Goal: Task Accomplishment & Management: Complete application form

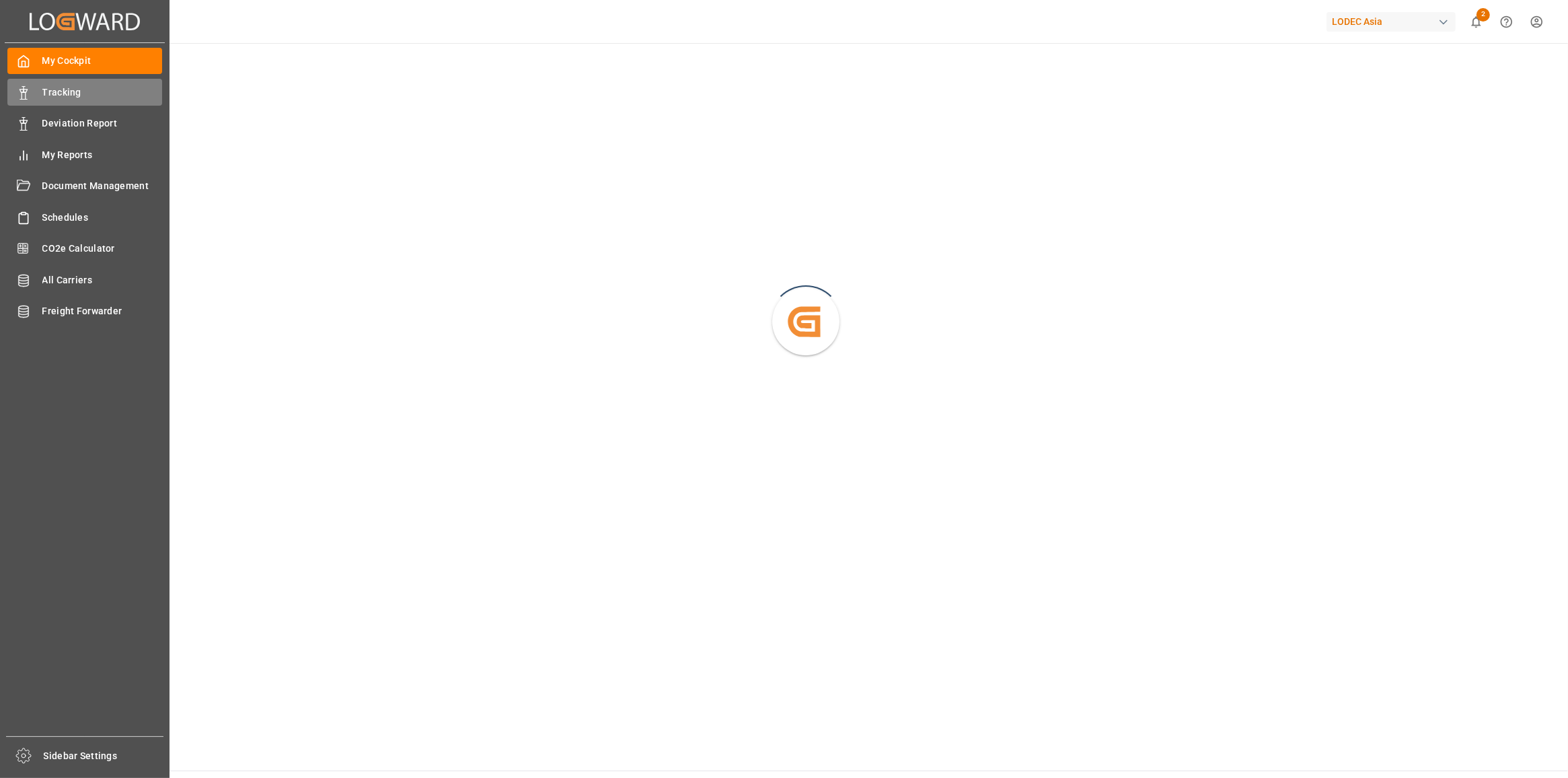
click at [34, 97] on div "Tracking Tracking" at bounding box center [84, 92] width 155 height 27
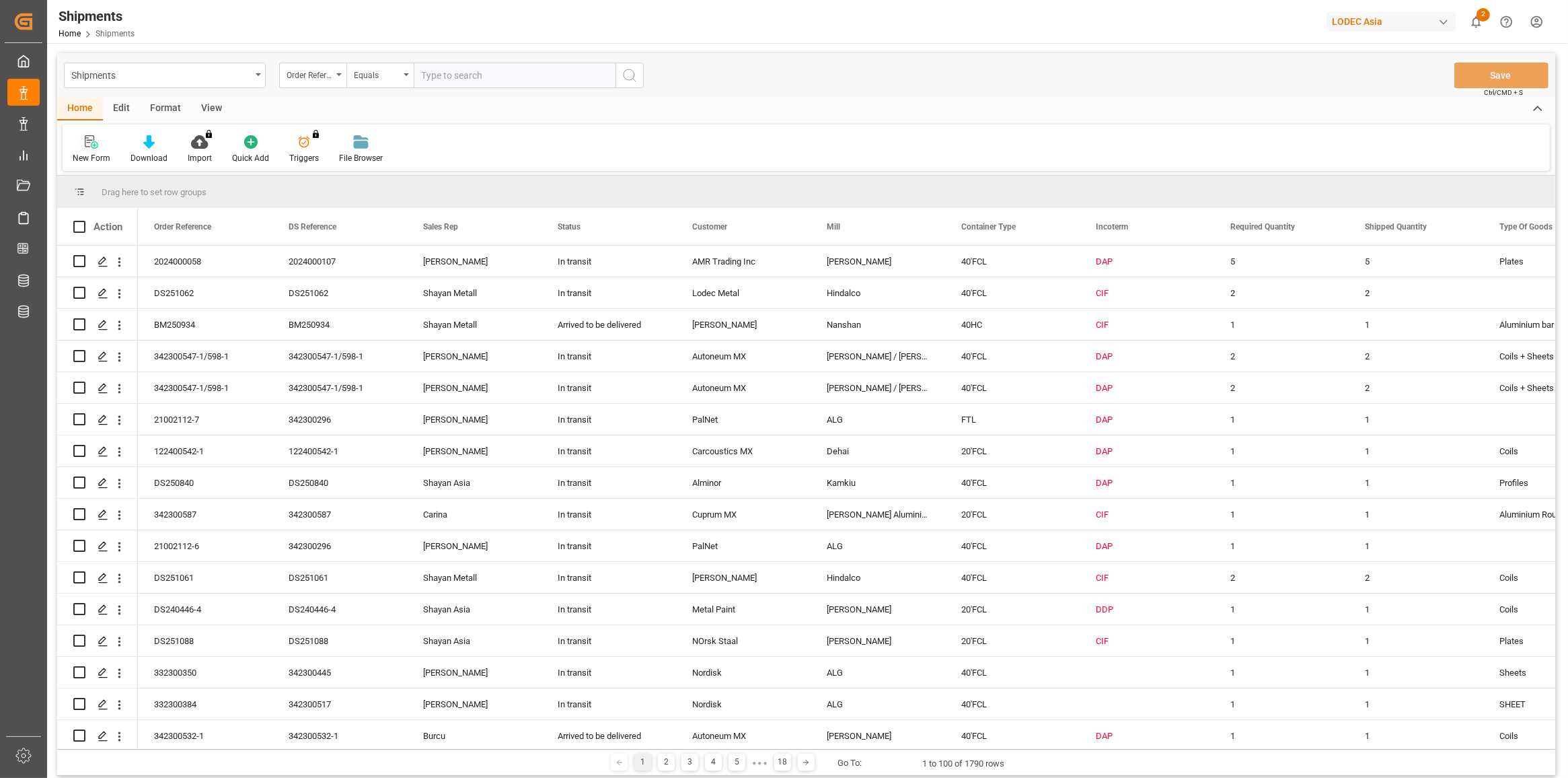
click at [88, 150] on div "New Form" at bounding box center [91, 149] width 57 height 29
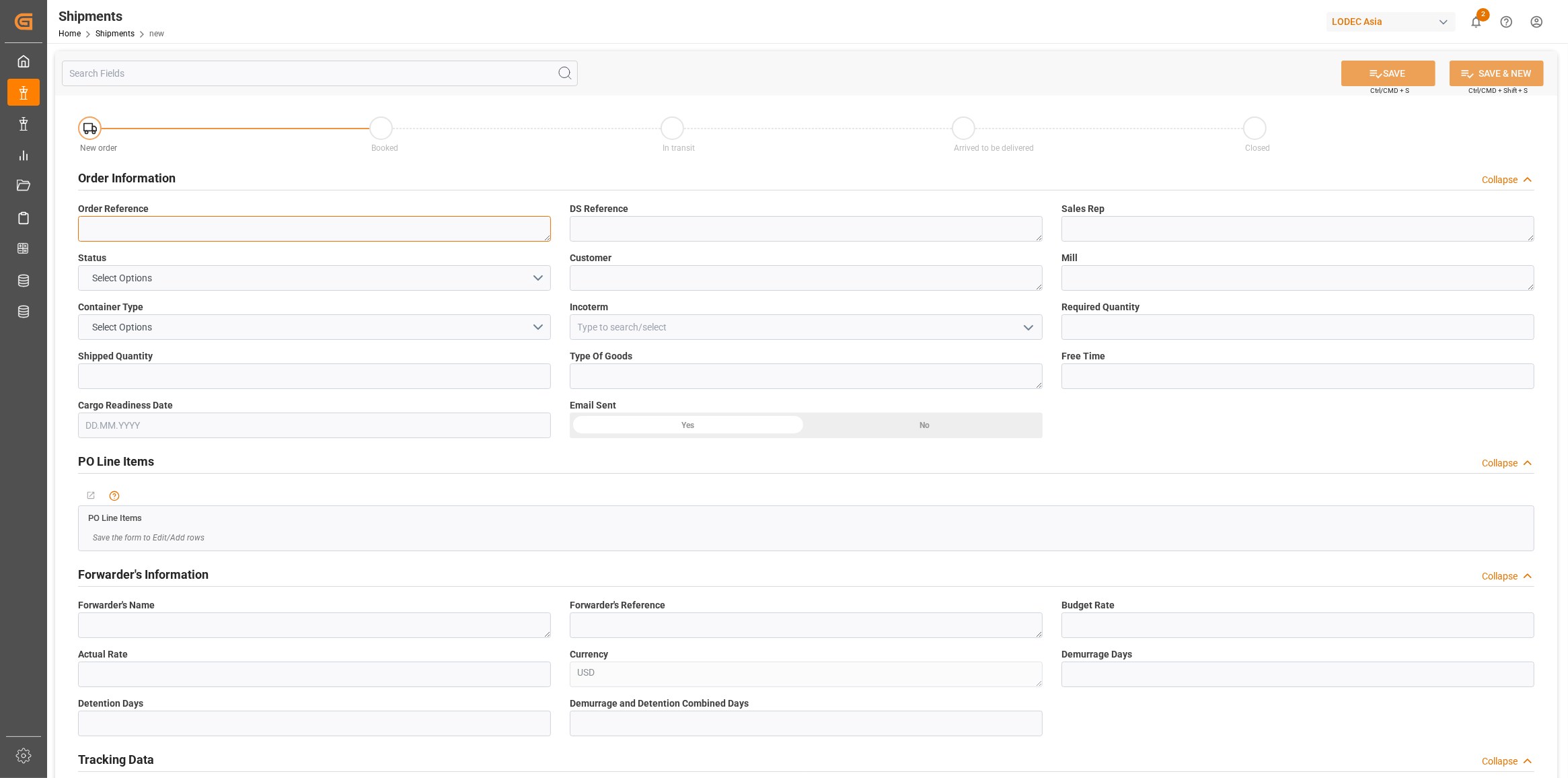
click at [301, 221] on textarea at bounding box center [314, 228] width 473 height 26
paste textarea "122400542-2"
type textarea "122400542-2"
click at [636, 233] on textarea at bounding box center [805, 228] width 473 height 26
paste textarea "122400542-2"
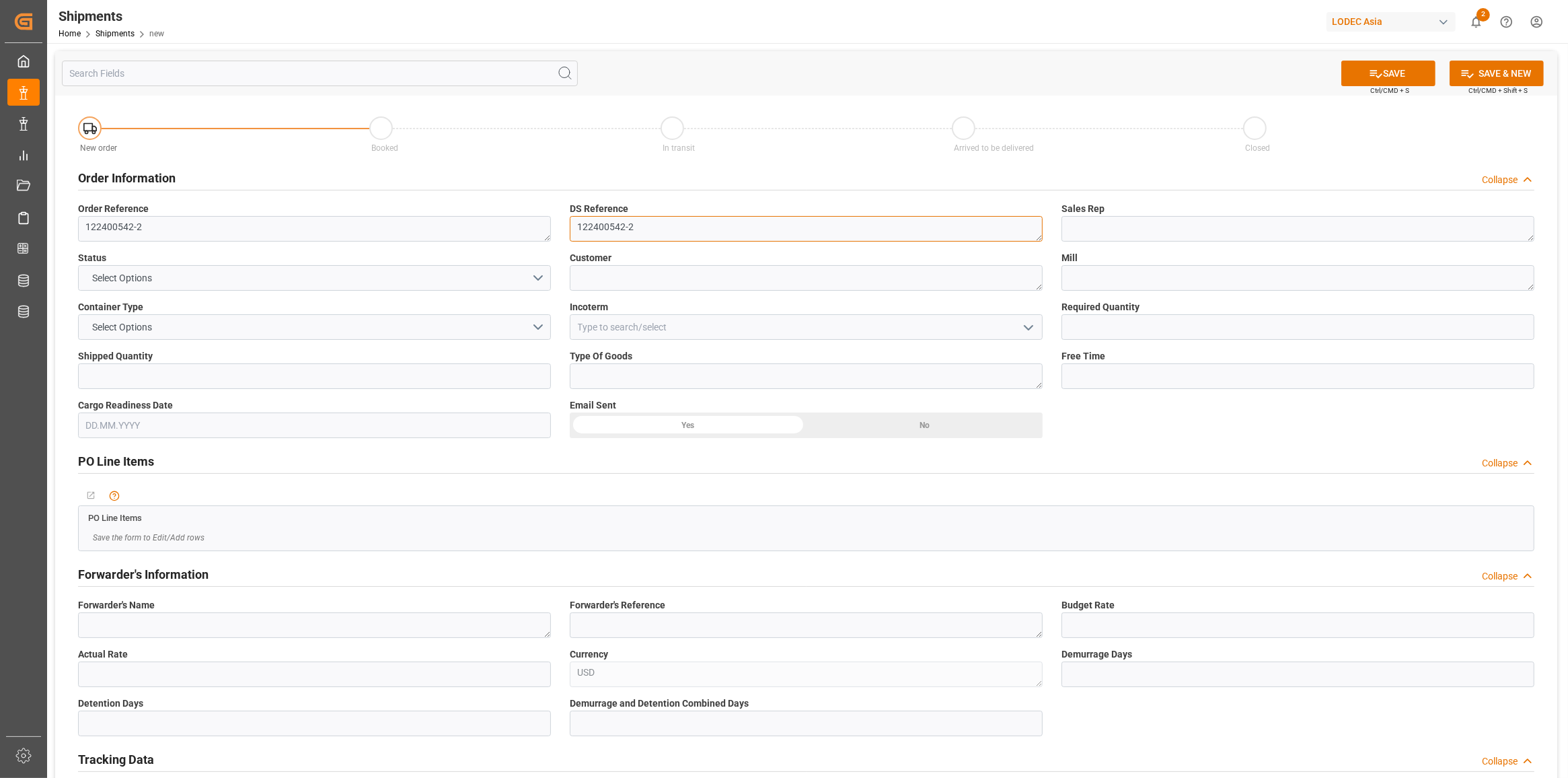
type textarea "122400542-2"
click at [1137, 221] on textarea at bounding box center [1298, 228] width 473 height 26
type textarea "[PERSON_NAME]"
click at [243, 278] on button "Select Options" at bounding box center [314, 278] width 473 height 26
click at [156, 395] on div "CLOSED" at bounding box center [314, 394] width 471 height 28
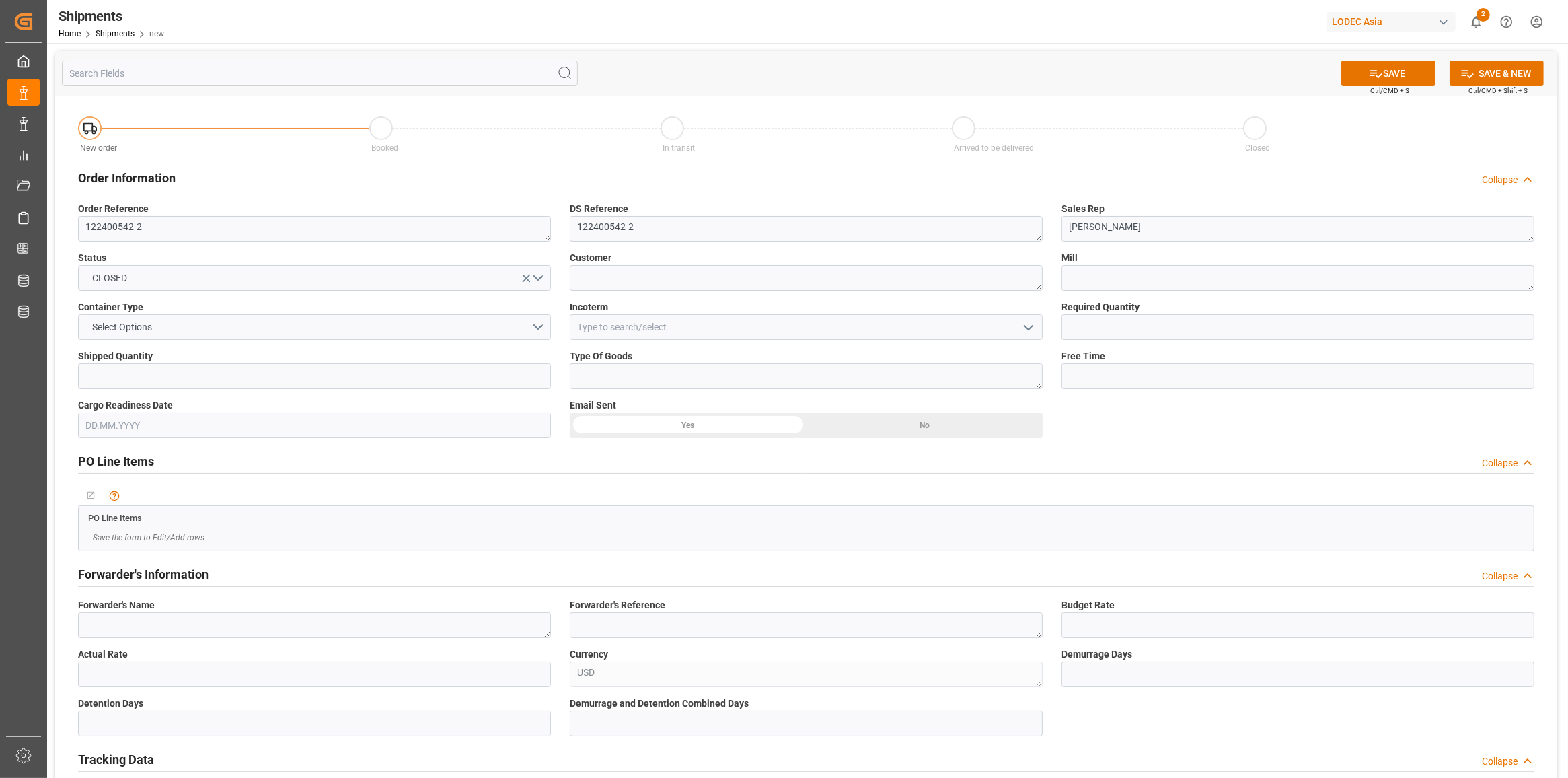
click at [193, 286] on button "CLOSED" at bounding box center [314, 278] width 473 height 26
click at [163, 335] on div "IN TRANSIT" at bounding box center [314, 338] width 471 height 28
click at [628, 283] on textarea at bounding box center [805, 278] width 473 height 26
type textarea "Carcoustics MX"
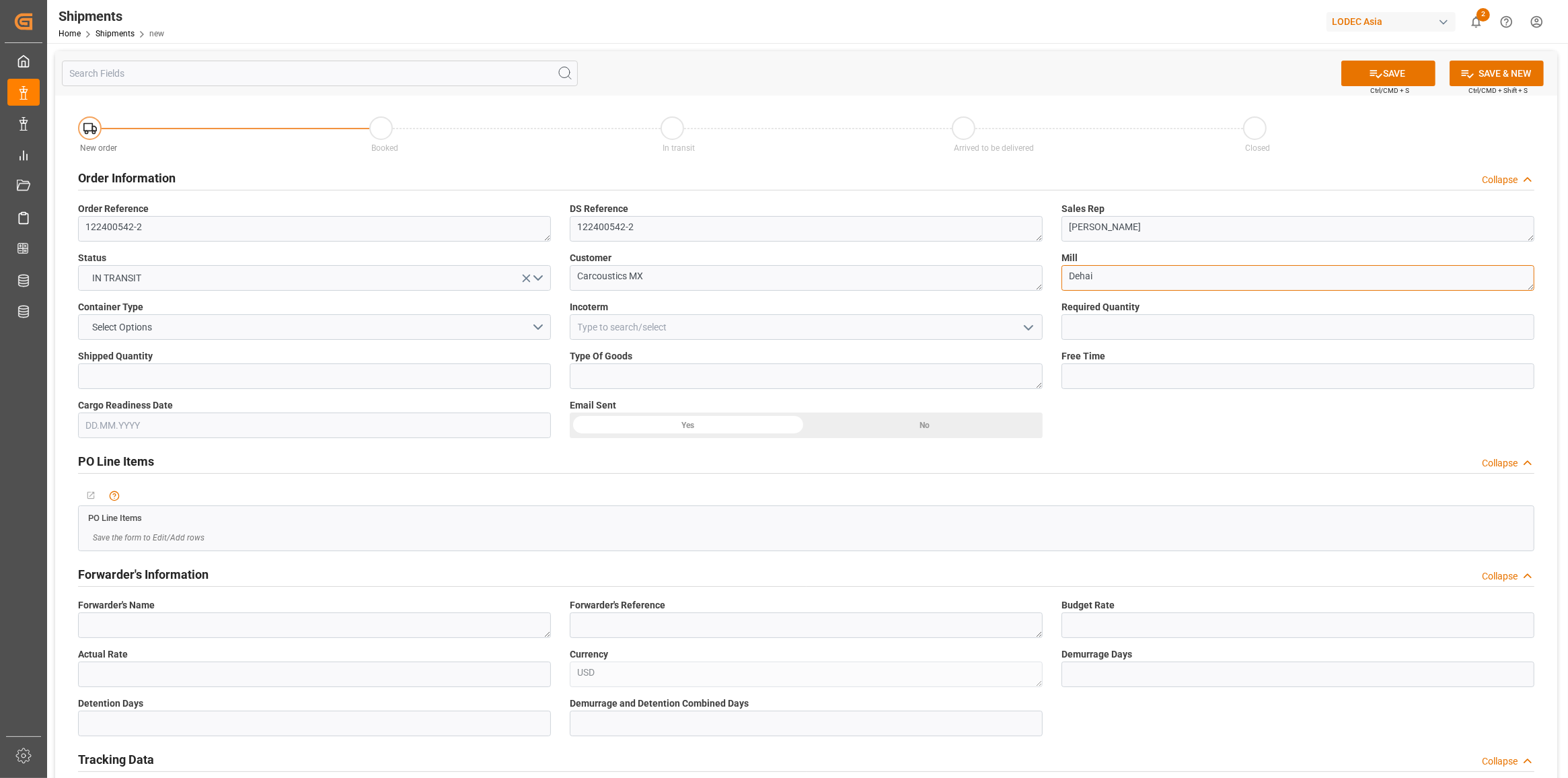
type textarea "Dehai"
click at [408, 314] on button "Select Options" at bounding box center [314, 326] width 473 height 26
click at [333, 435] on div "40'FCL" at bounding box center [314, 443] width 471 height 28
click at [648, 331] on input at bounding box center [805, 326] width 473 height 26
click at [658, 357] on div "DAP" at bounding box center [805, 357] width 471 height 30
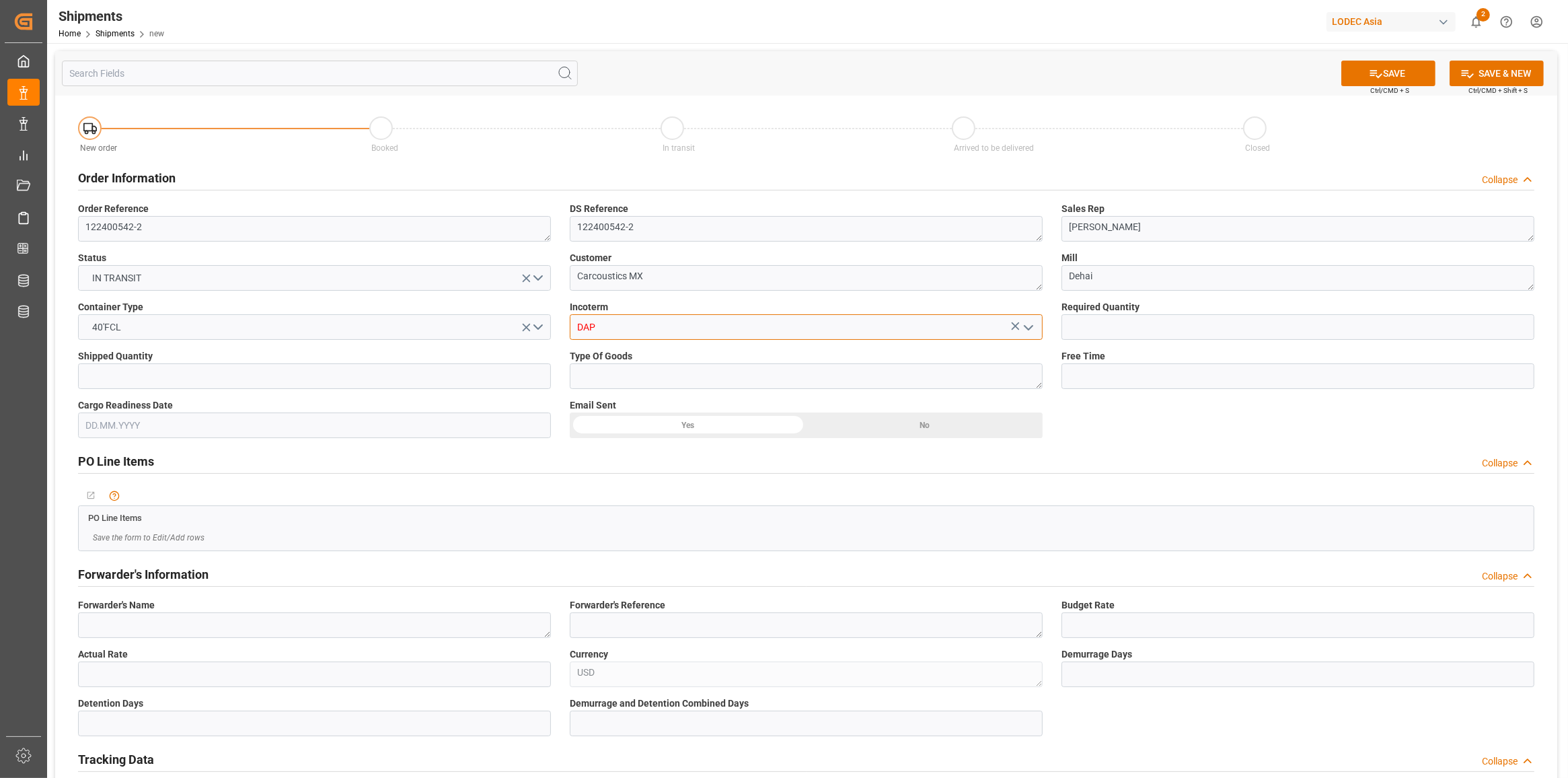
type input "DAP"
click at [1083, 333] on input "text" at bounding box center [1298, 326] width 473 height 26
type input "1"
click at [481, 378] on input "text" at bounding box center [314, 376] width 473 height 26
type input "1"
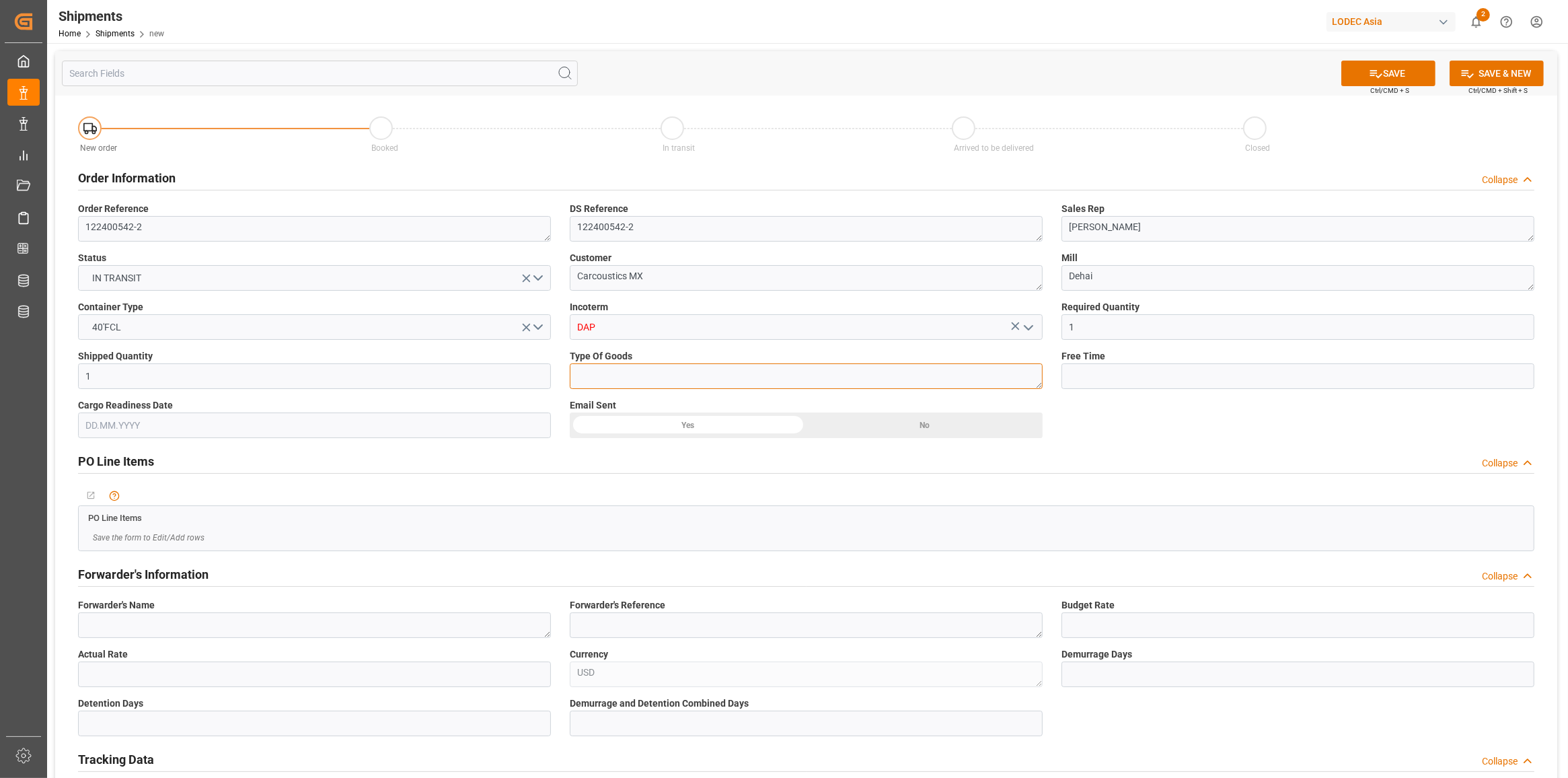
click at [643, 382] on textarea at bounding box center [805, 376] width 473 height 26
type textarea "Coils"
type input "21"
click at [179, 623] on textarea at bounding box center [314, 624] width 473 height 26
type textarea "WJYT"
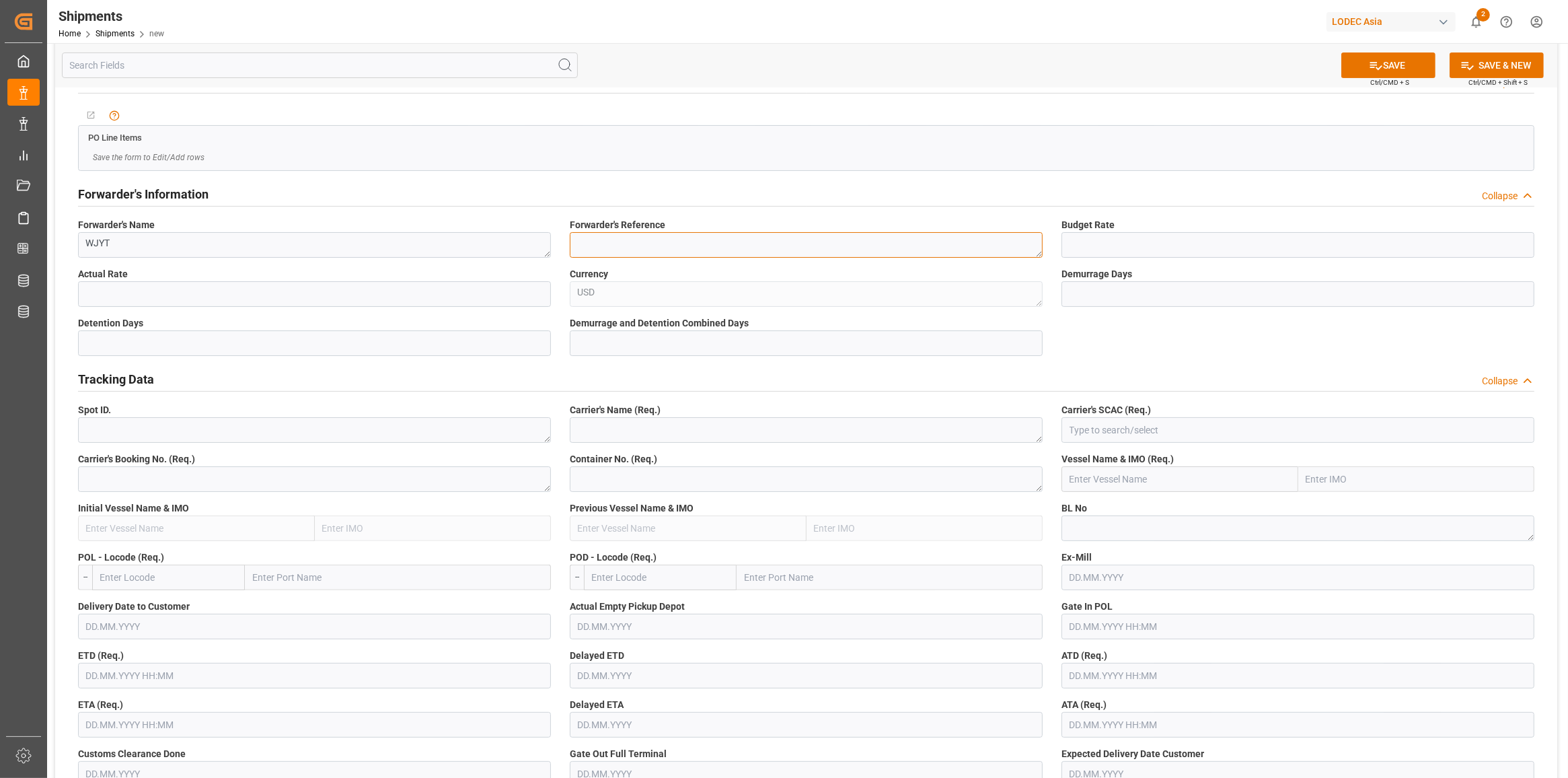
scroll to position [589, 0]
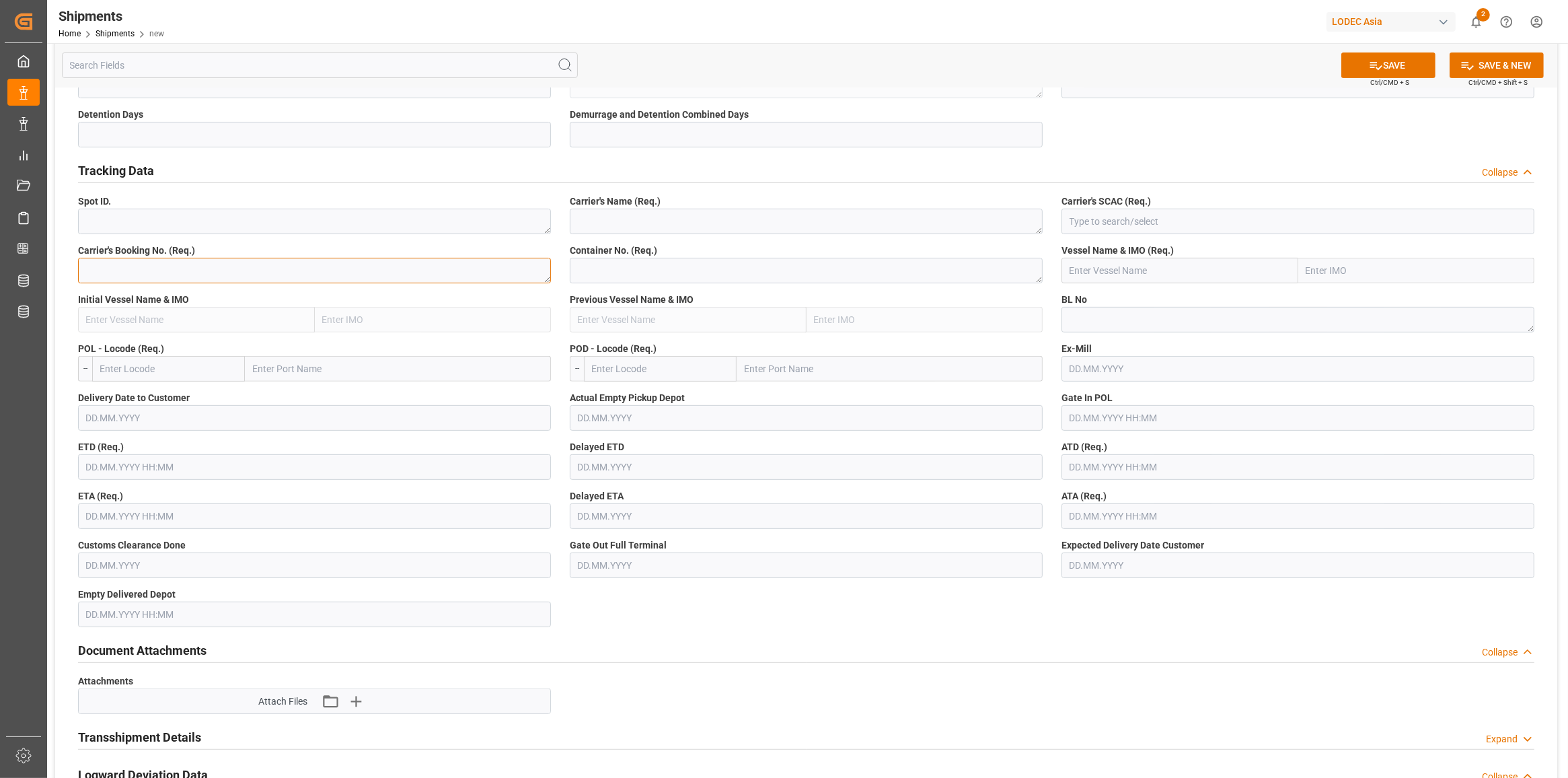
click at [170, 276] on textarea at bounding box center [314, 270] width 473 height 26
paste textarea "149506164519"
type textarea "149506164519"
click at [1133, 315] on textarea at bounding box center [1298, 319] width 473 height 26
paste textarea "149506164519"
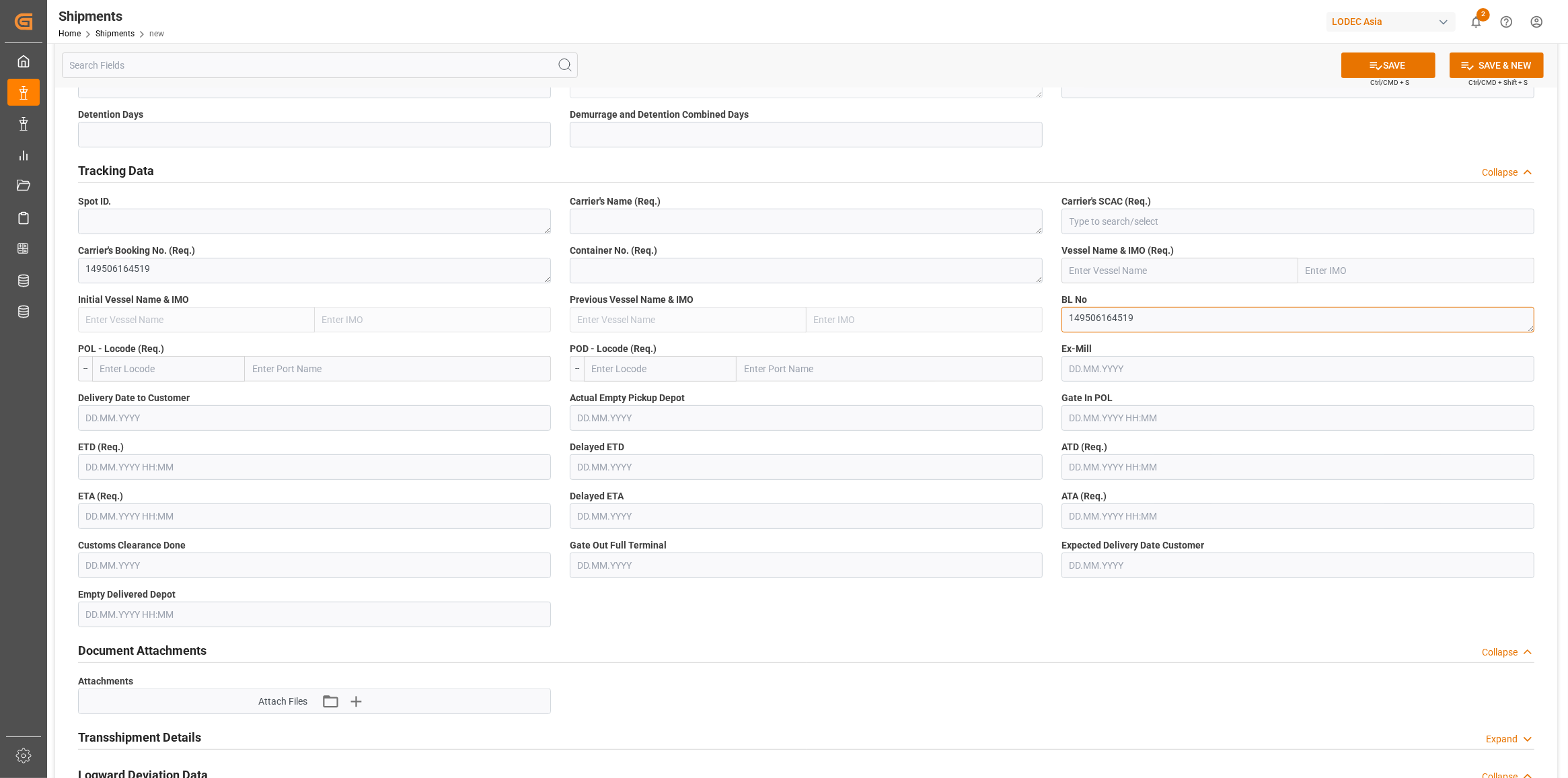
type textarea "149506164519"
click at [857, 210] on textarea at bounding box center [805, 221] width 473 height 26
type textarea "EMC"
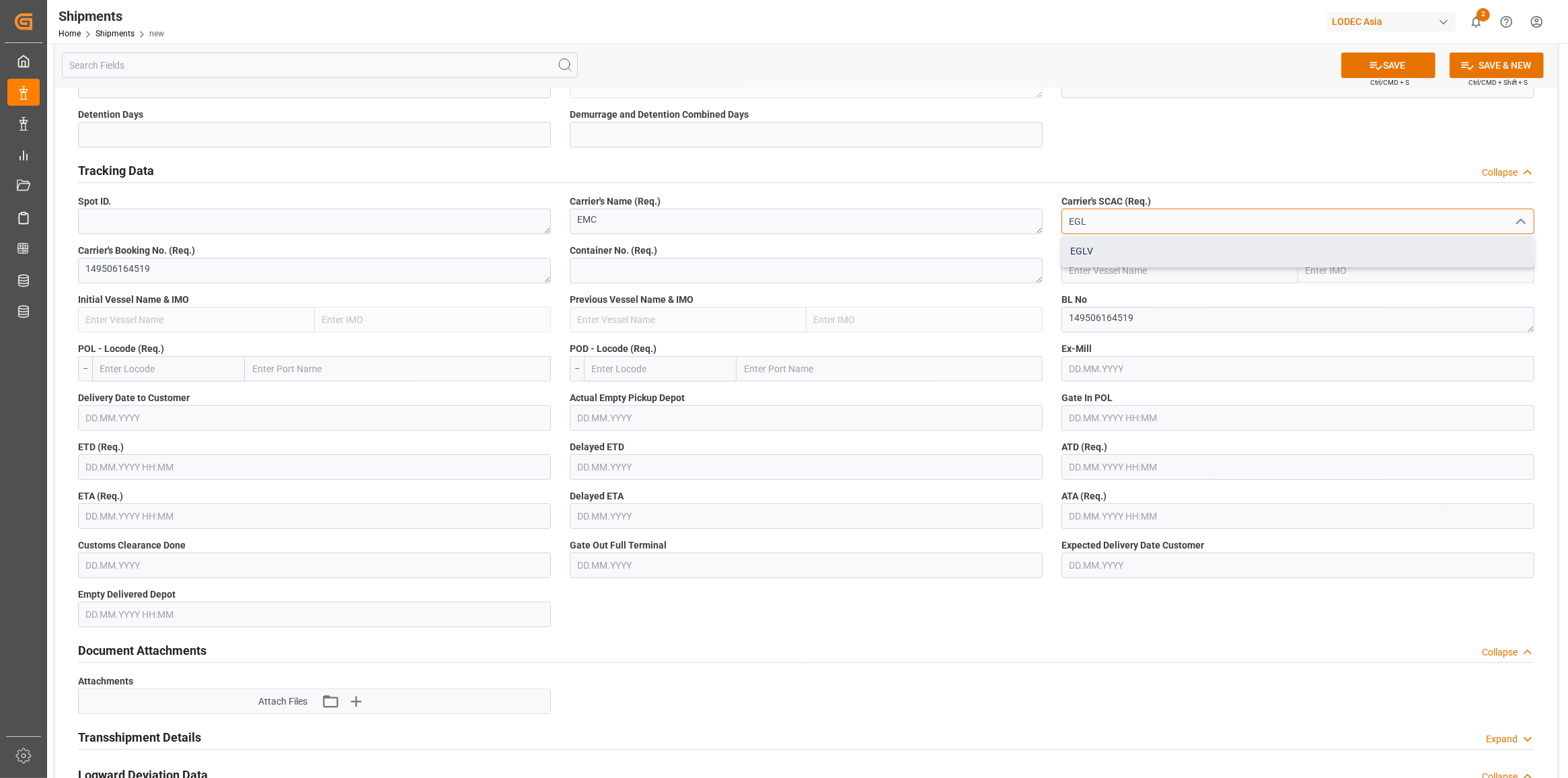
click at [1101, 256] on div "EGLV" at bounding box center [1297, 251] width 471 height 30
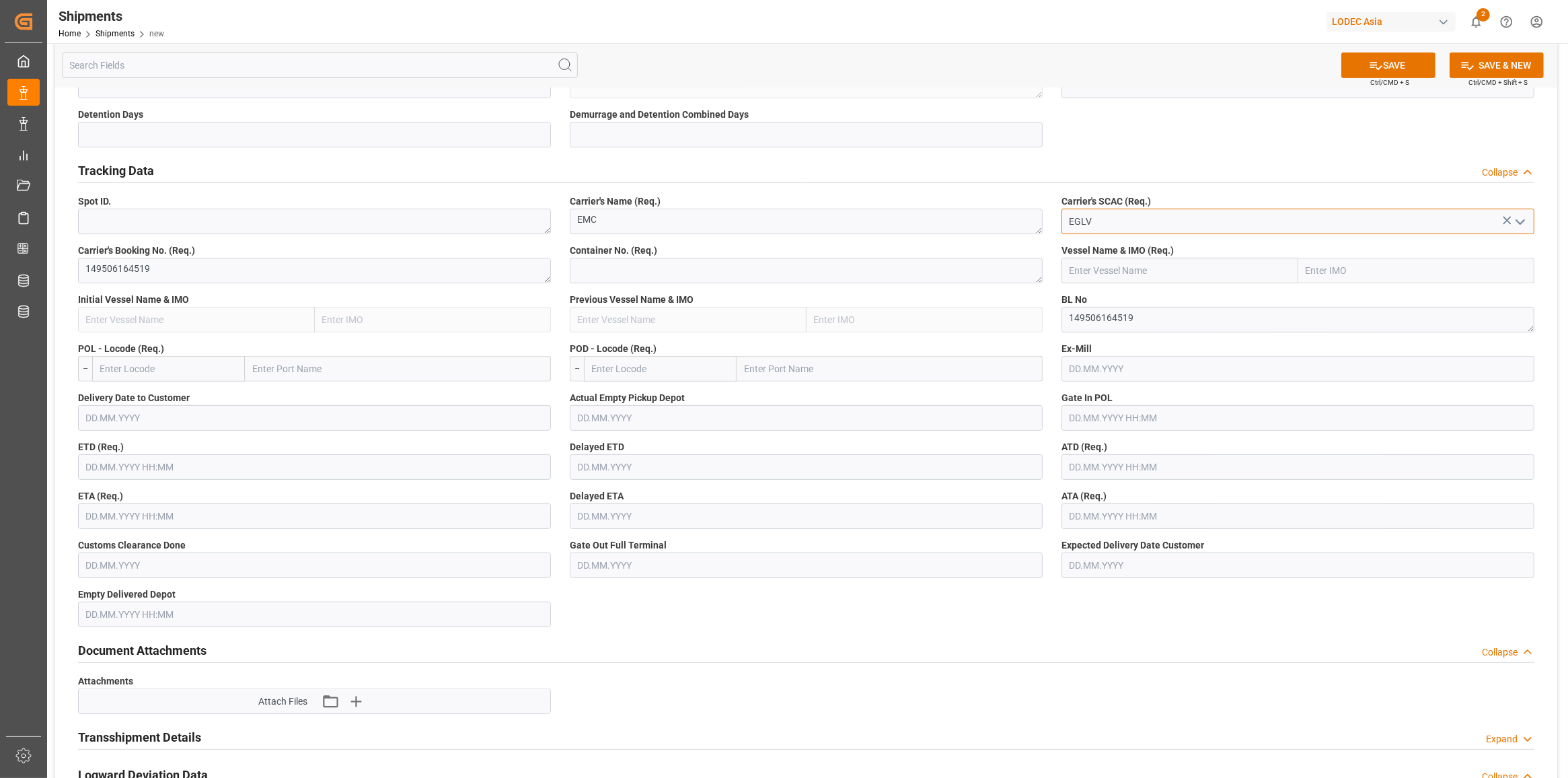
type input "EGLV"
click at [778, 263] on textarea at bounding box center [805, 270] width 473 height 26
click at [1132, 278] on div "Vessel Name & IMO (Req.)" at bounding box center [1298, 263] width 491 height 50
click at [1134, 267] on input "text" at bounding box center [1180, 270] width 237 height 26
paste input "EGHU9739503"
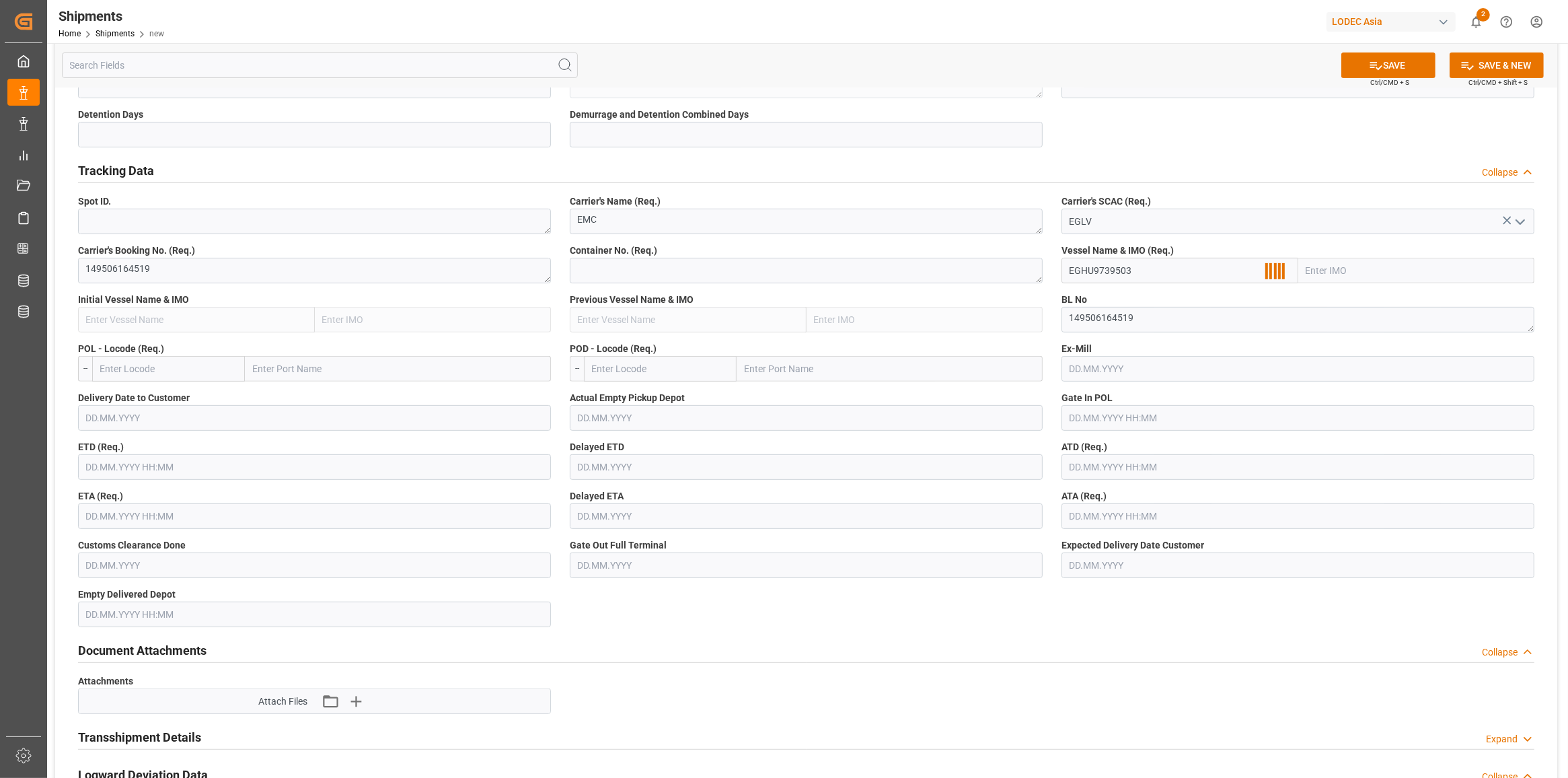
type input "EGHU9739503"
click at [1337, 269] on input "text" at bounding box center [1416, 270] width 237 height 26
drag, startPoint x: 1212, startPoint y: 267, endPoint x: 1010, endPoint y: 283, distance: 202.6
click at [893, 274] on textarea at bounding box center [805, 270] width 473 height 26
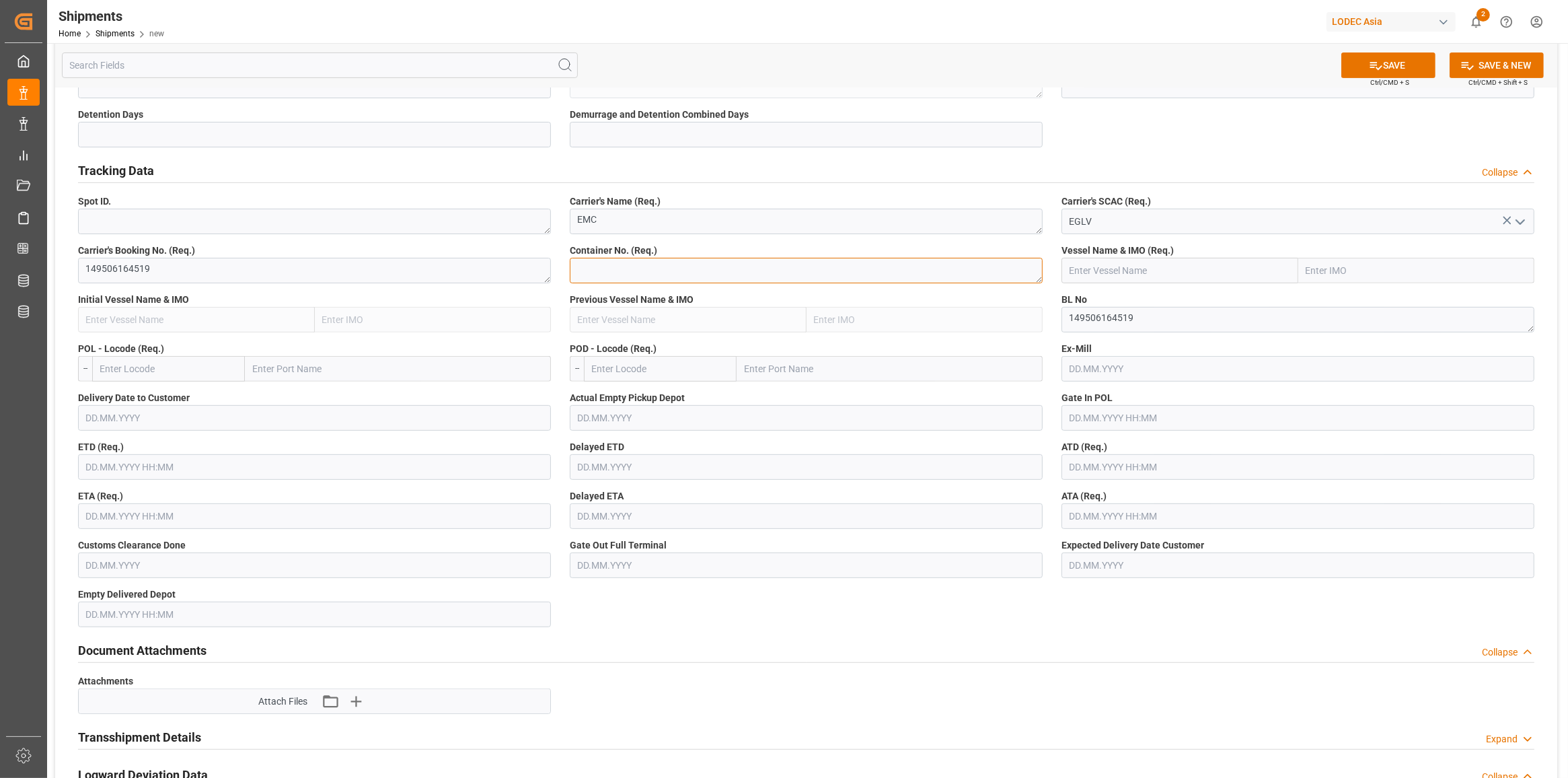
paste textarea "EGHU9739503"
type textarea "EGHU9739503"
click at [1100, 272] on input "text" at bounding box center [1180, 270] width 237 height 26
drag, startPoint x: 1117, startPoint y: 260, endPoint x: 1111, endPoint y: 271, distance: 12.5
click at [1115, 263] on input "text" at bounding box center [1180, 270] width 237 height 26
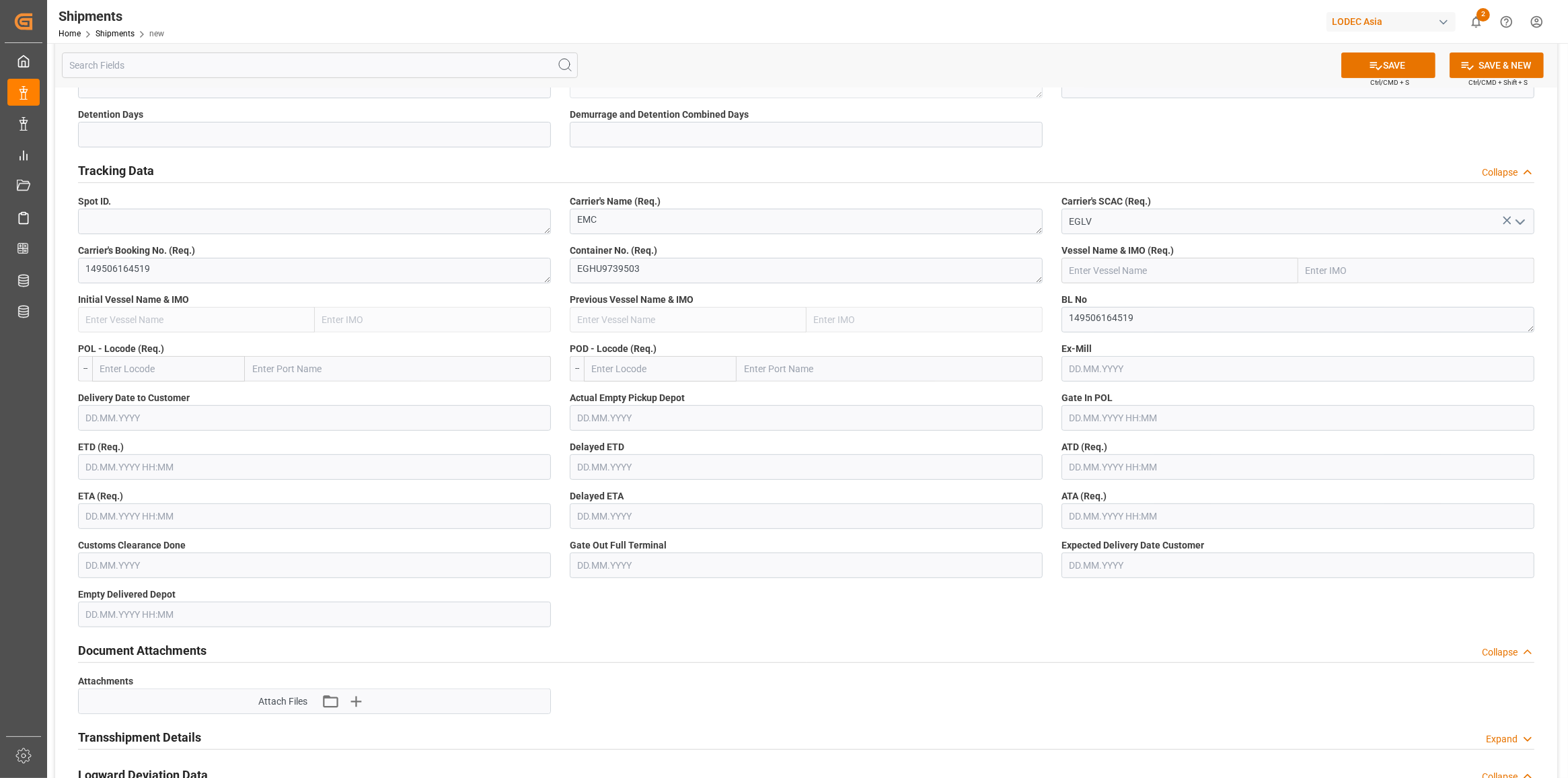
paste input "WAN HAI A09"
type input "WAN HAI A09"
click at [1154, 291] on div "WAN HAI A09 - 9555113" at bounding box center [1118, 301] width 114 height 30
type input "9555113"
type input "WAN HAI A09"
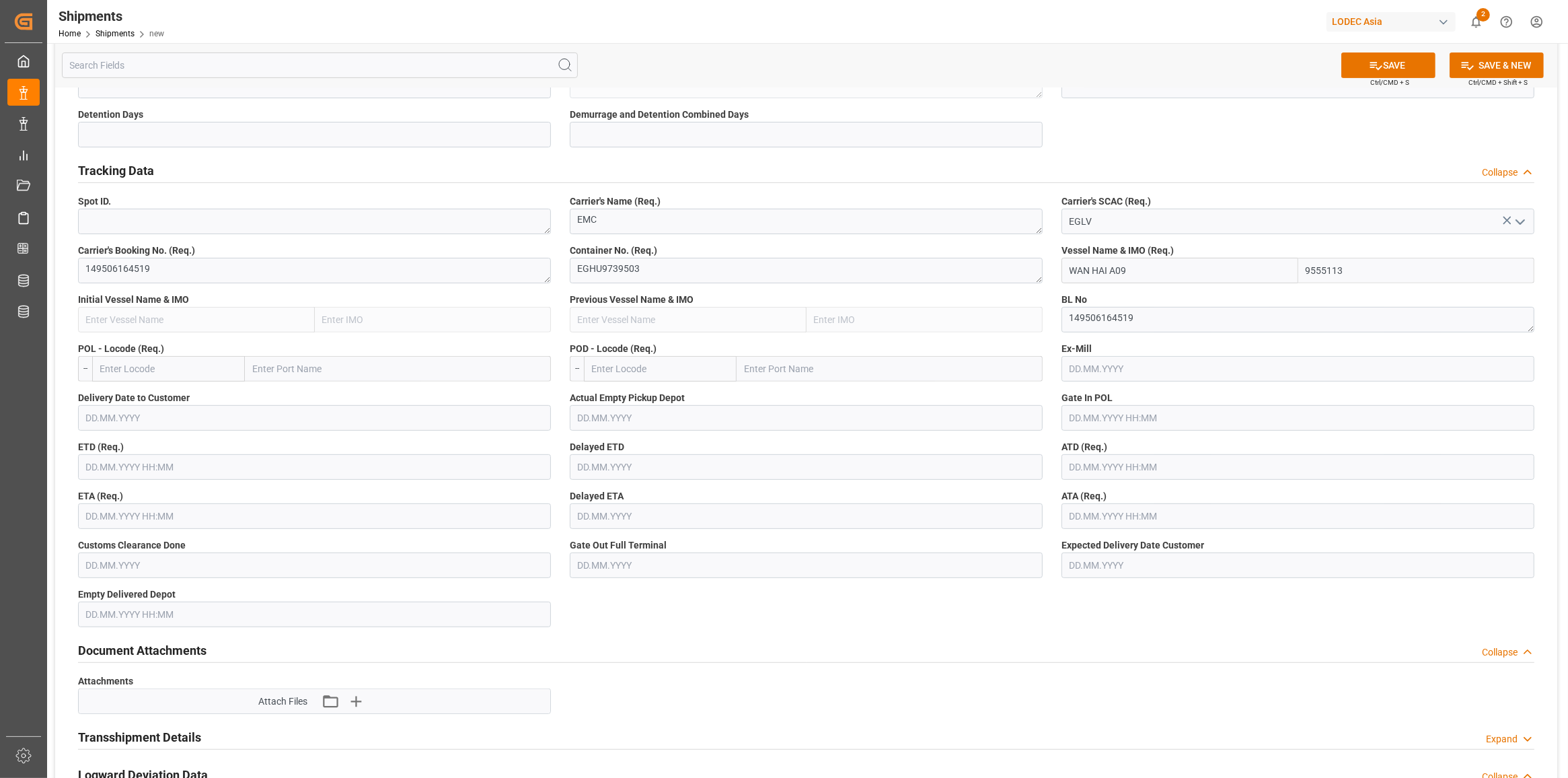
click at [166, 377] on input "text" at bounding box center [168, 369] width 153 height 26
type input "shekou"
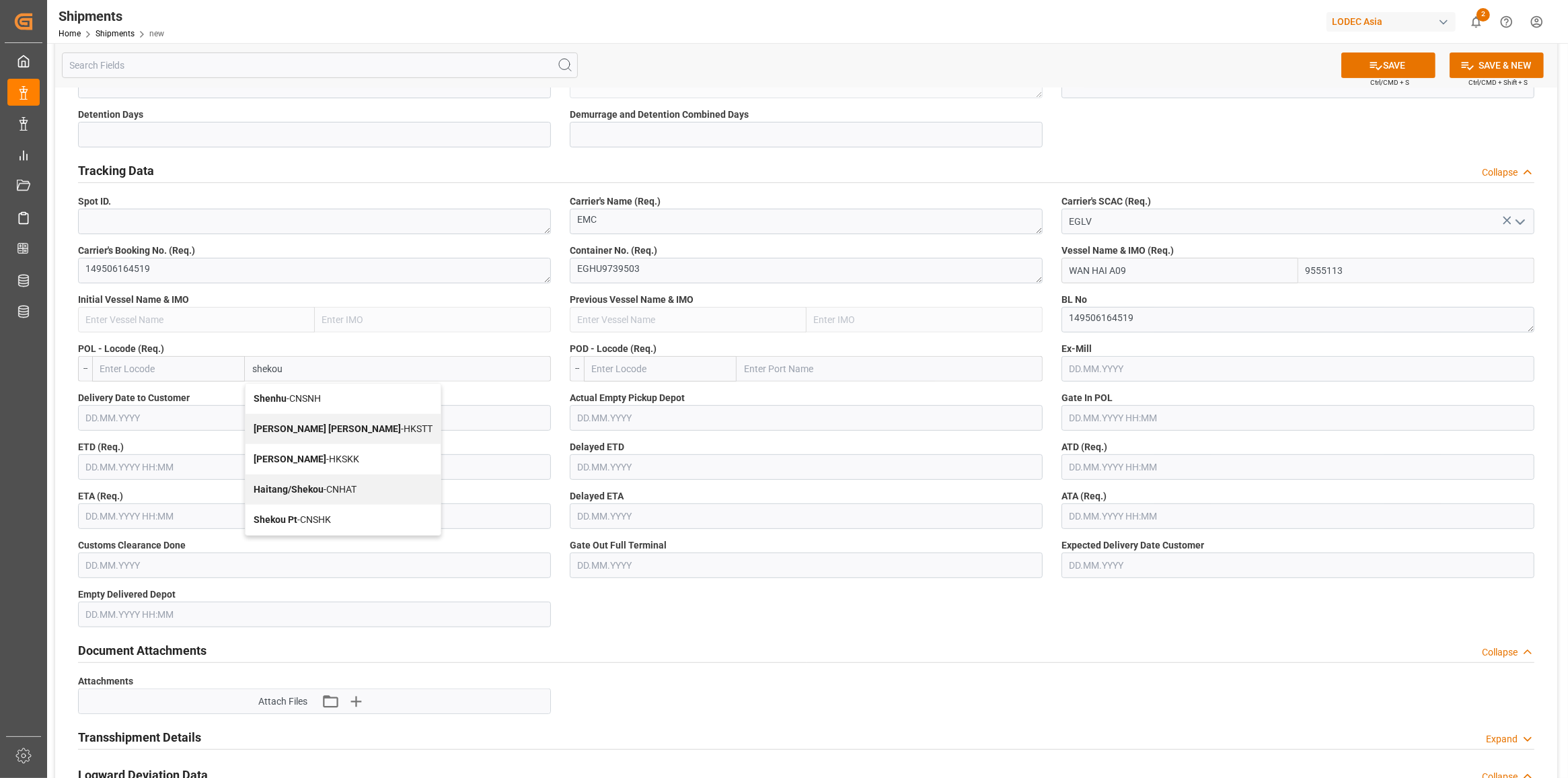
click at [270, 524] on b "Shekou Pt" at bounding box center [275, 519] width 43 height 11
type input "CNSHK"
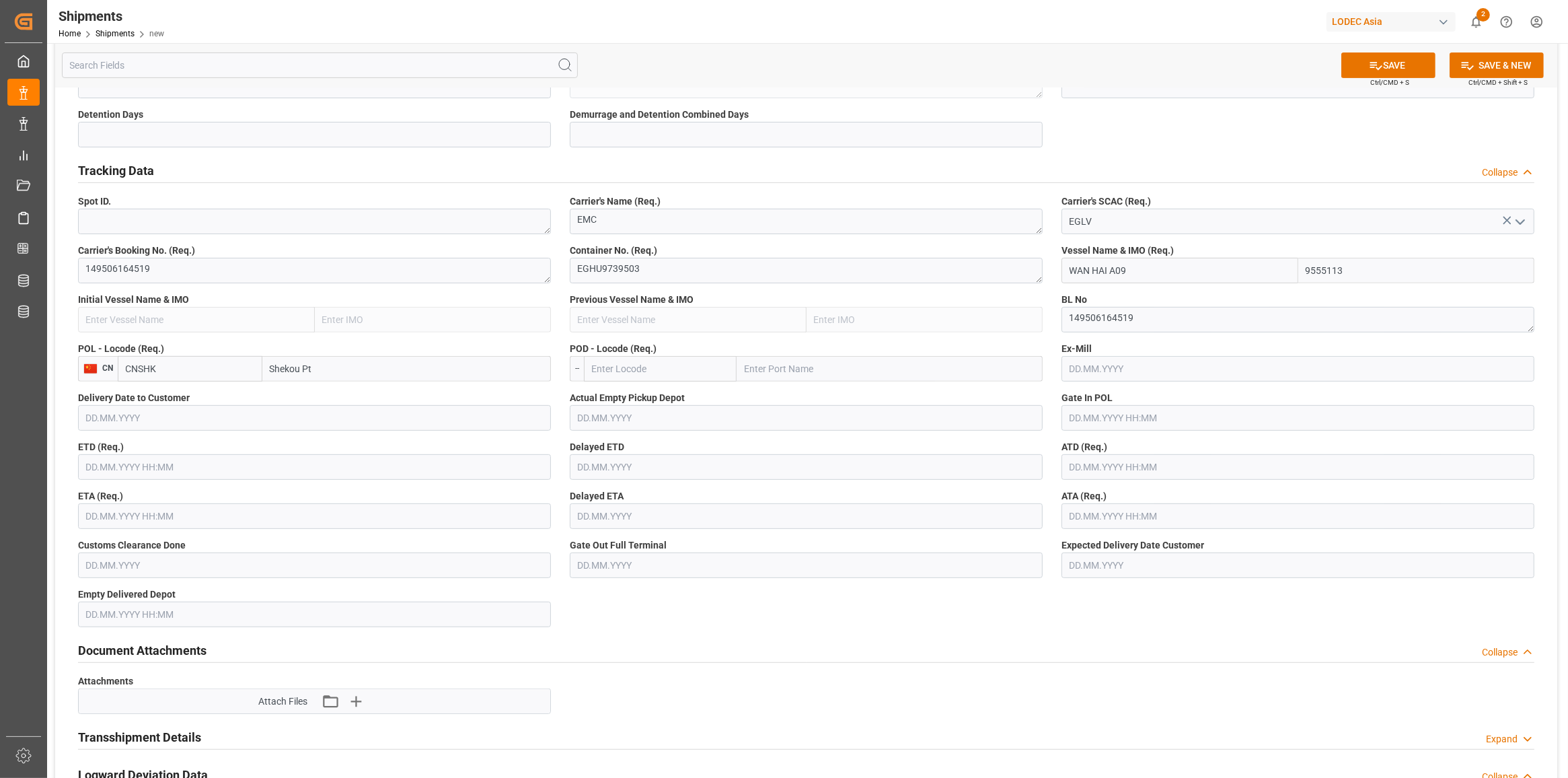
type input "Shekou Pt"
click at [651, 372] on input "text" at bounding box center [659, 369] width 153 height 26
type input "MXZLO"
click at [643, 387] on div "MXZLO - [GEOGRAPHIC_DATA]" at bounding box center [633, 399] width 97 height 30
type input "Manzanillo"
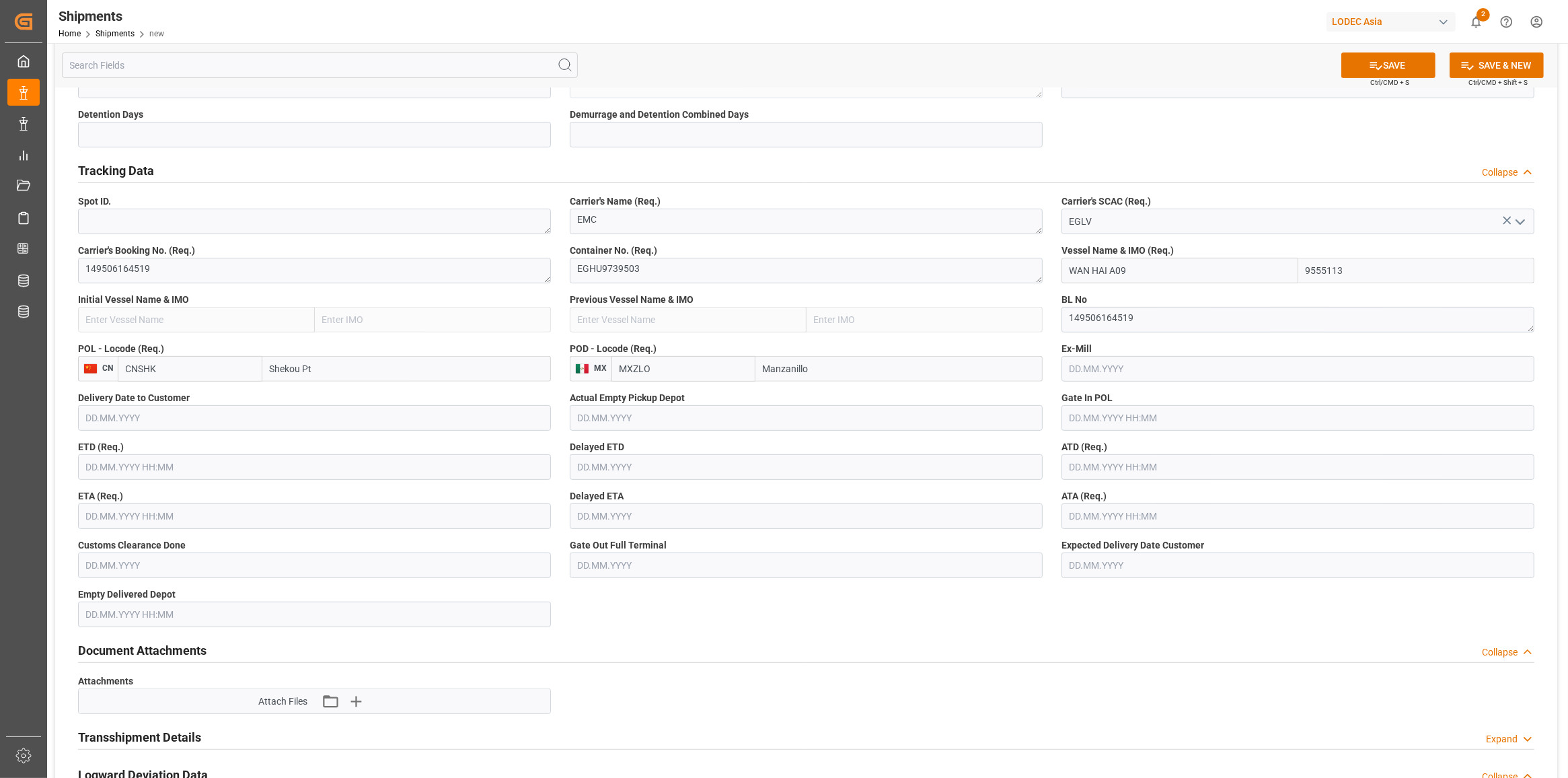
type input "MXZLO"
click at [156, 462] on input "text" at bounding box center [314, 467] width 473 height 26
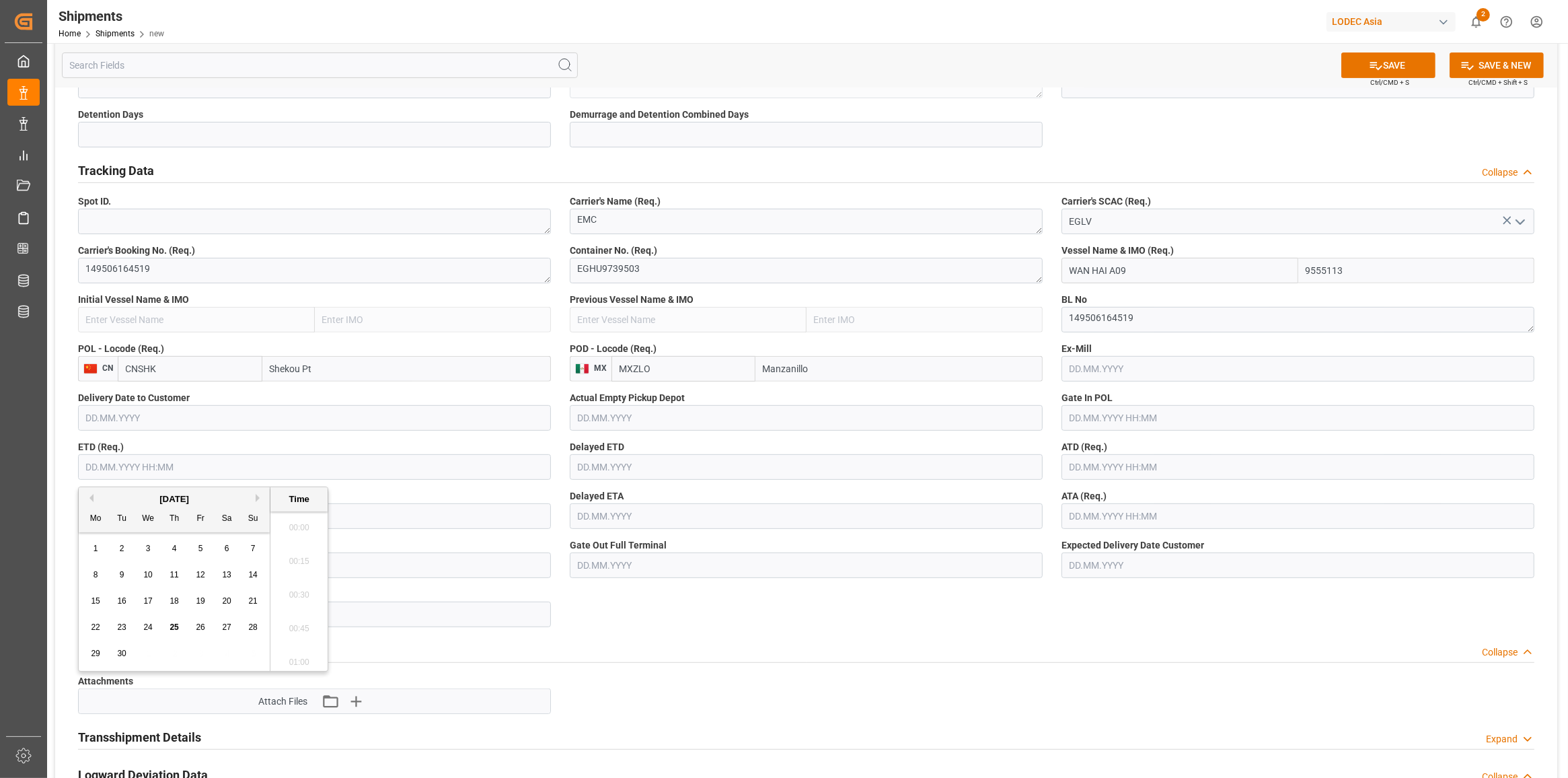
scroll to position [1349, 0]
type input "1"
drag, startPoint x: 377, startPoint y: 515, endPoint x: 365, endPoint y: 527, distance: 17.0
click at [377, 519] on input "text" at bounding box center [314, 515] width 473 height 26
type input "[DATE] 00:00"
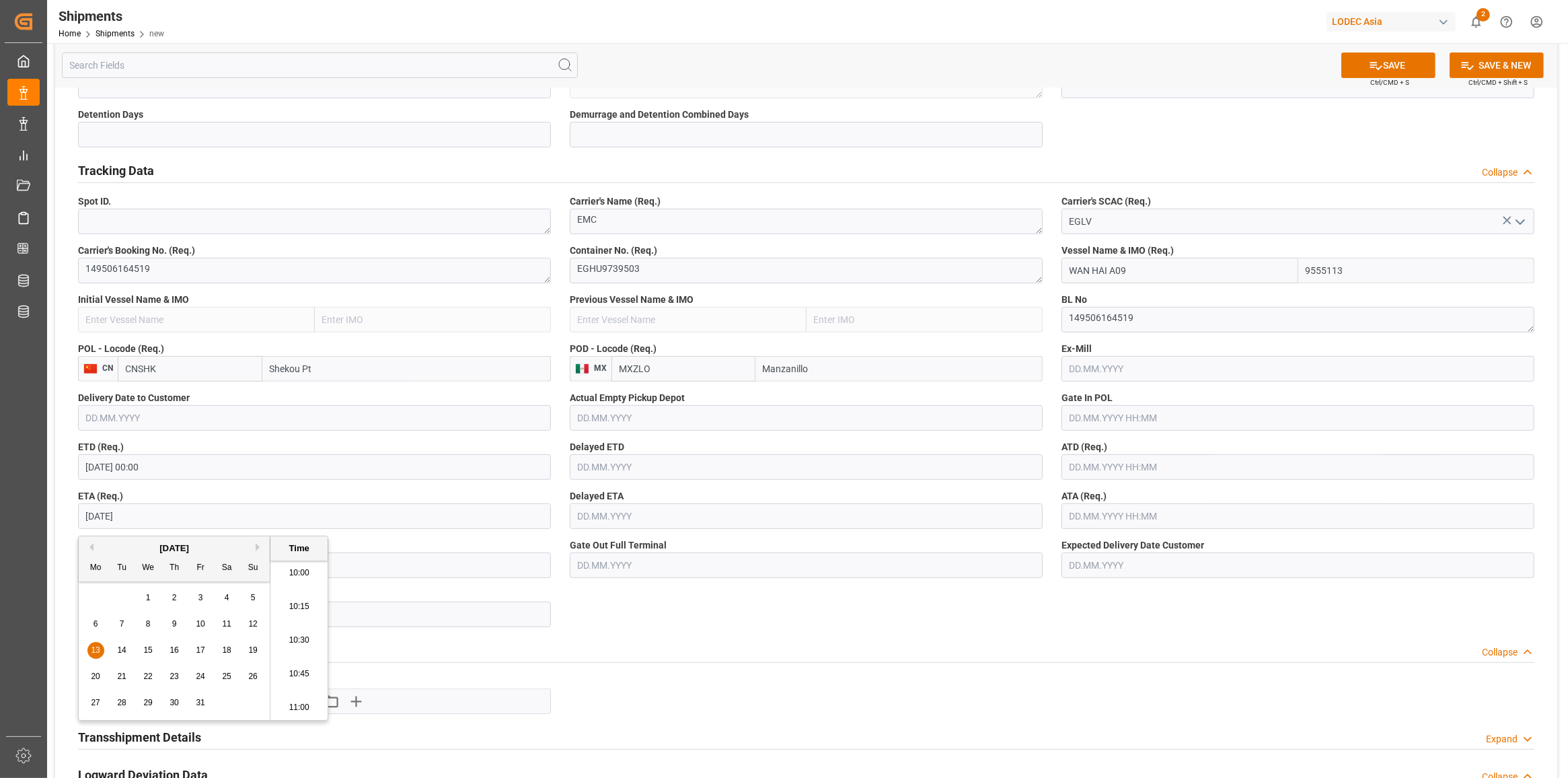
type input "[DATE] 00:00"
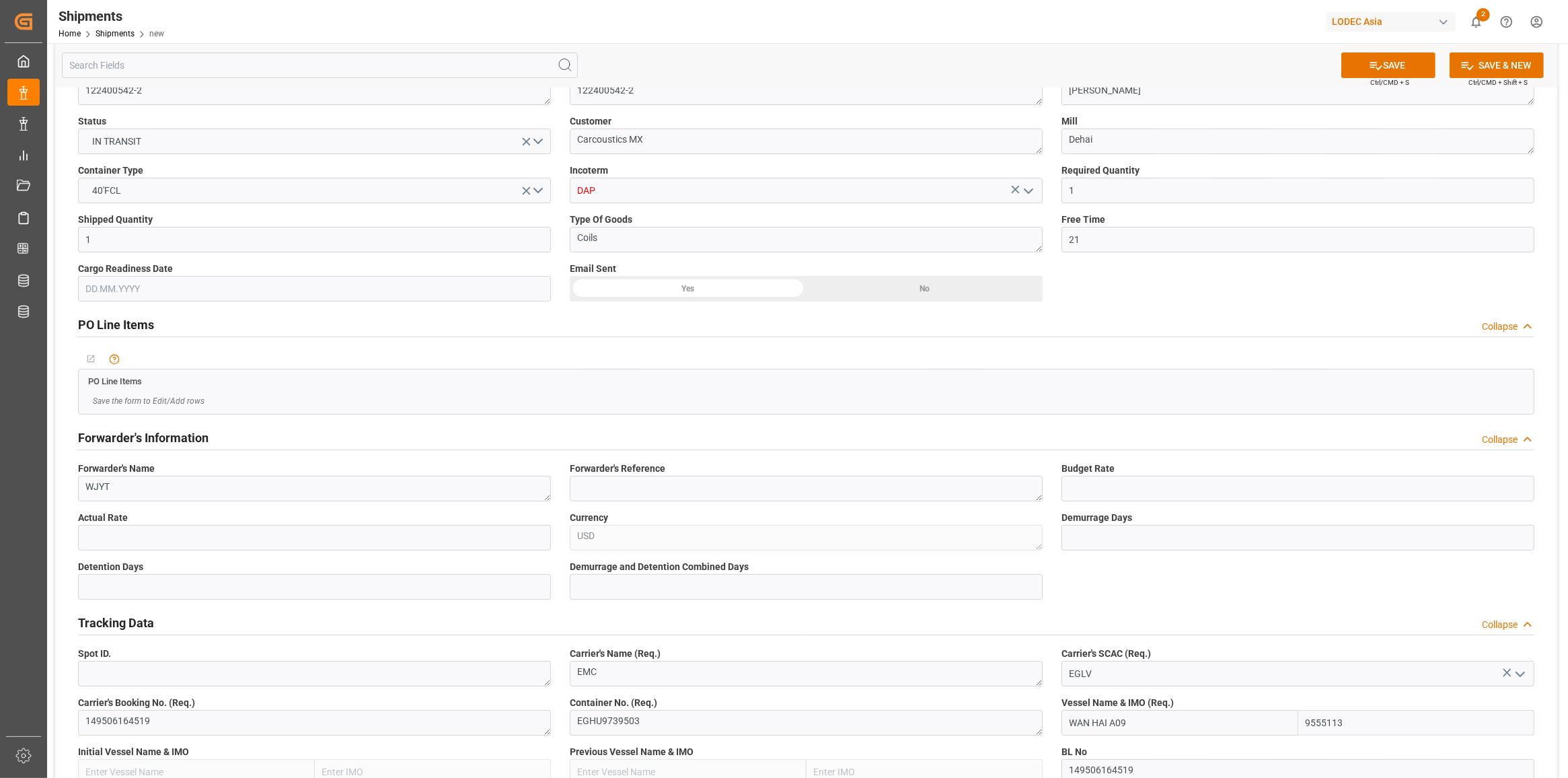
scroll to position [0, 0]
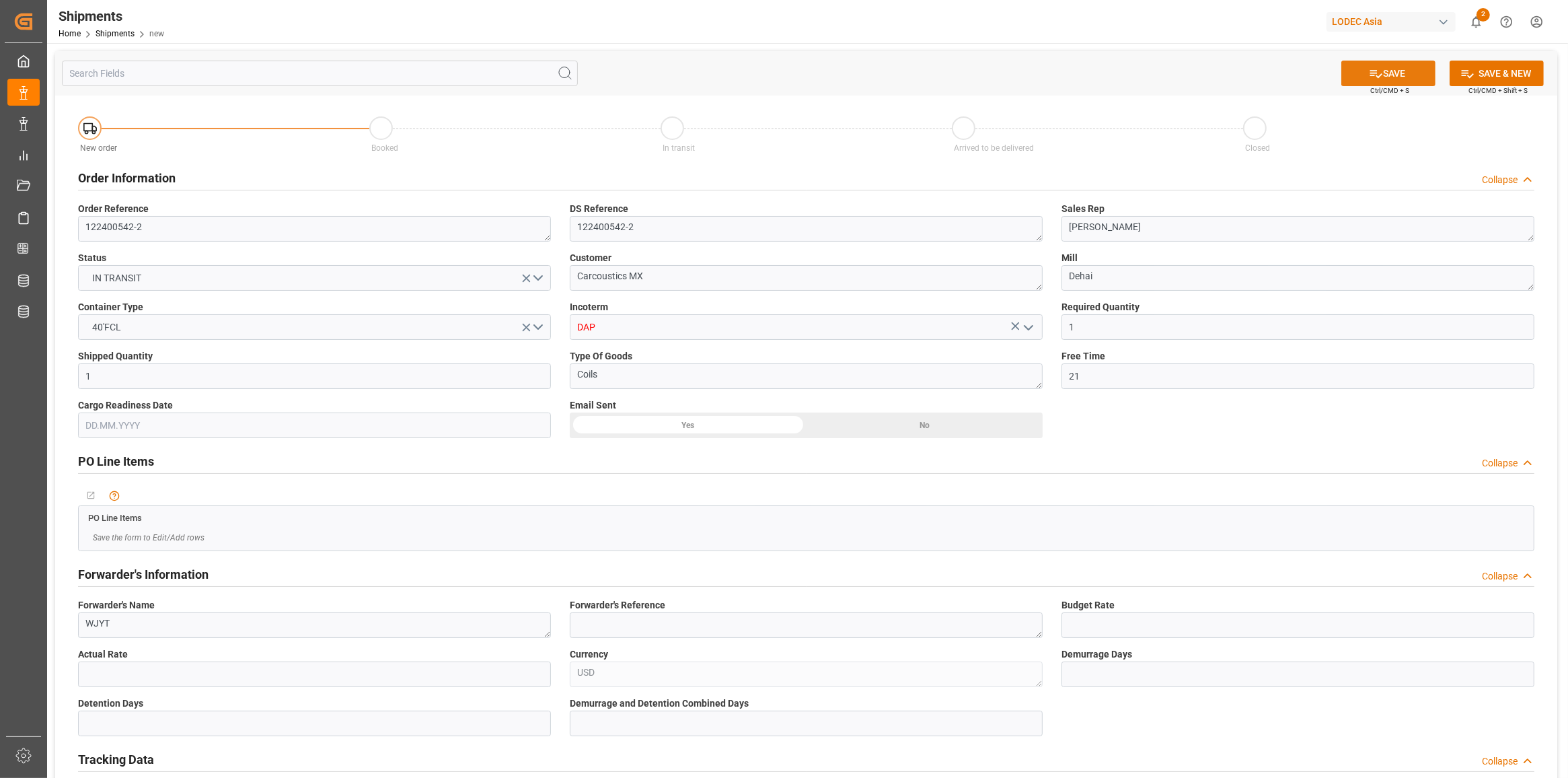
click at [1371, 80] on button "SAVE" at bounding box center [1388, 72] width 95 height 26
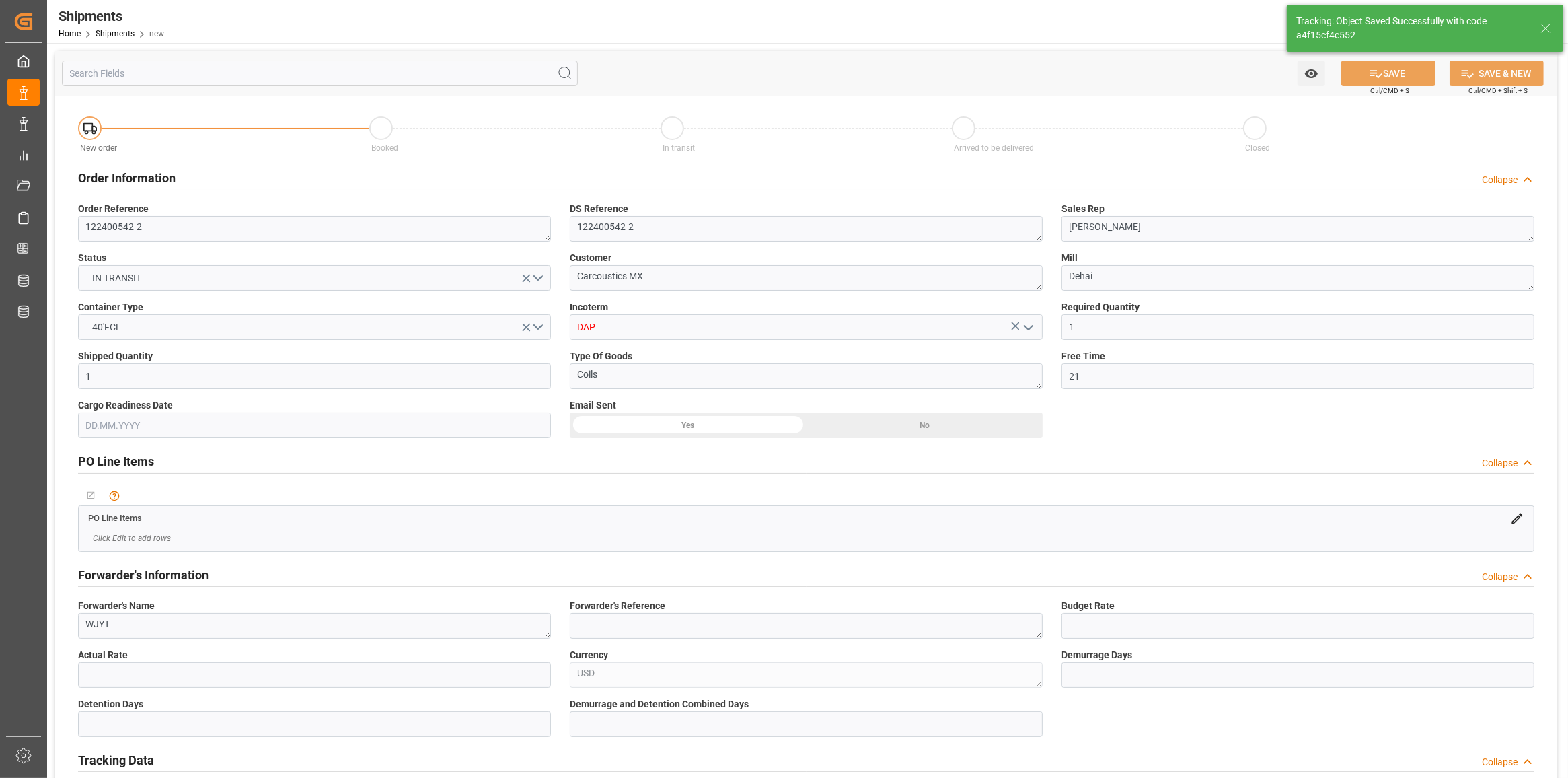
type input "WAN HAI A09"
type input "9555113"
type textarea "a4f15cf4c552"
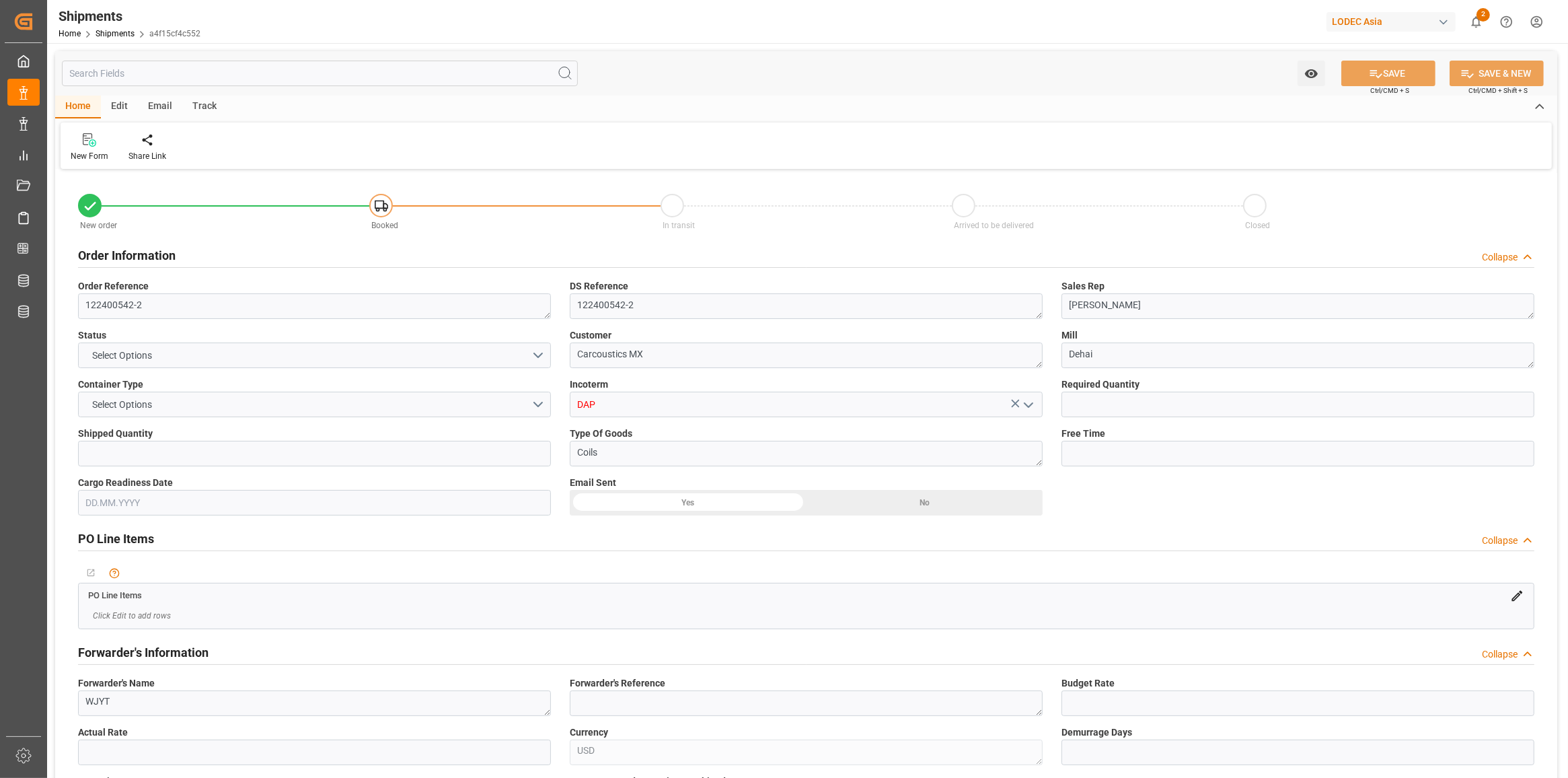
type input "1"
type input "21"
type input "9555113"
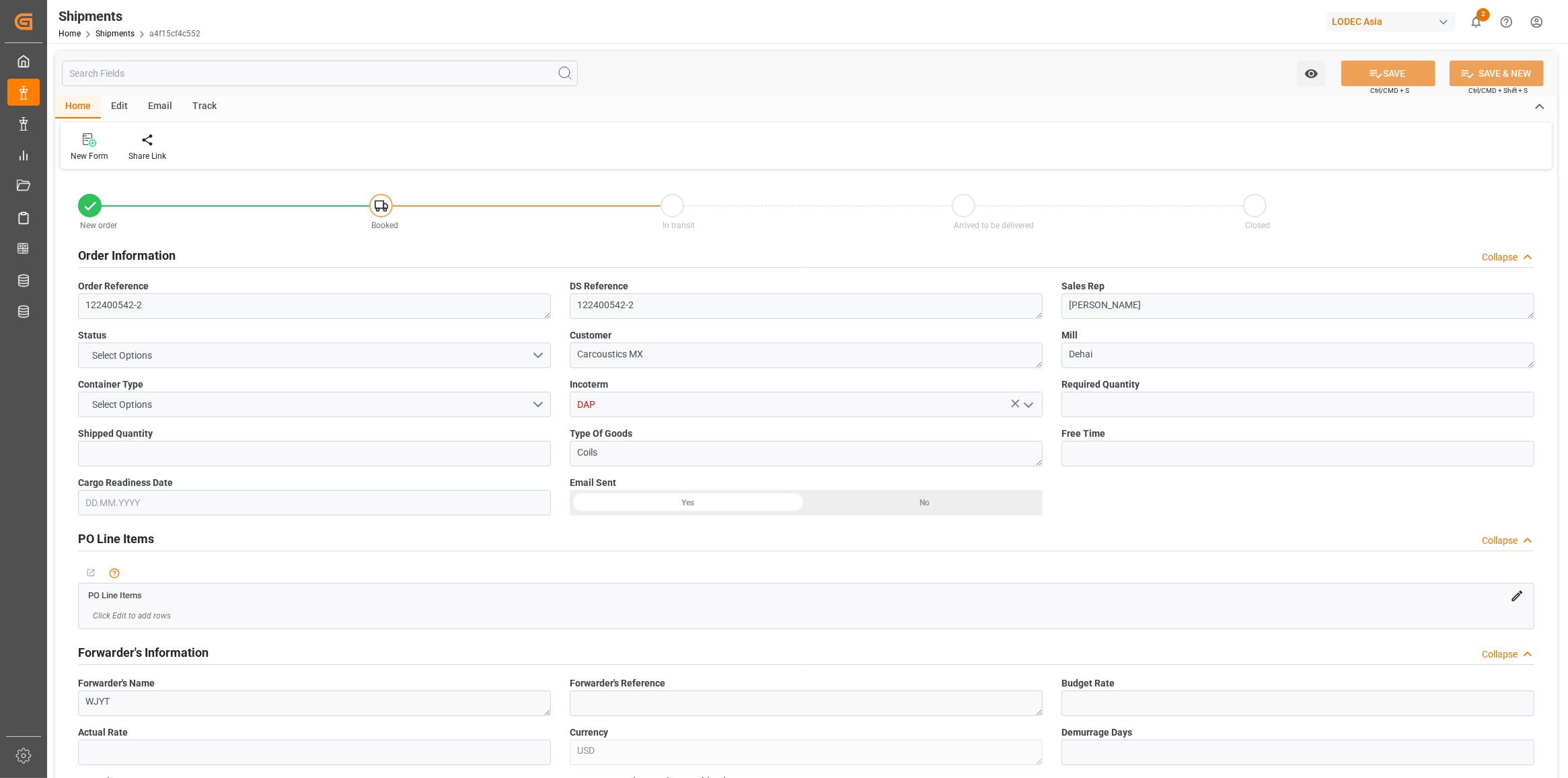
type input "CNSHK"
type input "MXZLO"
type input "[DATE] 00:00"
click at [207, 105] on div "Track" at bounding box center [204, 107] width 44 height 23
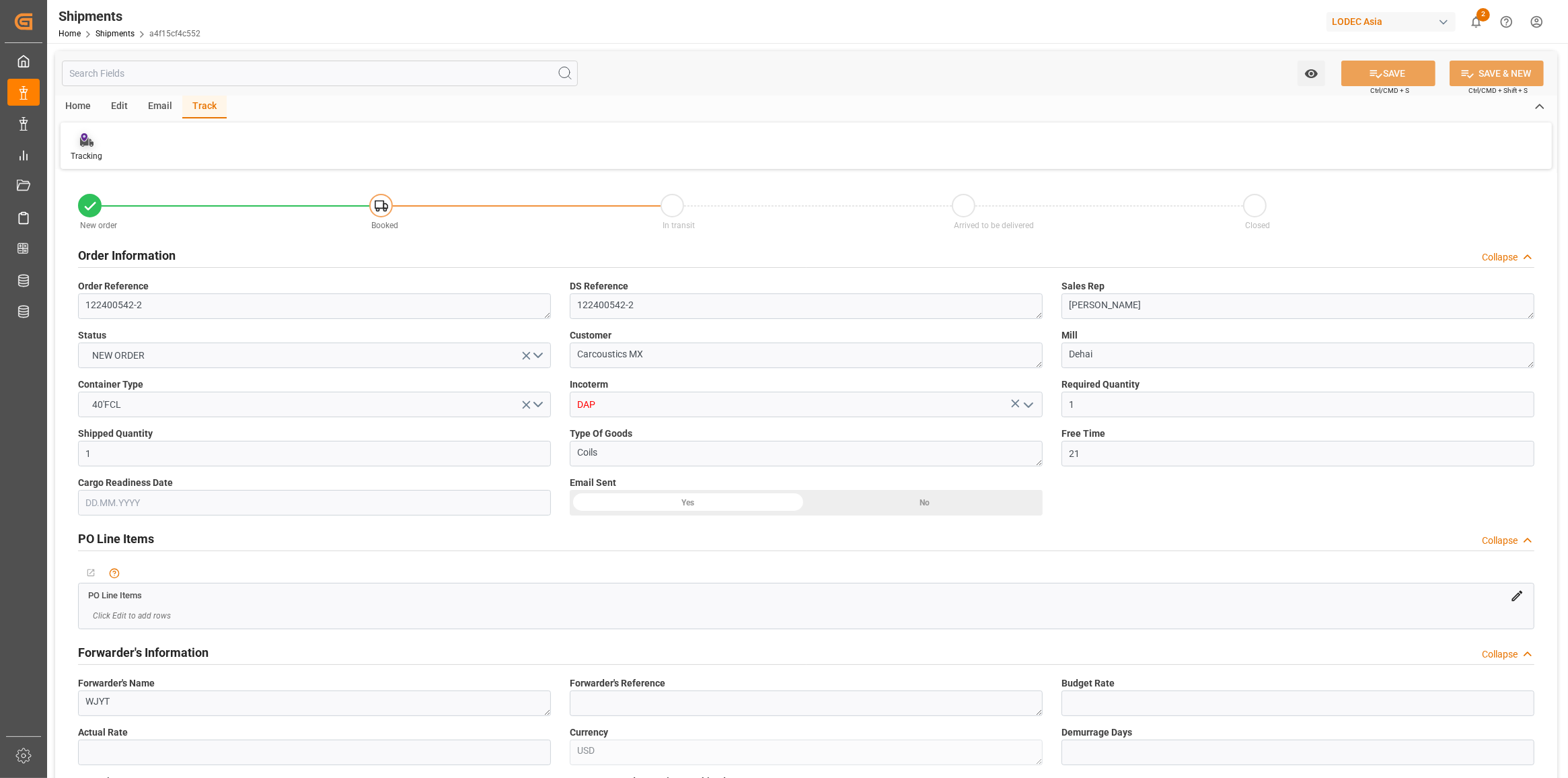
click at [109, 149] on div "Tracking" at bounding box center [86, 147] width 52 height 29
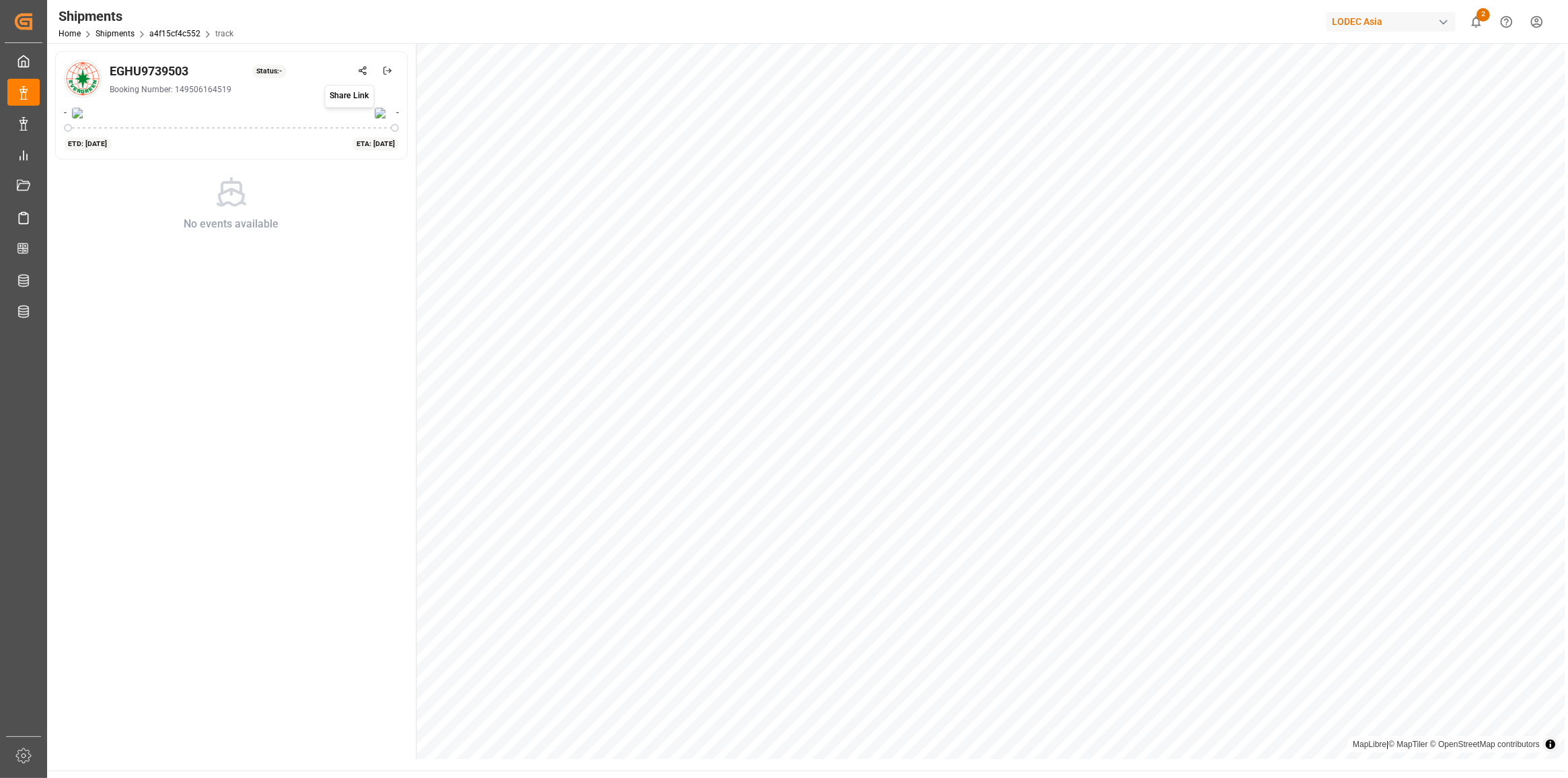
click at [360, 72] on icon at bounding box center [362, 71] width 10 height 10
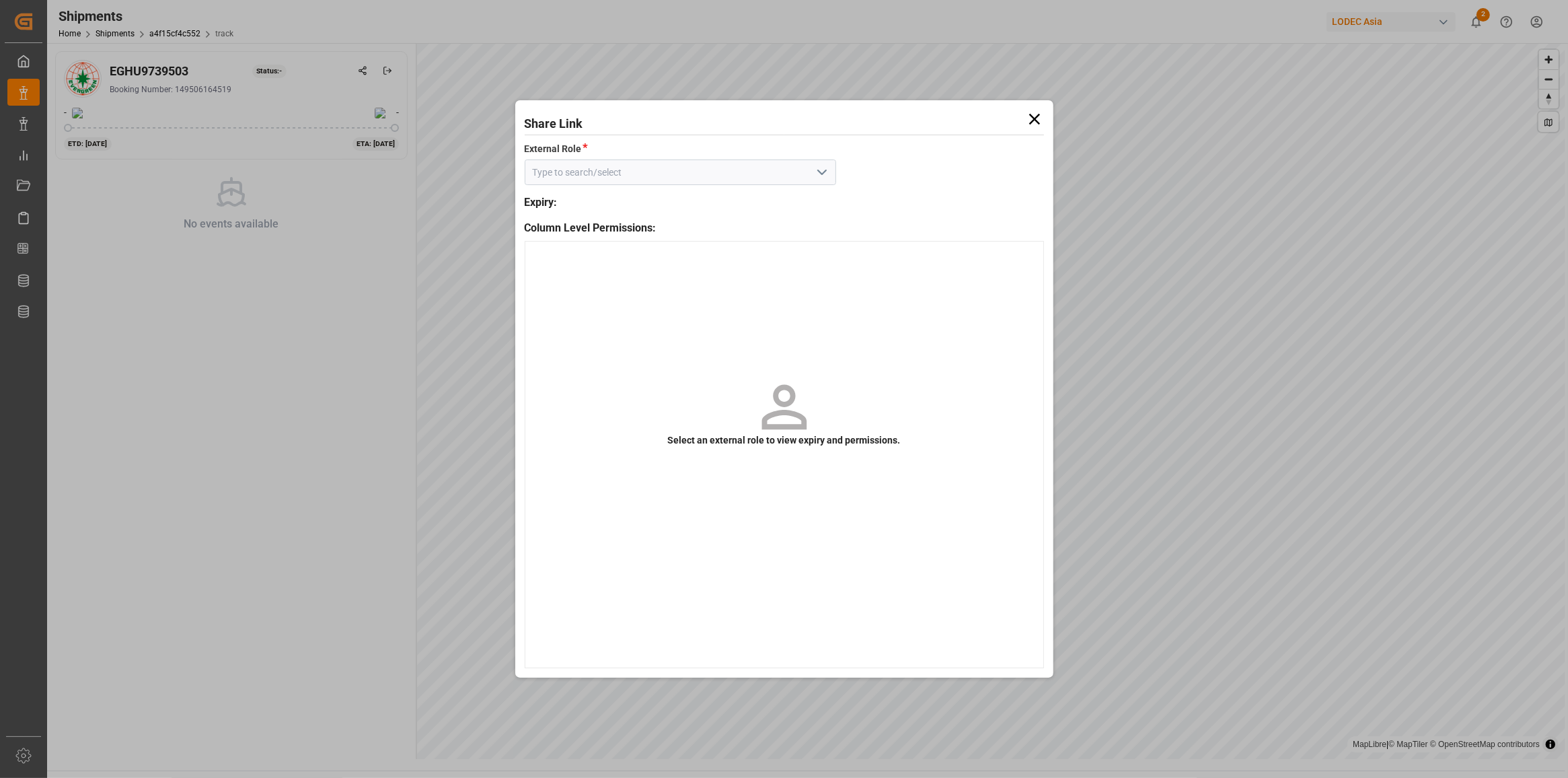
click at [814, 172] on icon "open menu" at bounding box center [822, 172] width 16 height 16
click at [747, 188] on div "Default tracking role - shipment" at bounding box center [680, 202] width 310 height 30
type input "Default tracking role - shipment"
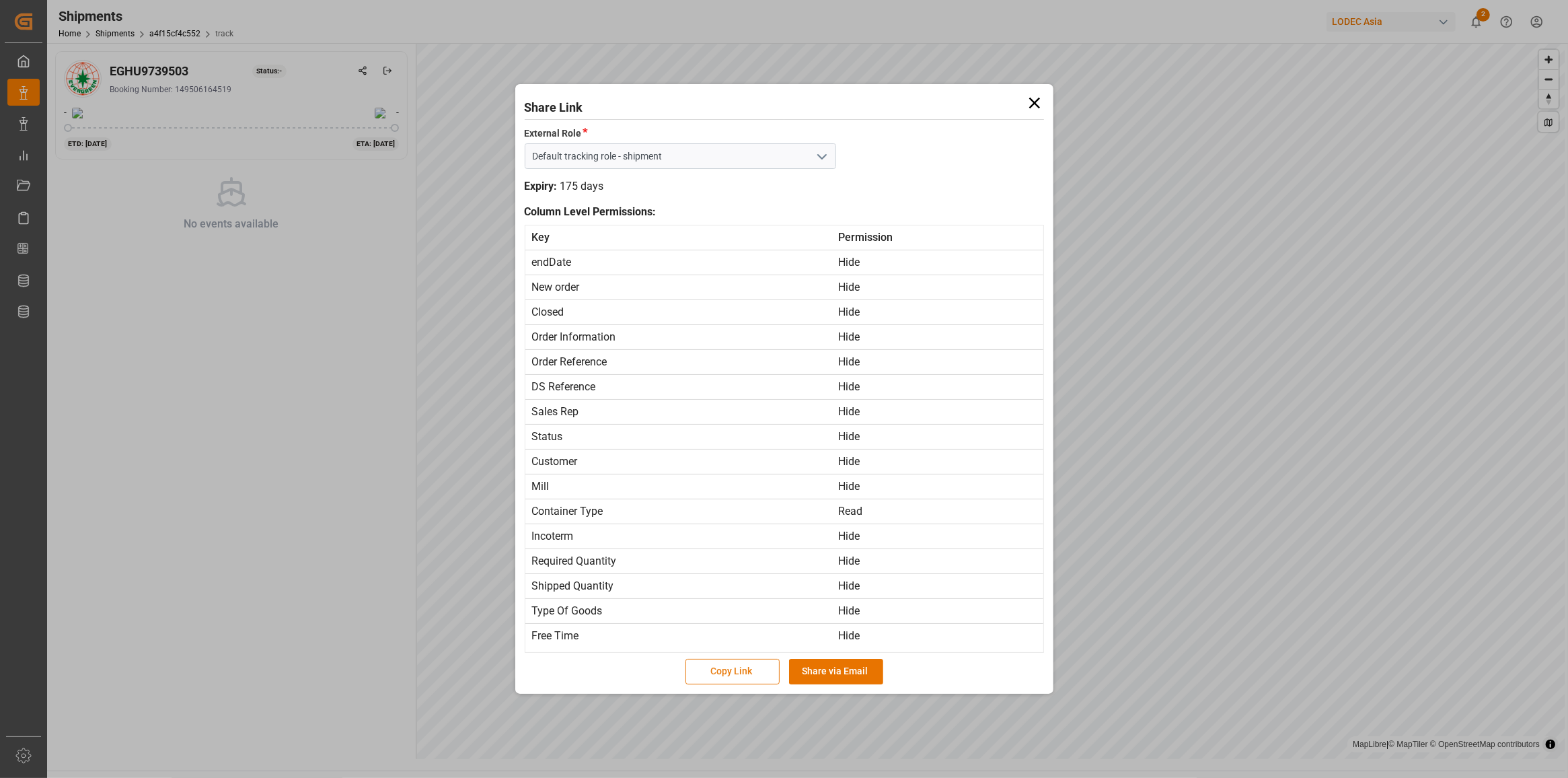
click at [730, 671] on button "Copy Link" at bounding box center [732, 671] width 95 height 26
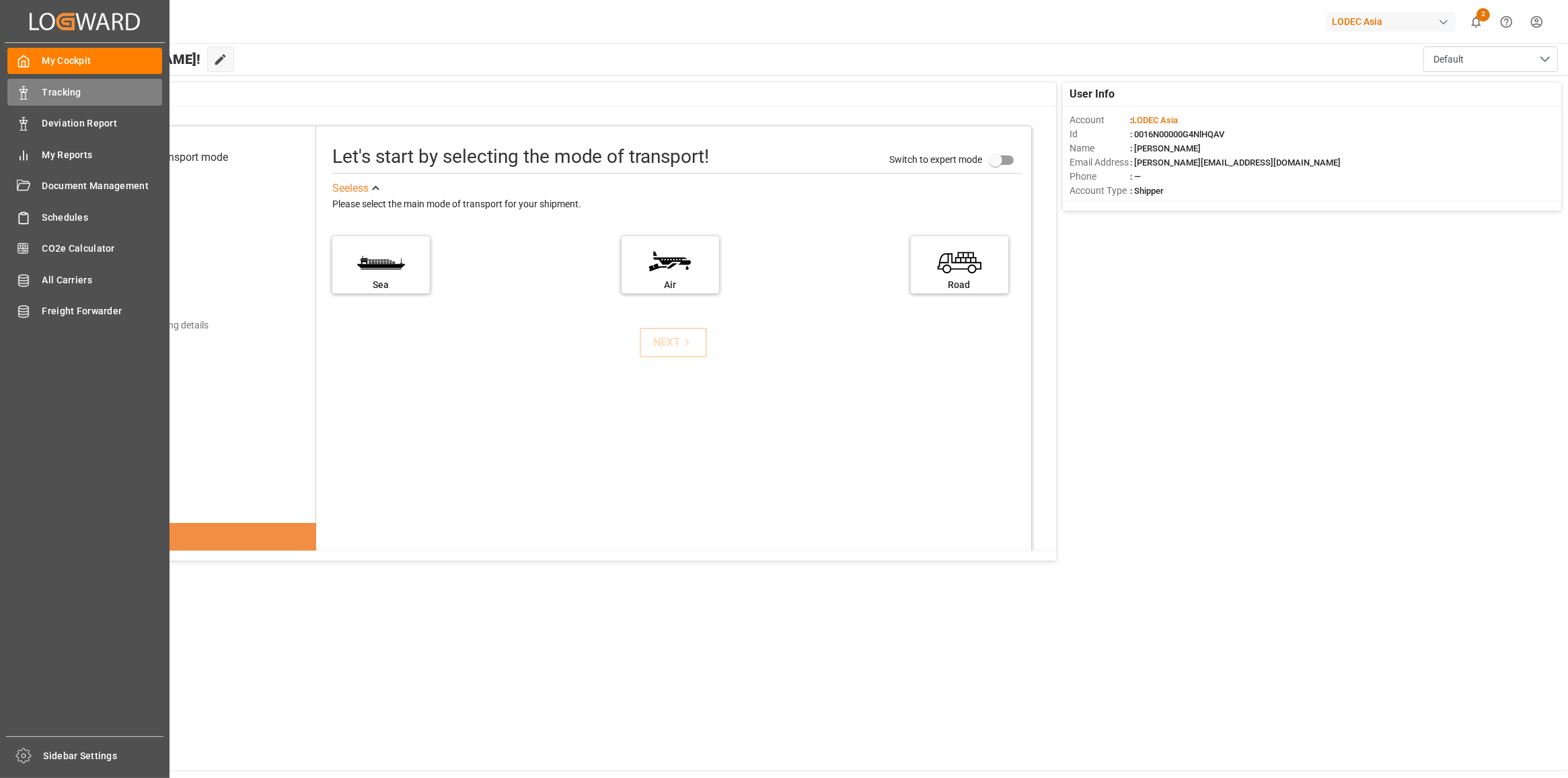
click at [38, 95] on div "Tracking Tracking" at bounding box center [84, 92] width 155 height 27
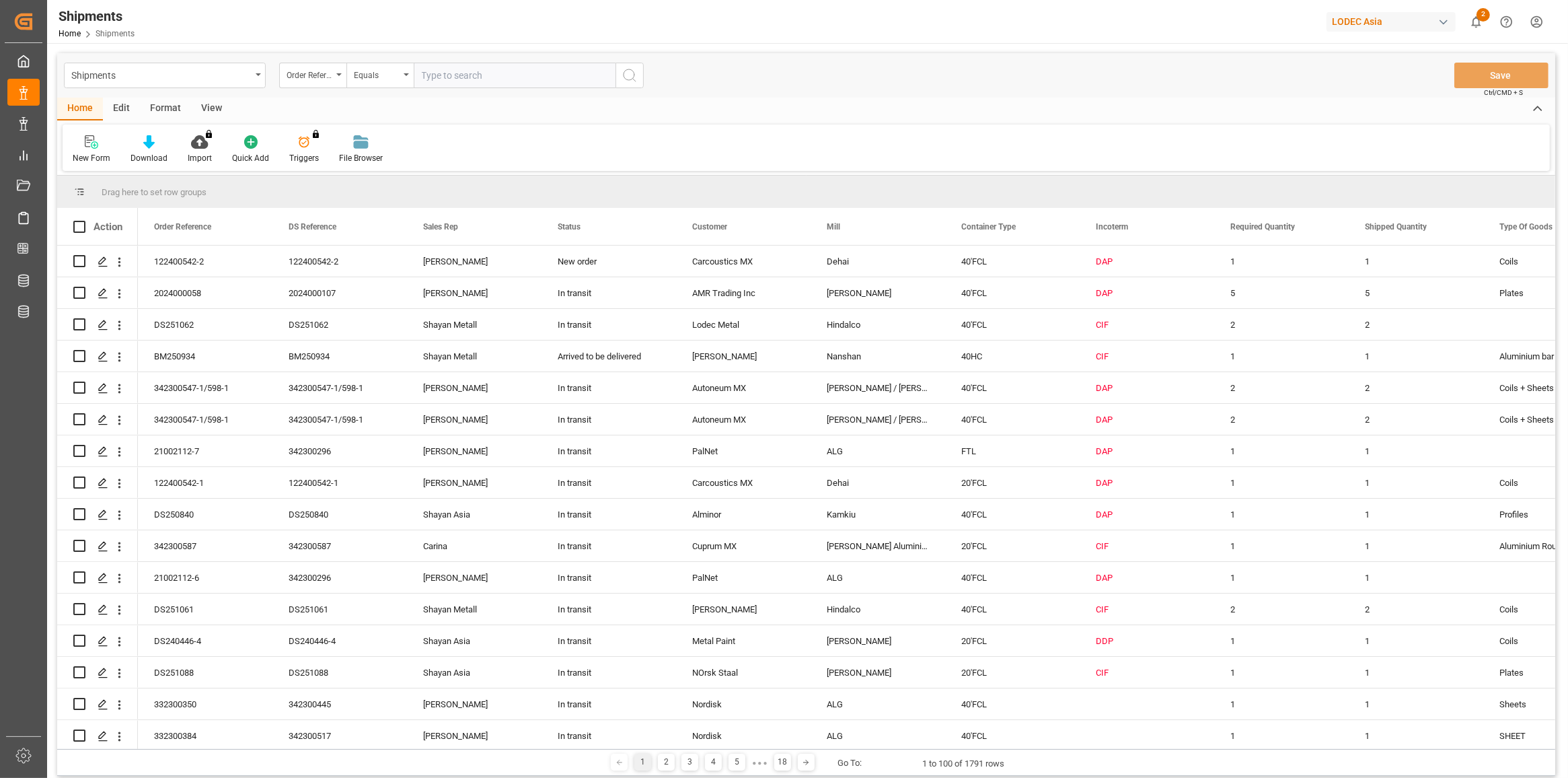
click at [91, 152] on div "New Form" at bounding box center [91, 158] width 38 height 12
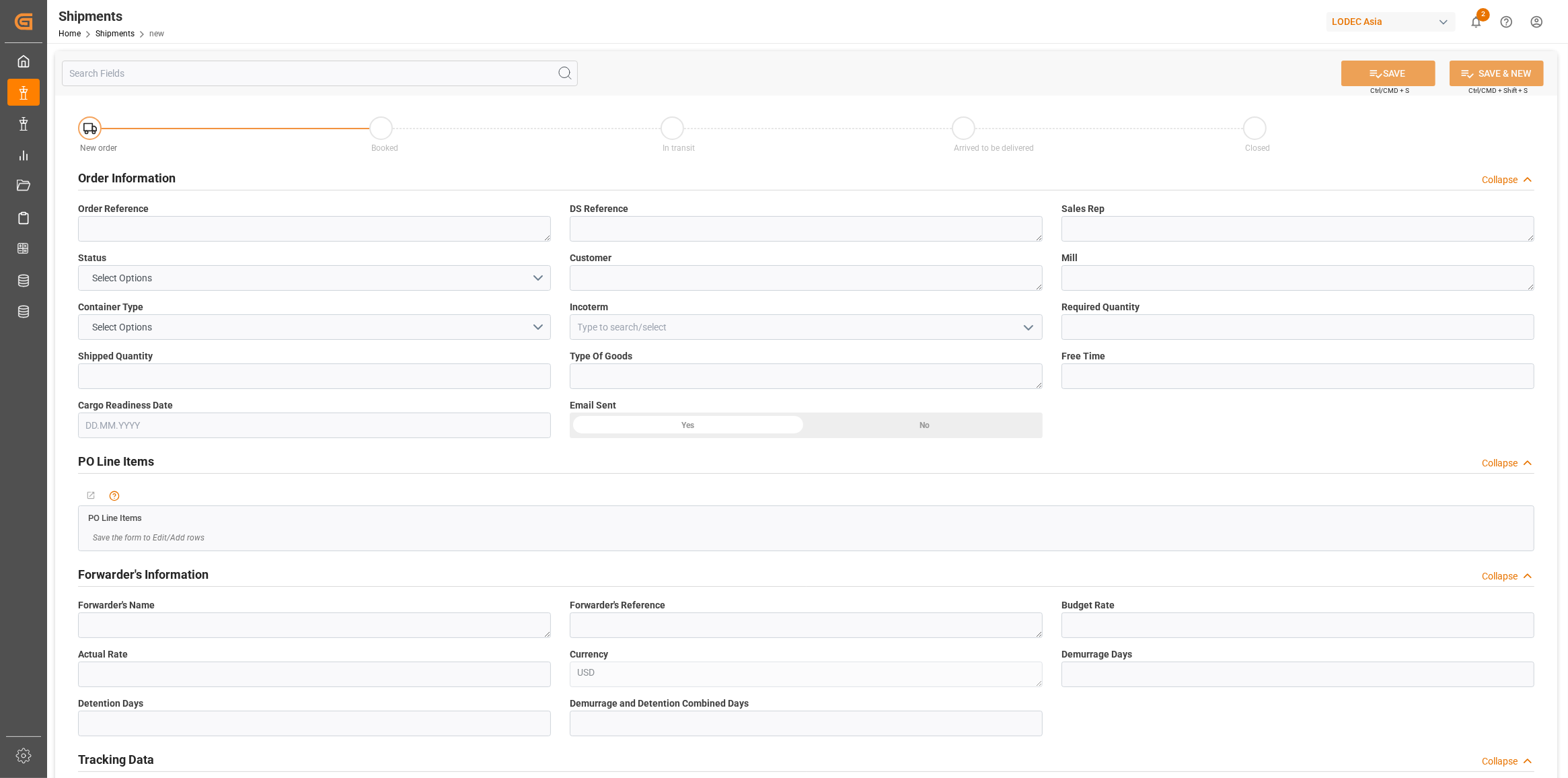
click at [323, 177] on div "Order Information Collapse" at bounding box center [805, 177] width 1456 height 26
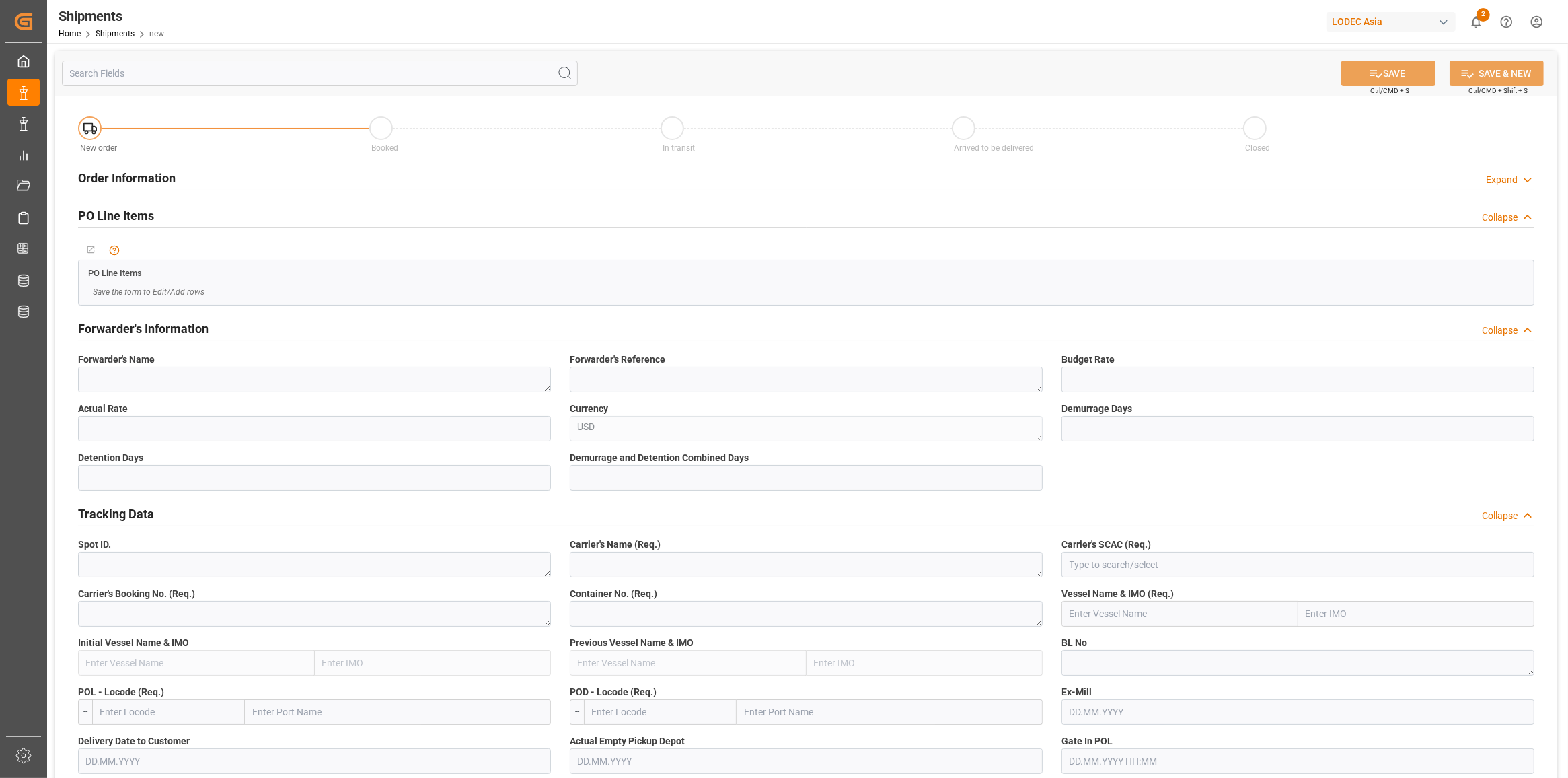
click at [314, 229] on div "PO Line Items Collapse" at bounding box center [806, 216] width 1475 height 38
click at [304, 187] on div "Order Information Expand" at bounding box center [805, 177] width 1456 height 26
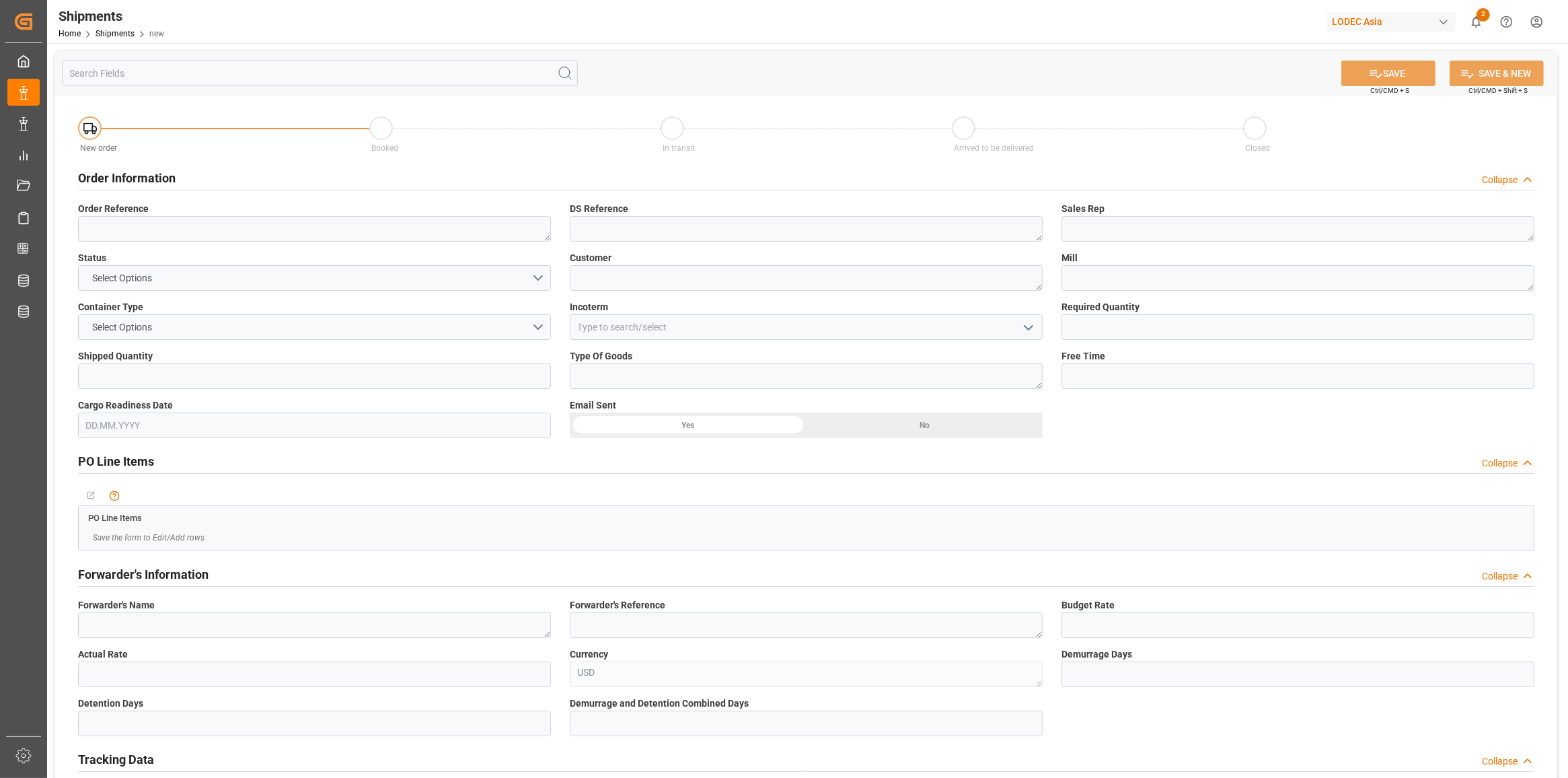
click at [290, 214] on label "Order Reference" at bounding box center [314, 209] width 473 height 14
click at [507, 236] on textarea at bounding box center [314, 228] width 473 height 26
click at [506, 231] on textarea at bounding box center [314, 228] width 473 height 26
paste textarea "342300532-2"
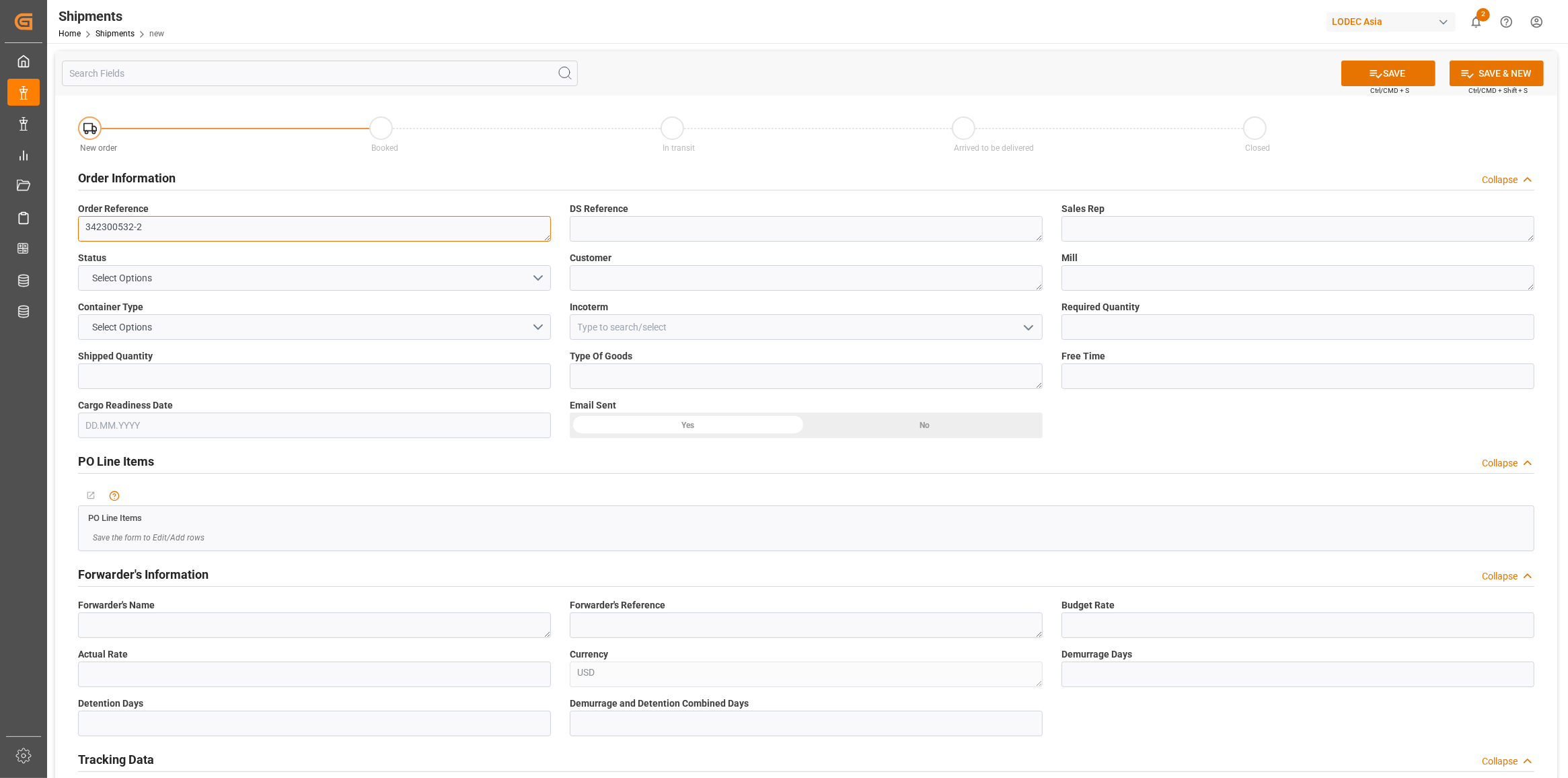
type textarea "342300532-2"
click at [665, 240] on textarea at bounding box center [805, 228] width 473 height 26
paste textarea "342300532-2"
type textarea "342300532-2"
click at [1062, 231] on textarea at bounding box center [1298, 228] width 473 height 26
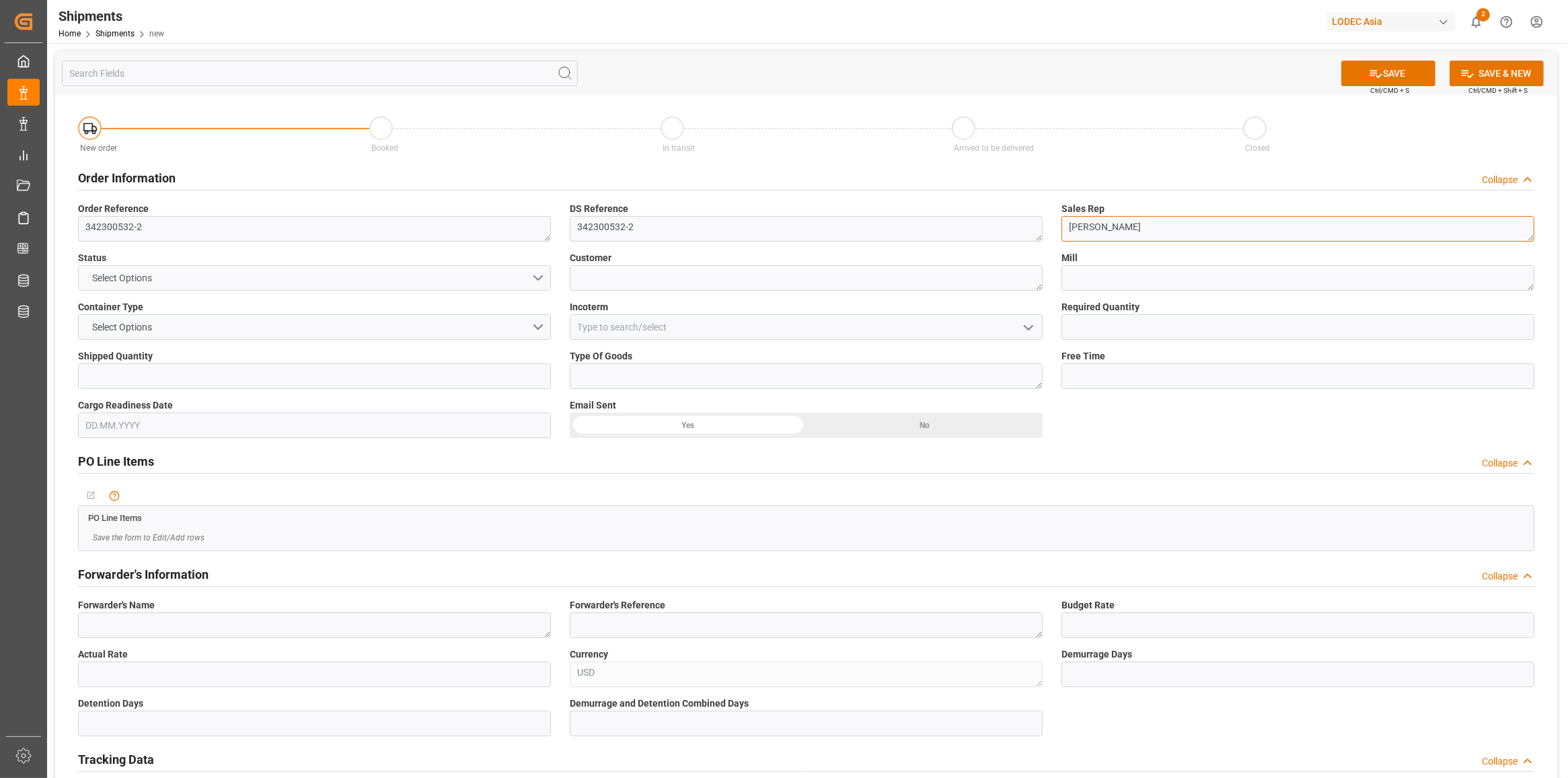
type textarea "[PERSON_NAME]"
click at [333, 277] on button "Select Options" at bounding box center [314, 278] width 473 height 26
click at [273, 313] on div "BOOKED" at bounding box center [314, 309] width 471 height 28
click at [753, 256] on label "Customer" at bounding box center [805, 258] width 473 height 14
click at [688, 287] on textarea at bounding box center [805, 278] width 473 height 26
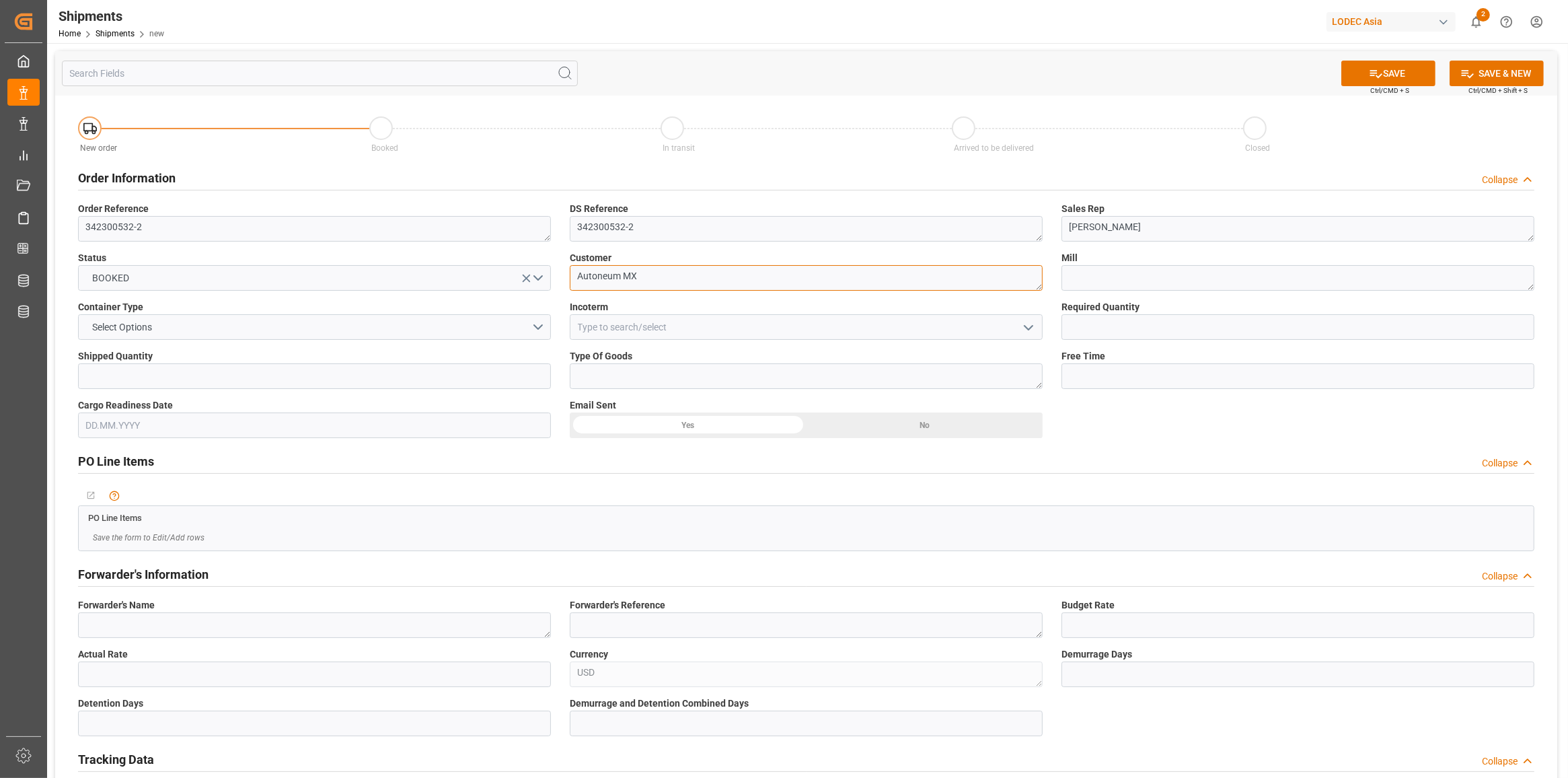
type textarea "Autoneum MX"
type textarea "[PERSON_NAME]"
click at [474, 317] on button "Select Options" at bounding box center [314, 326] width 473 height 26
click at [283, 440] on div "40'FCL" at bounding box center [314, 443] width 471 height 28
click at [506, 335] on button "40'FCL" at bounding box center [314, 326] width 473 height 26
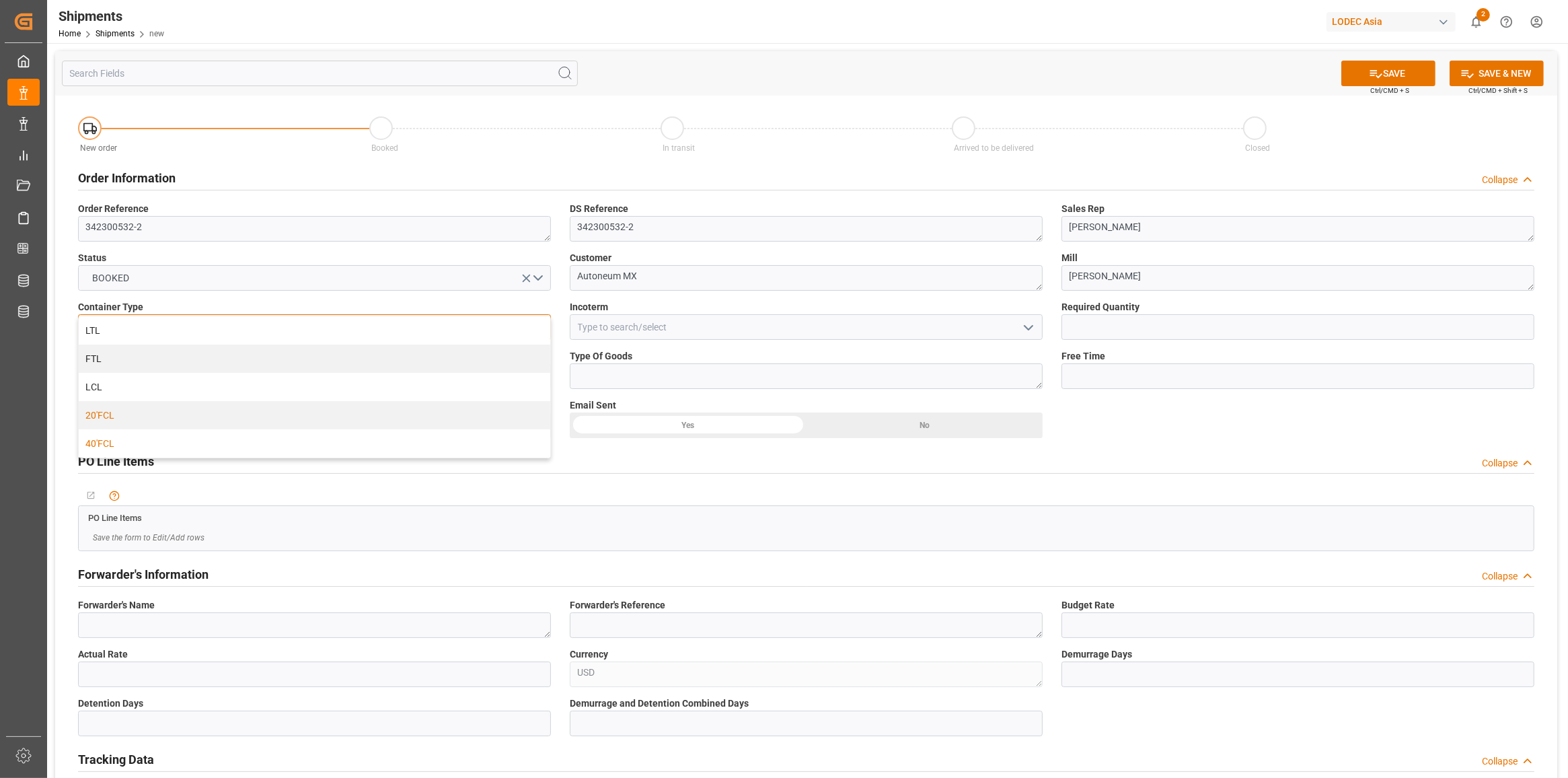
click at [142, 423] on div "20'FCL" at bounding box center [314, 415] width 471 height 28
click at [615, 317] on input at bounding box center [805, 326] width 473 height 26
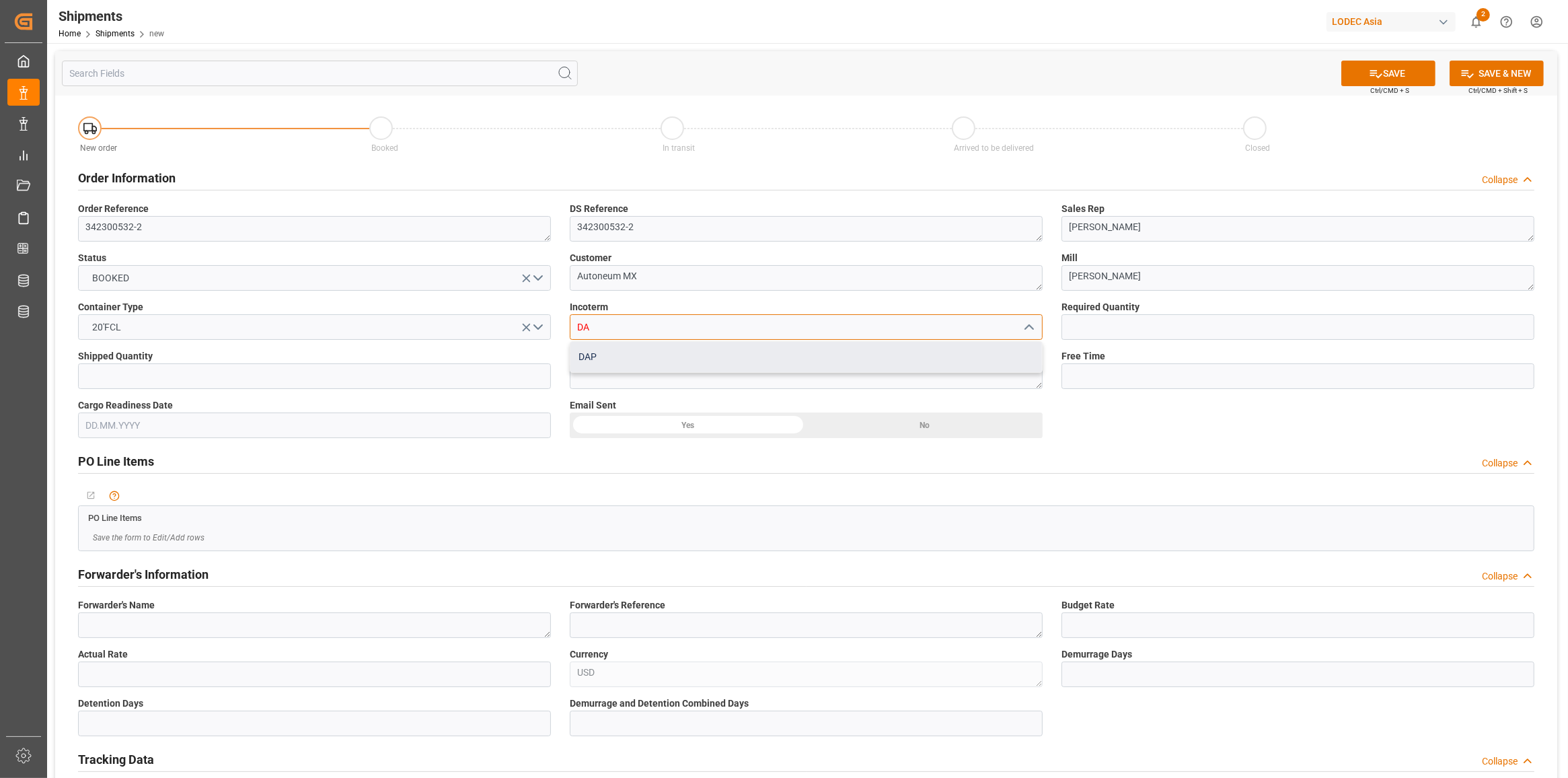
click at [598, 364] on div "DAP" at bounding box center [805, 357] width 471 height 30
type input "DAP"
click at [1153, 326] on input "text" at bounding box center [1298, 326] width 473 height 26
type input "1"
click at [485, 393] on div "Cargo Readiness Date" at bounding box center [315, 418] width 491 height 50
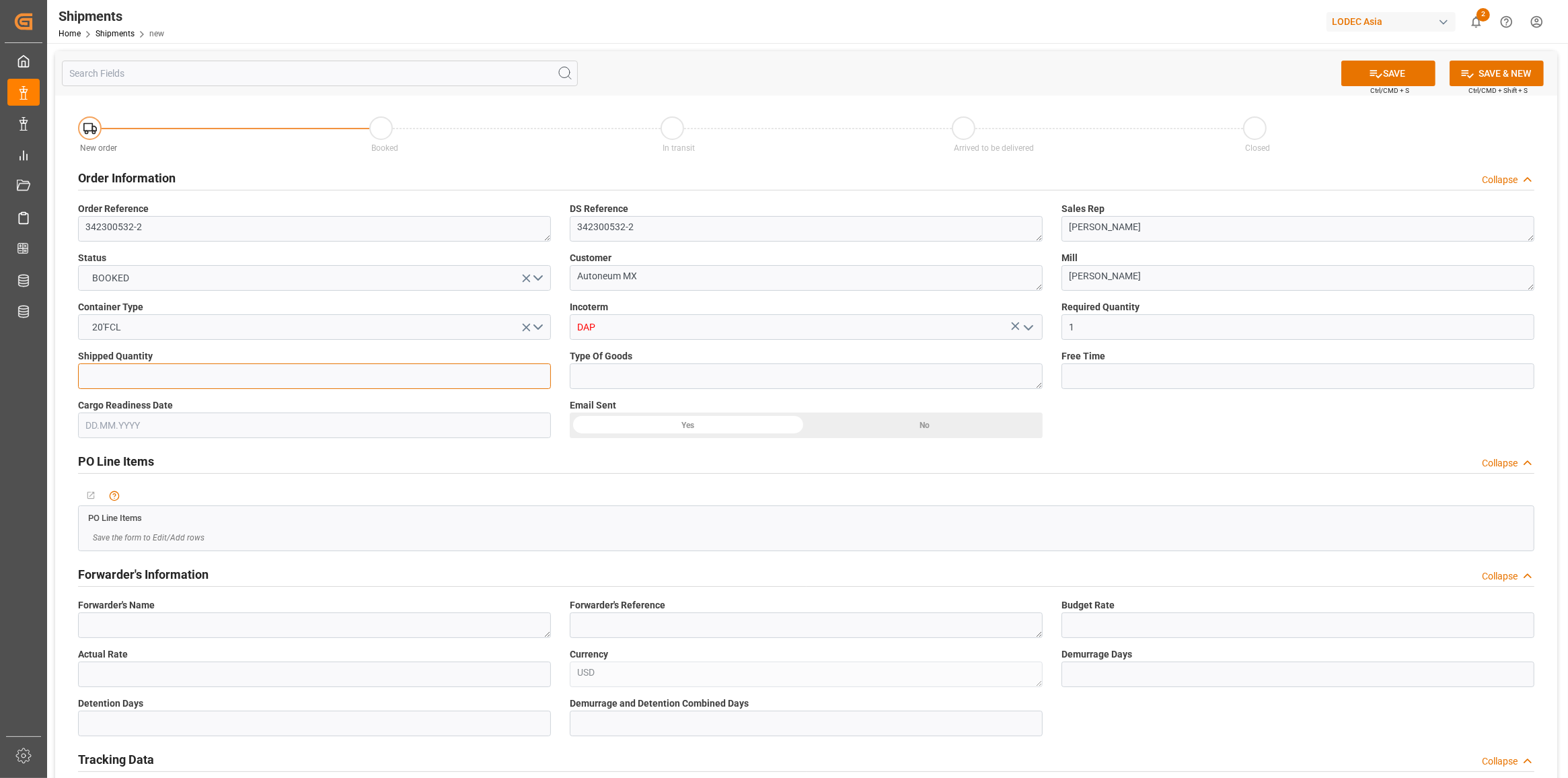
click at [491, 380] on input "text" at bounding box center [314, 376] width 473 height 26
type input "1"
click at [626, 377] on textarea at bounding box center [805, 376] width 473 height 26
type textarea "Coils"
type input "21"
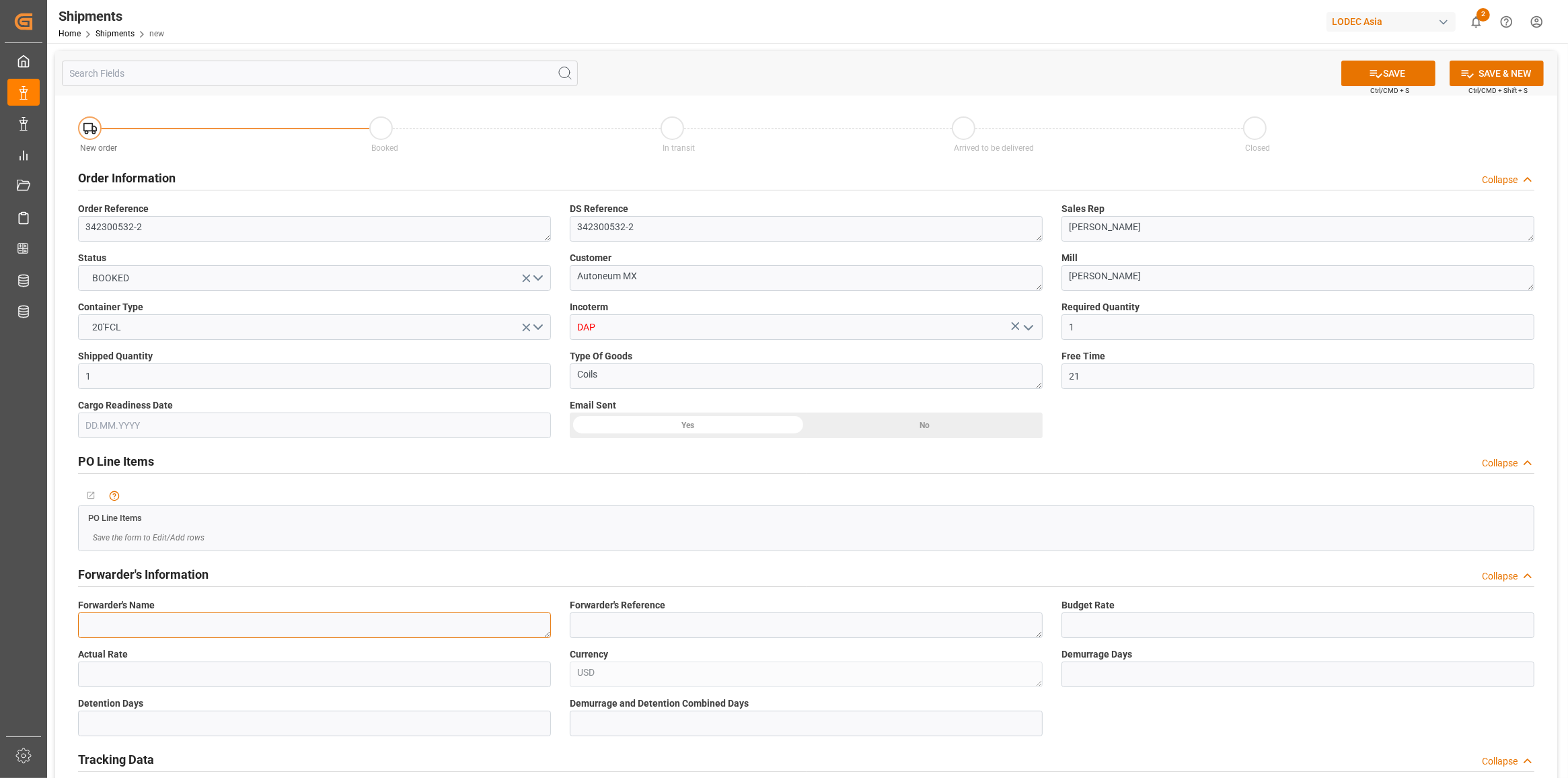
click at [164, 629] on textarea at bounding box center [314, 624] width 473 height 26
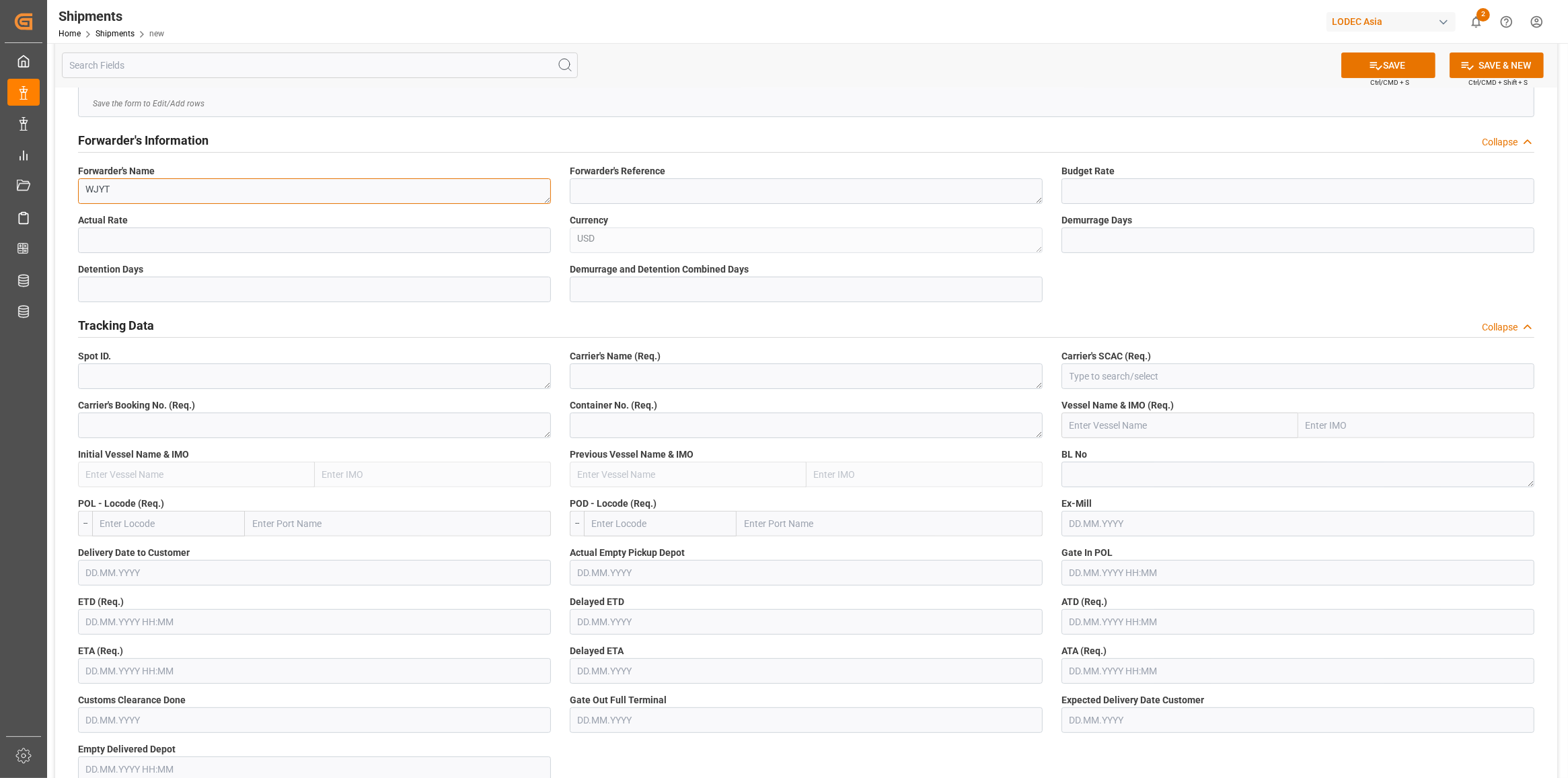
scroll to position [421, 0]
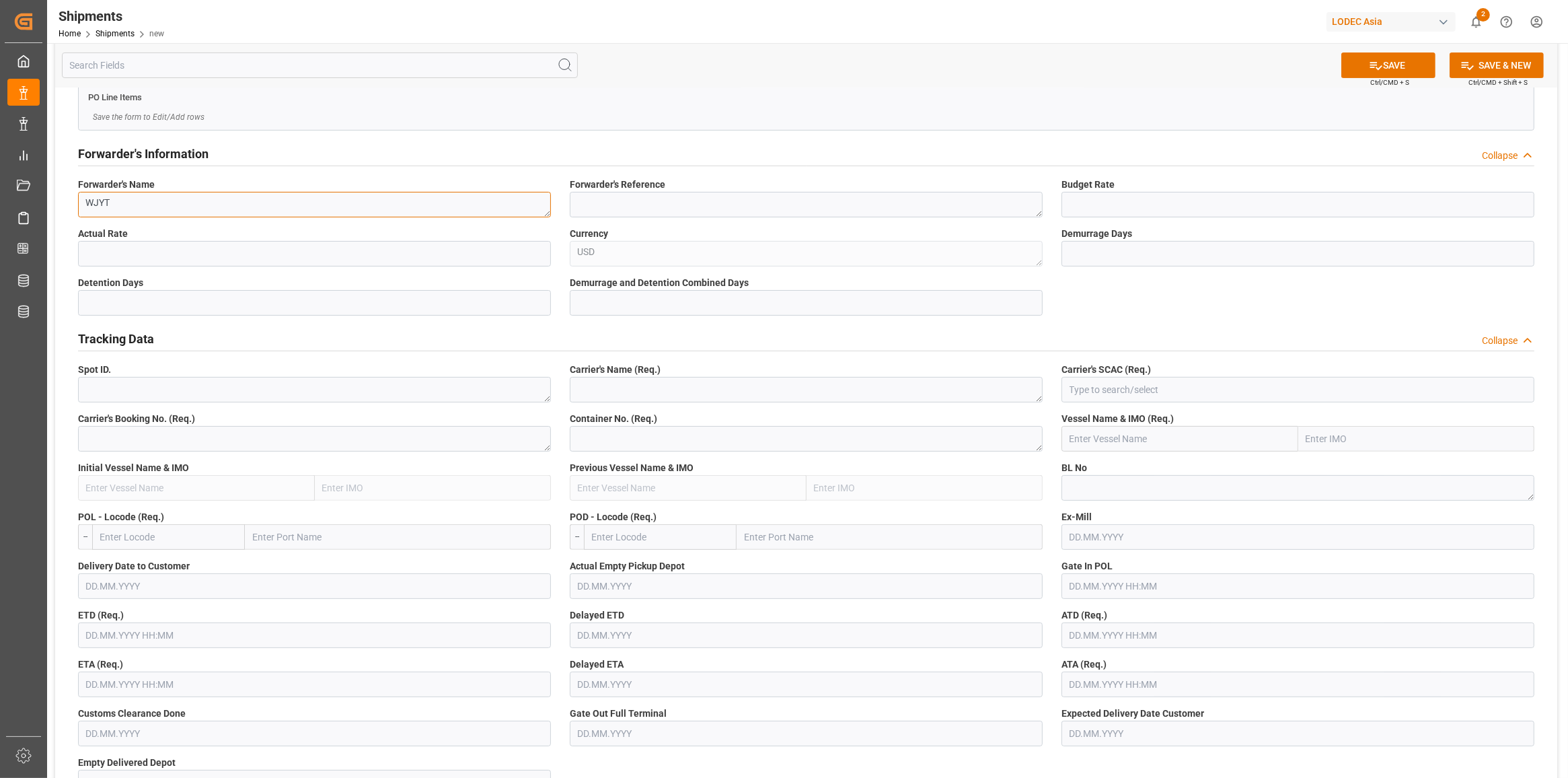
type textarea "WJYT"
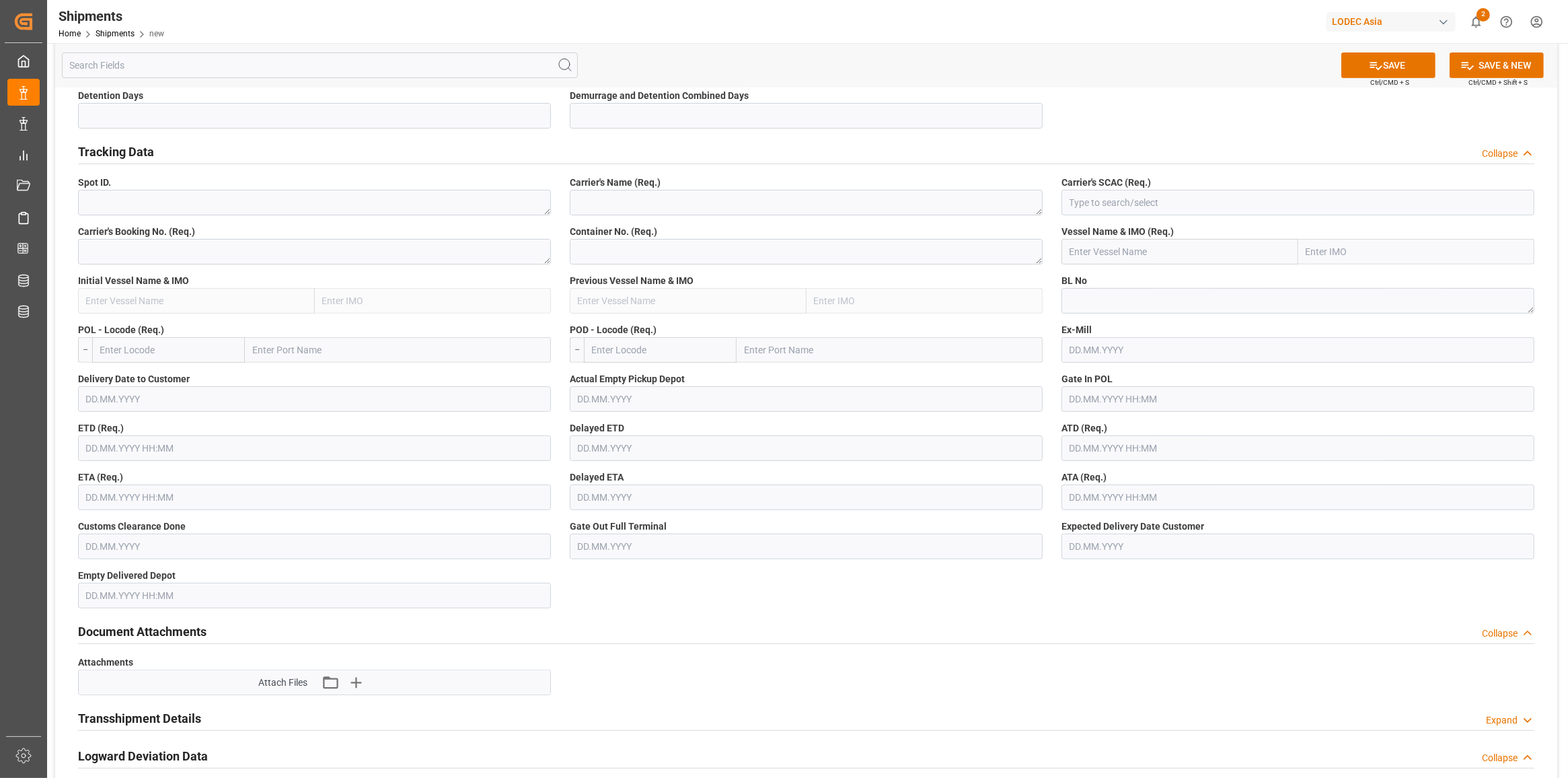
scroll to position [589, 0]
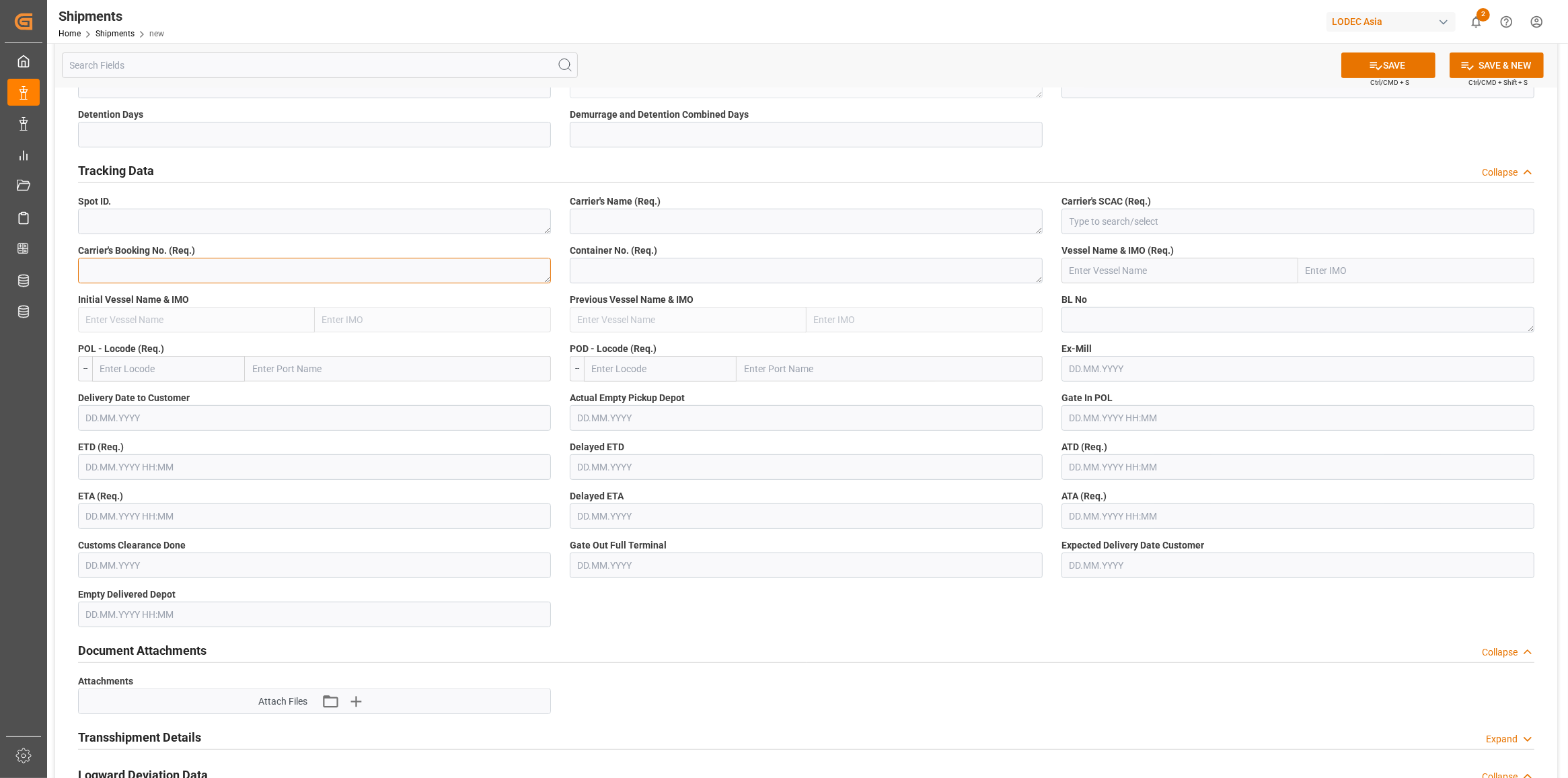
click at [156, 279] on textarea at bounding box center [314, 270] width 473 height 26
paste textarea "QGD2178193"
type textarea "QGD2178193"
click at [1214, 317] on textarea at bounding box center [1298, 319] width 473 height 26
paste textarea "QGD2178193"
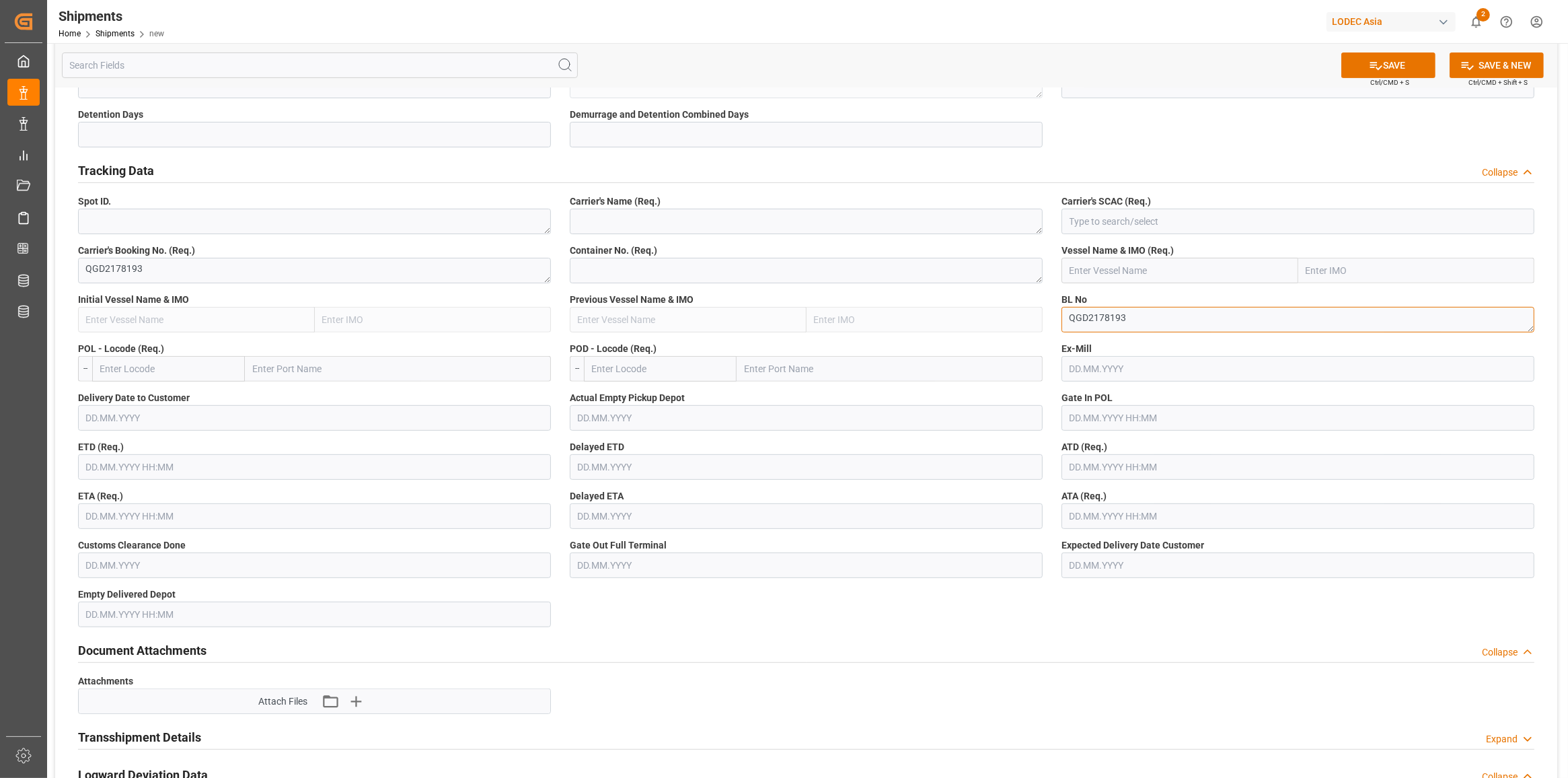
type textarea "QGD2178193"
click at [752, 218] on textarea at bounding box center [805, 221] width 473 height 26
type textarea "CMA"
type input "D"
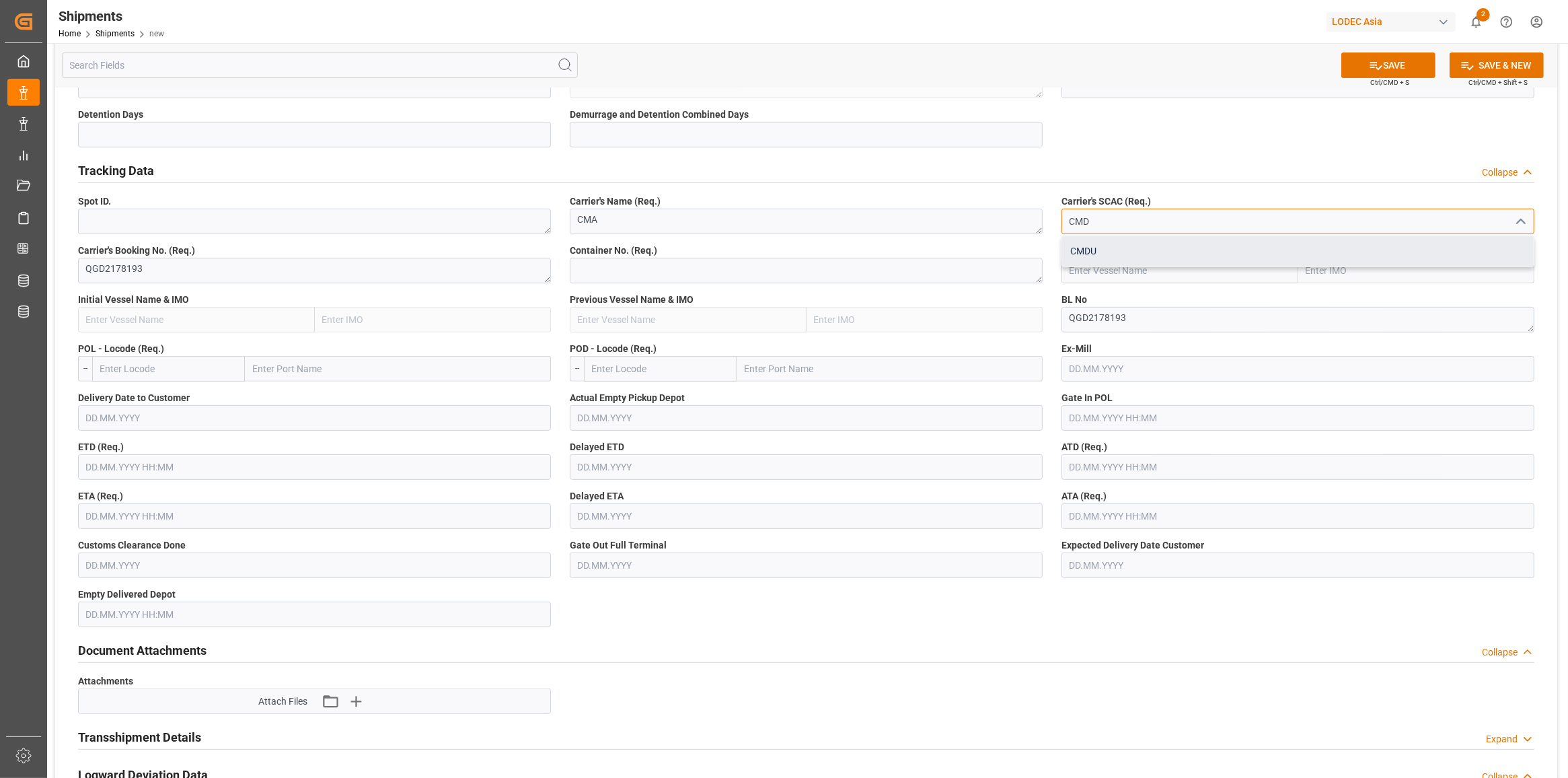
click at [1121, 238] on div "CMDU" at bounding box center [1297, 251] width 471 height 30
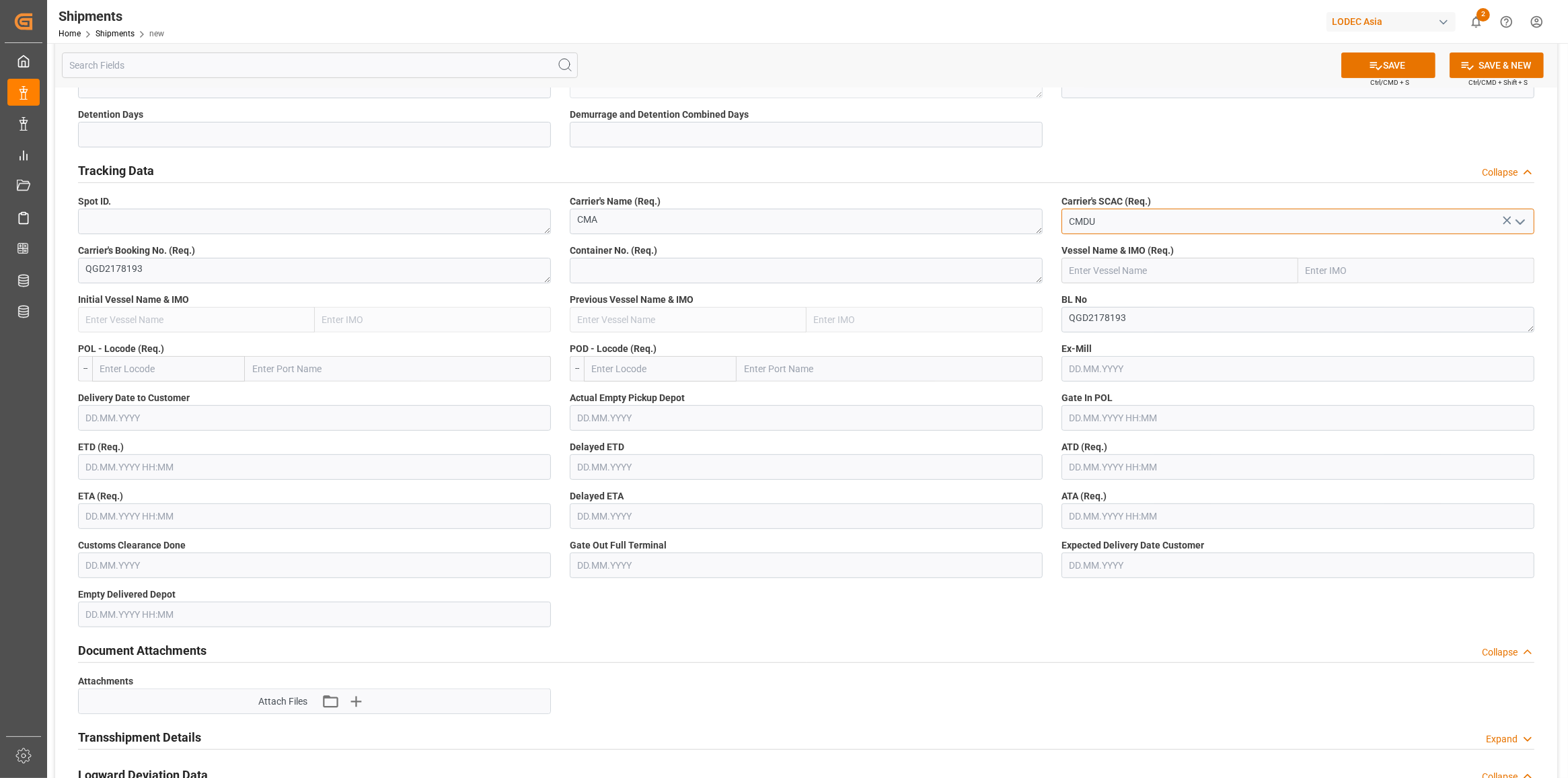
type input "CMDU"
click at [730, 278] on textarea at bounding box center [805, 270] width 473 height 26
paste textarea "CMAU2816235"
type textarea "CMAU2816235"
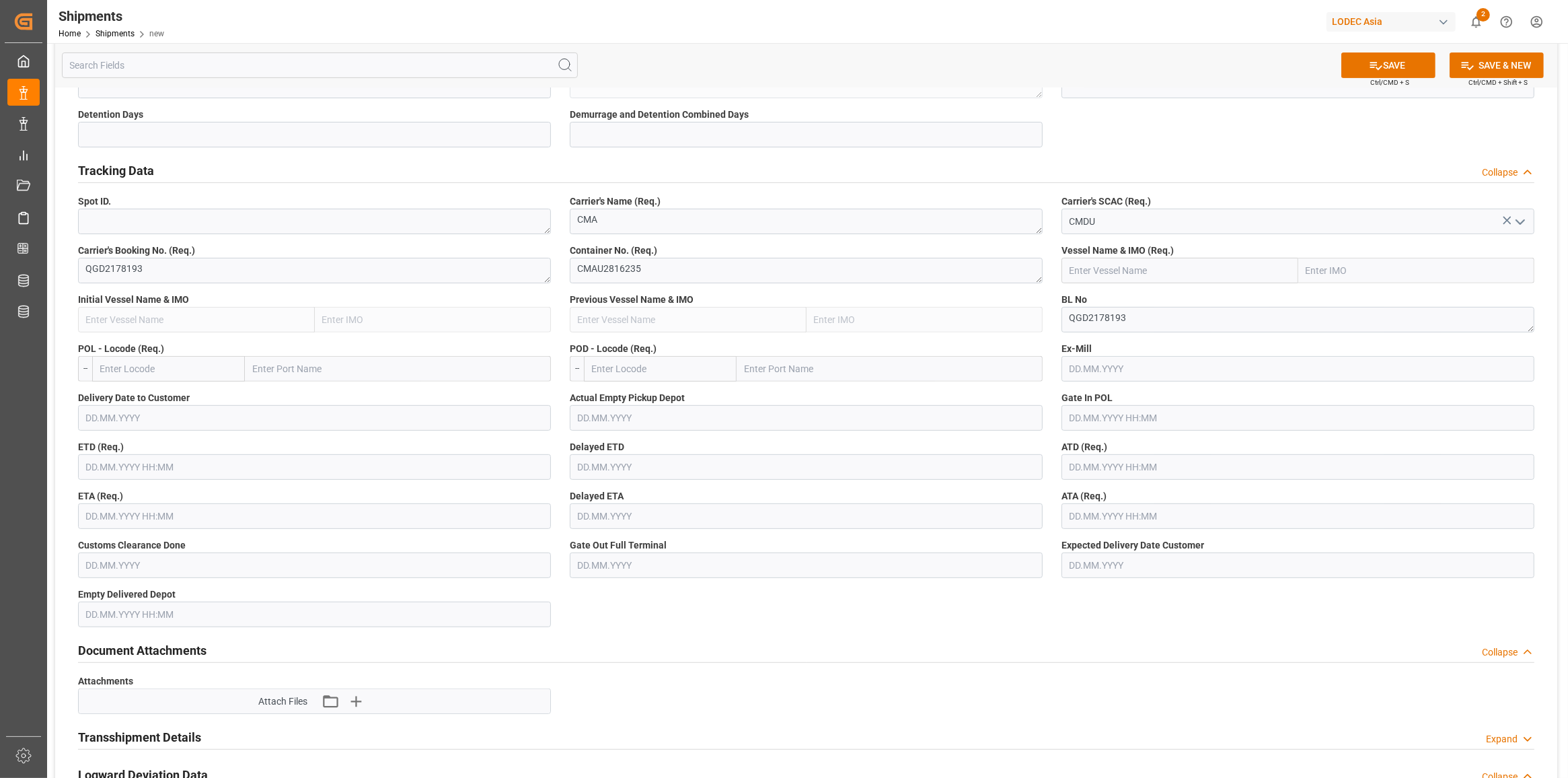
paste input "CMA CGM CHILE"
click at [1157, 291] on div "CMA CGM Chile - 9839935" at bounding box center [1158, 301] width 193 height 30
type input "CMA CGM Chile"
type input "9839935"
drag, startPoint x: 1157, startPoint y: 269, endPoint x: 932, endPoint y: 250, distance: 225.8
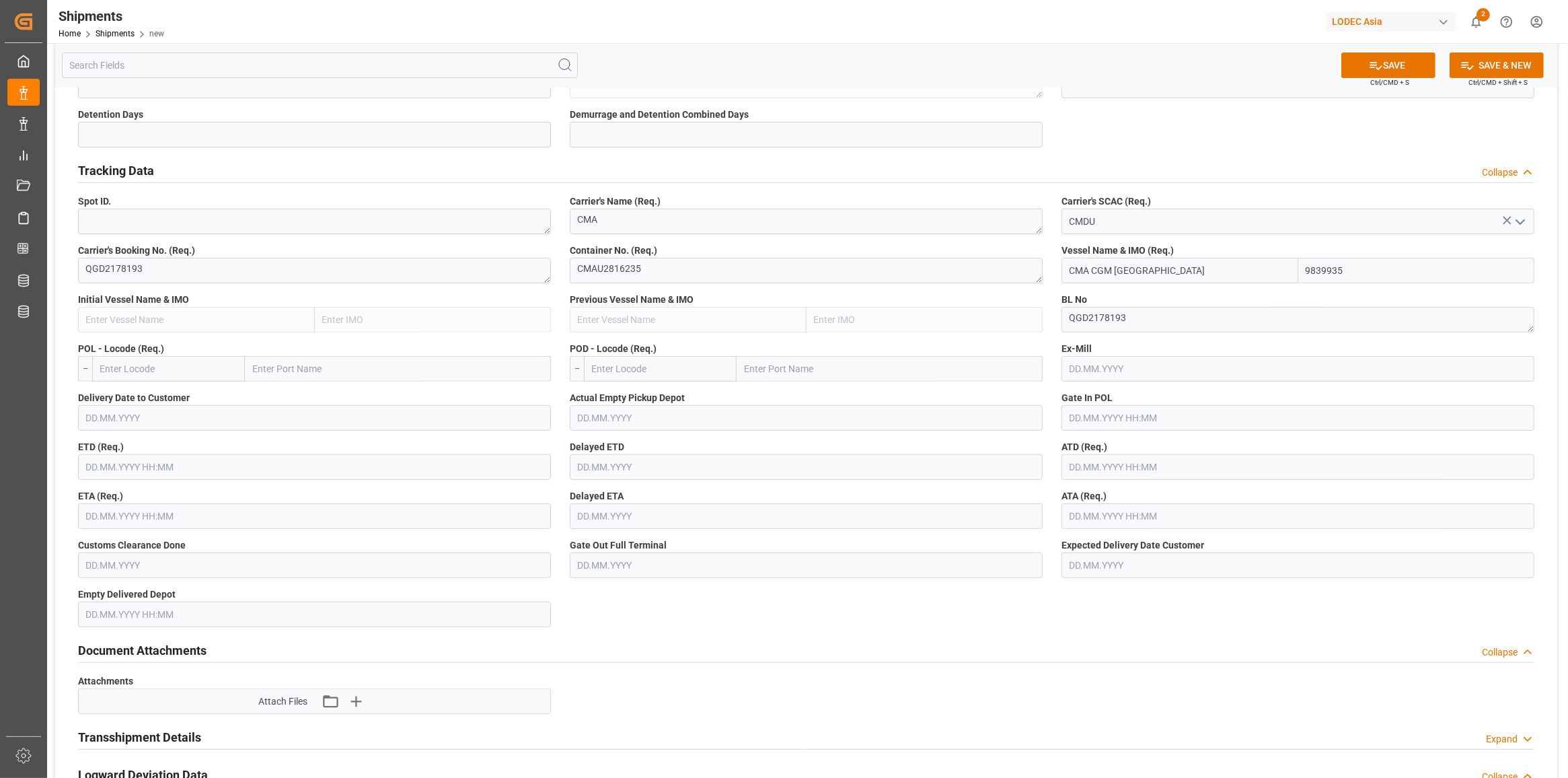
paste input "CMA CGM CHILE"
click at [1185, 322] on div "CMA CGM CHILE - 9839935" at bounding box center [1158, 331] width 193 height 30
type input "CMA CGM CHILE"
click at [1033, 255] on label "Container No. (Req.)" at bounding box center [805, 250] width 473 height 14
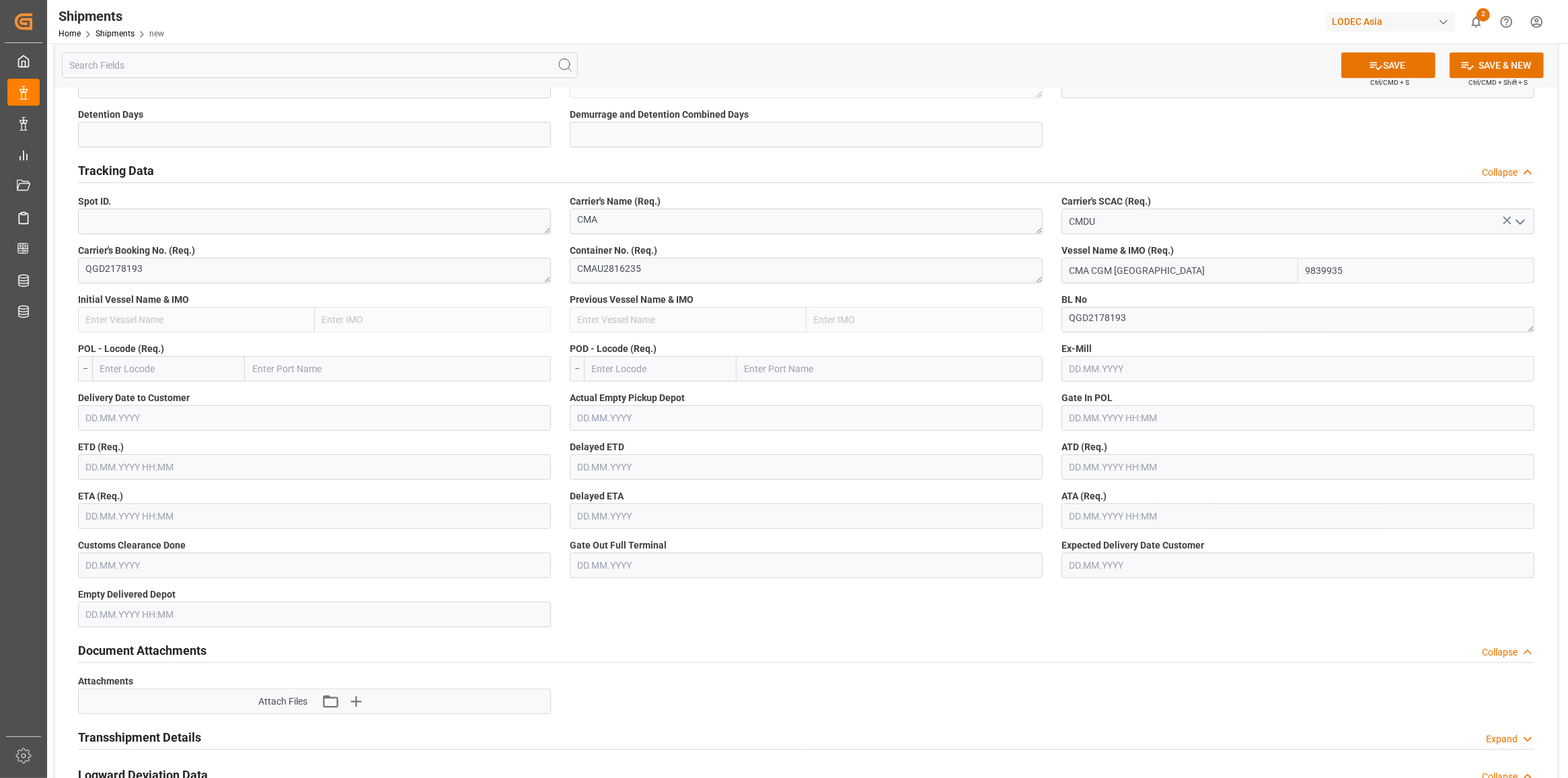
click at [143, 368] on input "text" at bounding box center [168, 369] width 153 height 26
click at [341, 361] on input "text" at bounding box center [398, 369] width 306 height 26
type input "qingdao"
click at [291, 431] on b "Qingdao Pt" at bounding box center [278, 429] width 48 height 11
type input "CNQDG"
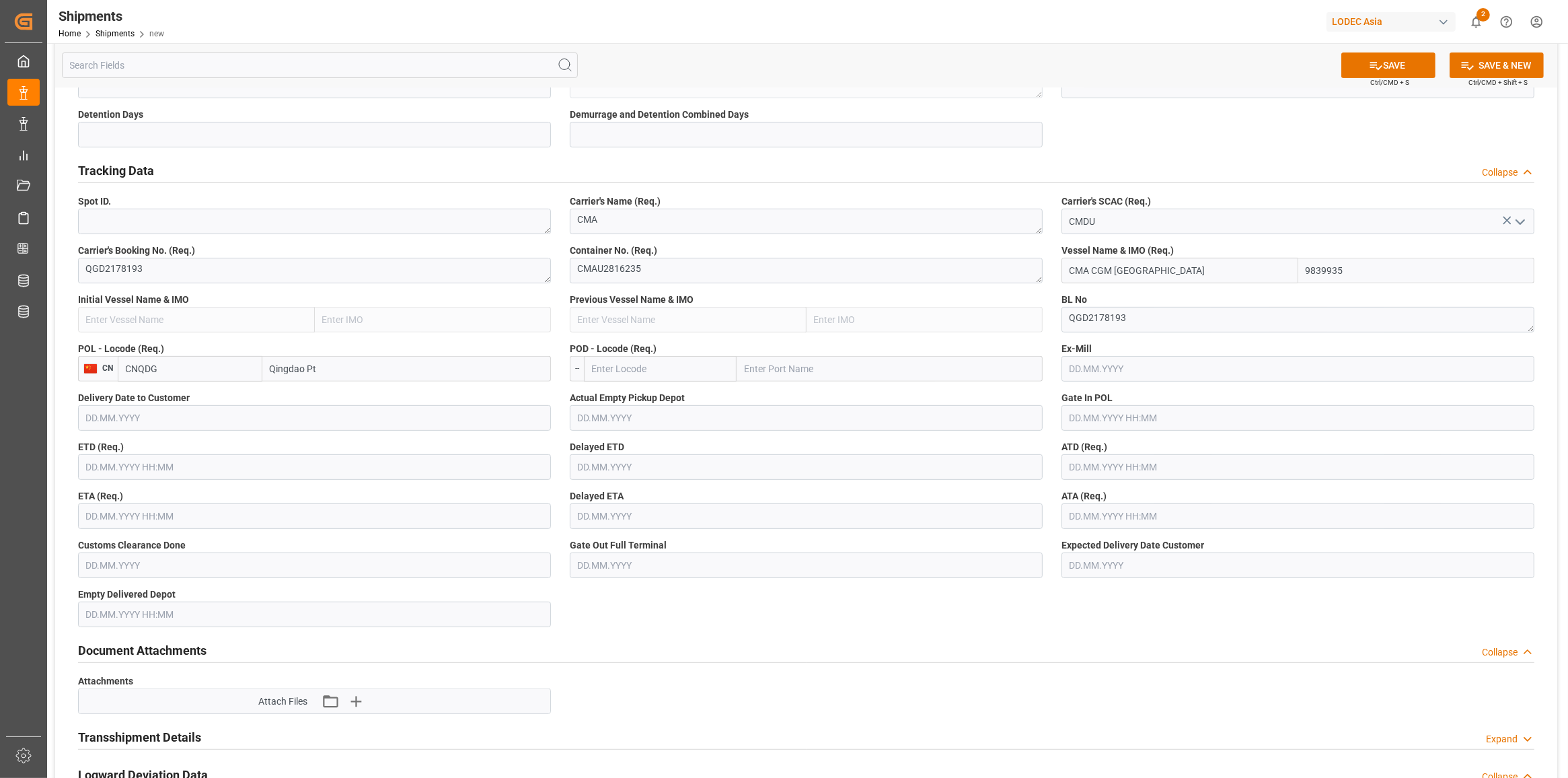
type input "Qingdao Pt"
click at [620, 376] on input "text" at bounding box center [659, 369] width 153 height 26
type input "MXZLO"
click at [660, 393] on span "MXZLO - [GEOGRAPHIC_DATA]" at bounding box center [632, 398] width 80 height 11
type input "Manzanillo"
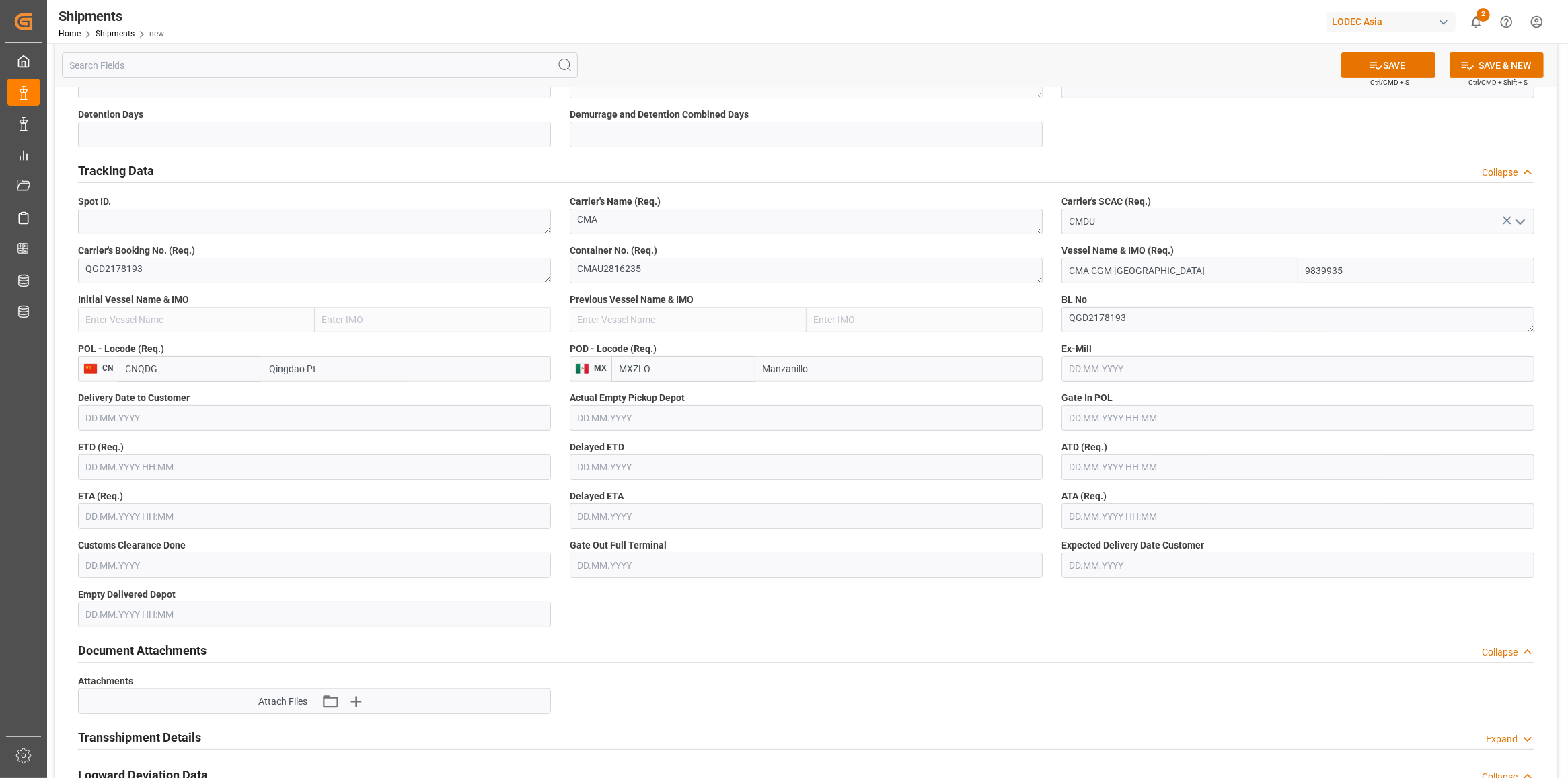
type input "MXZLO"
click at [209, 462] on input "text" at bounding box center [314, 467] width 473 height 26
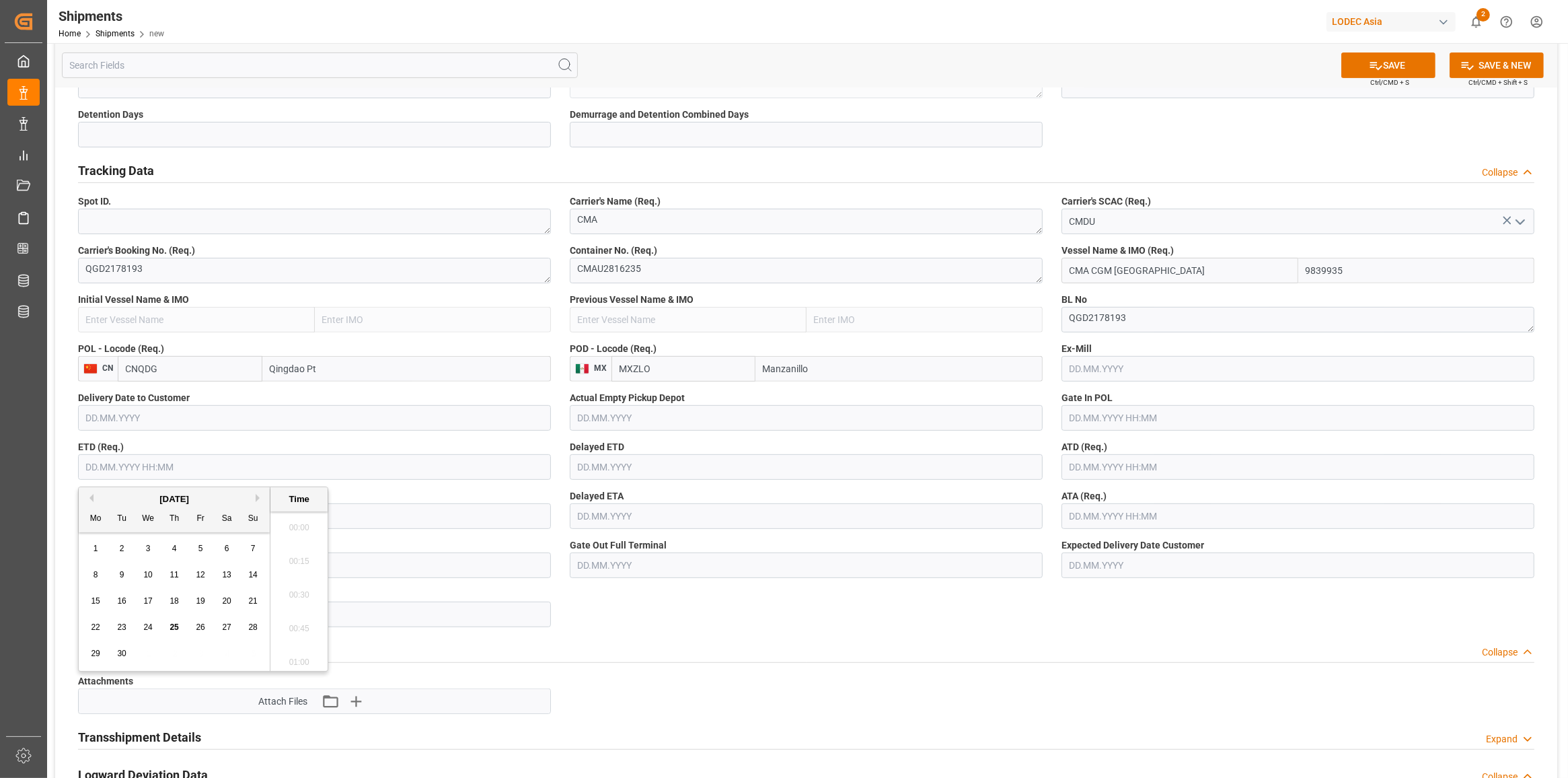
scroll to position [1416, 0]
type input "25.09.2025 00:00"
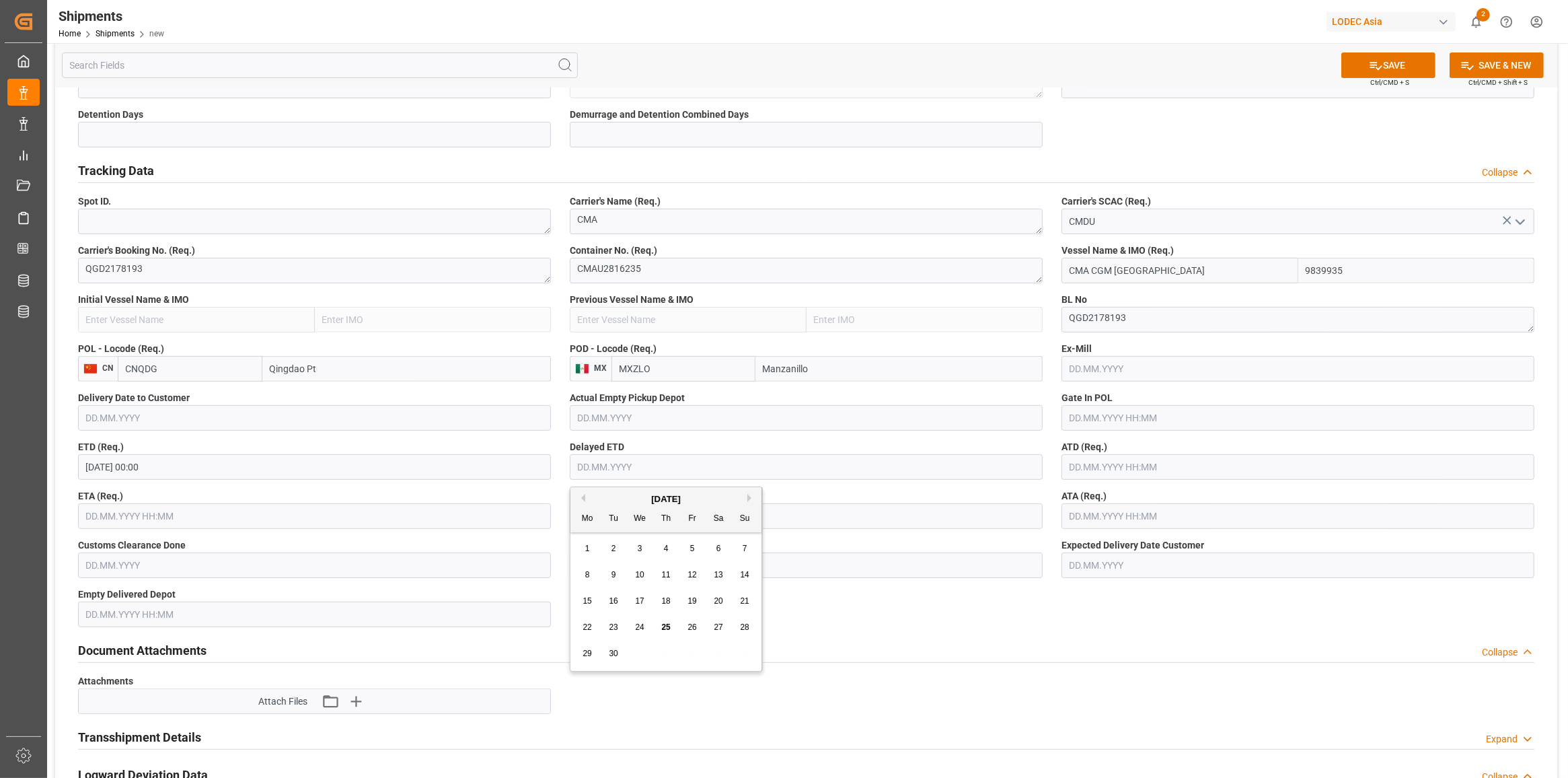
click at [123, 508] on input "text" at bounding box center [314, 515] width 473 height 26
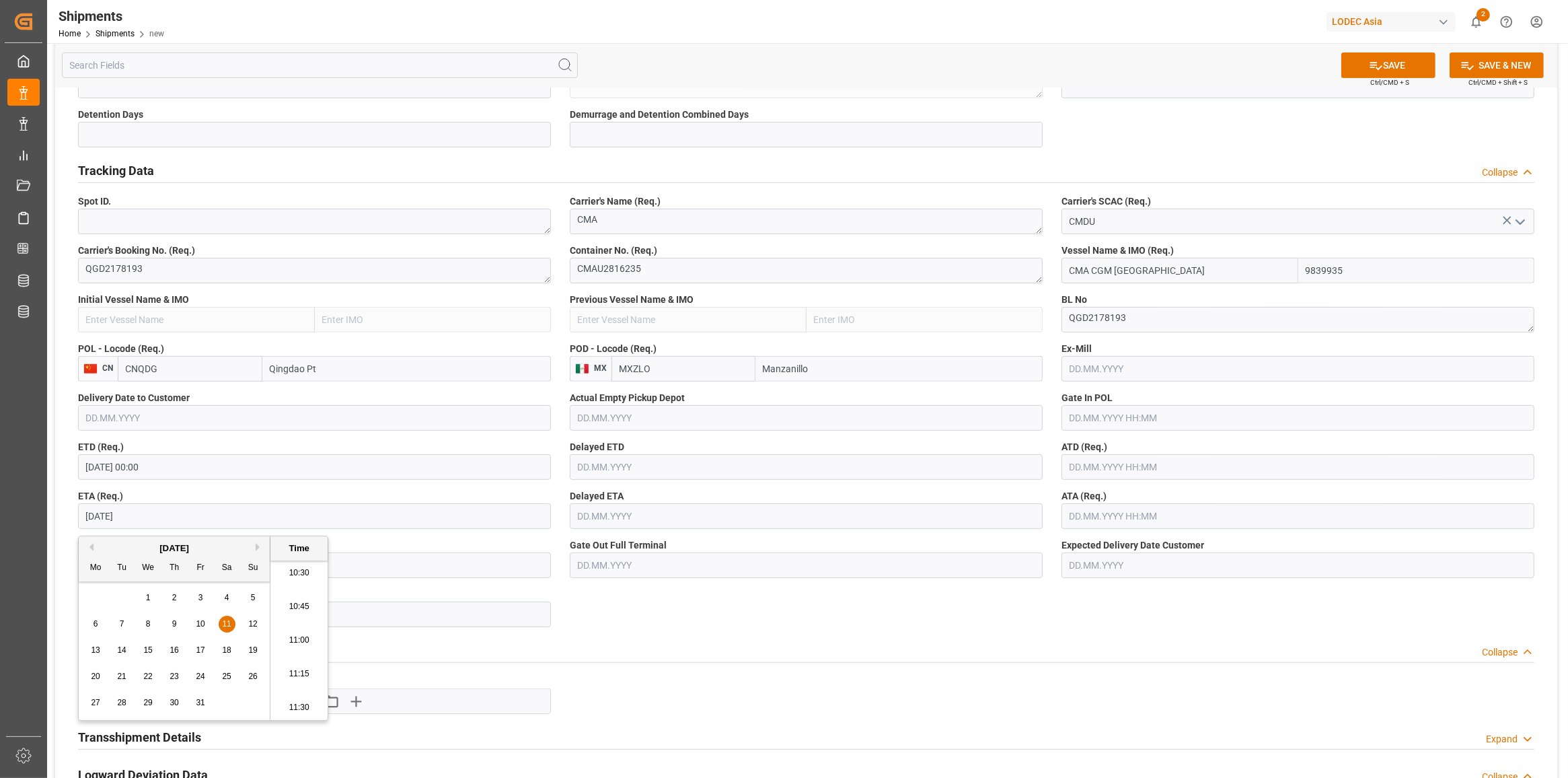
type input "11.10.2025 00:00"
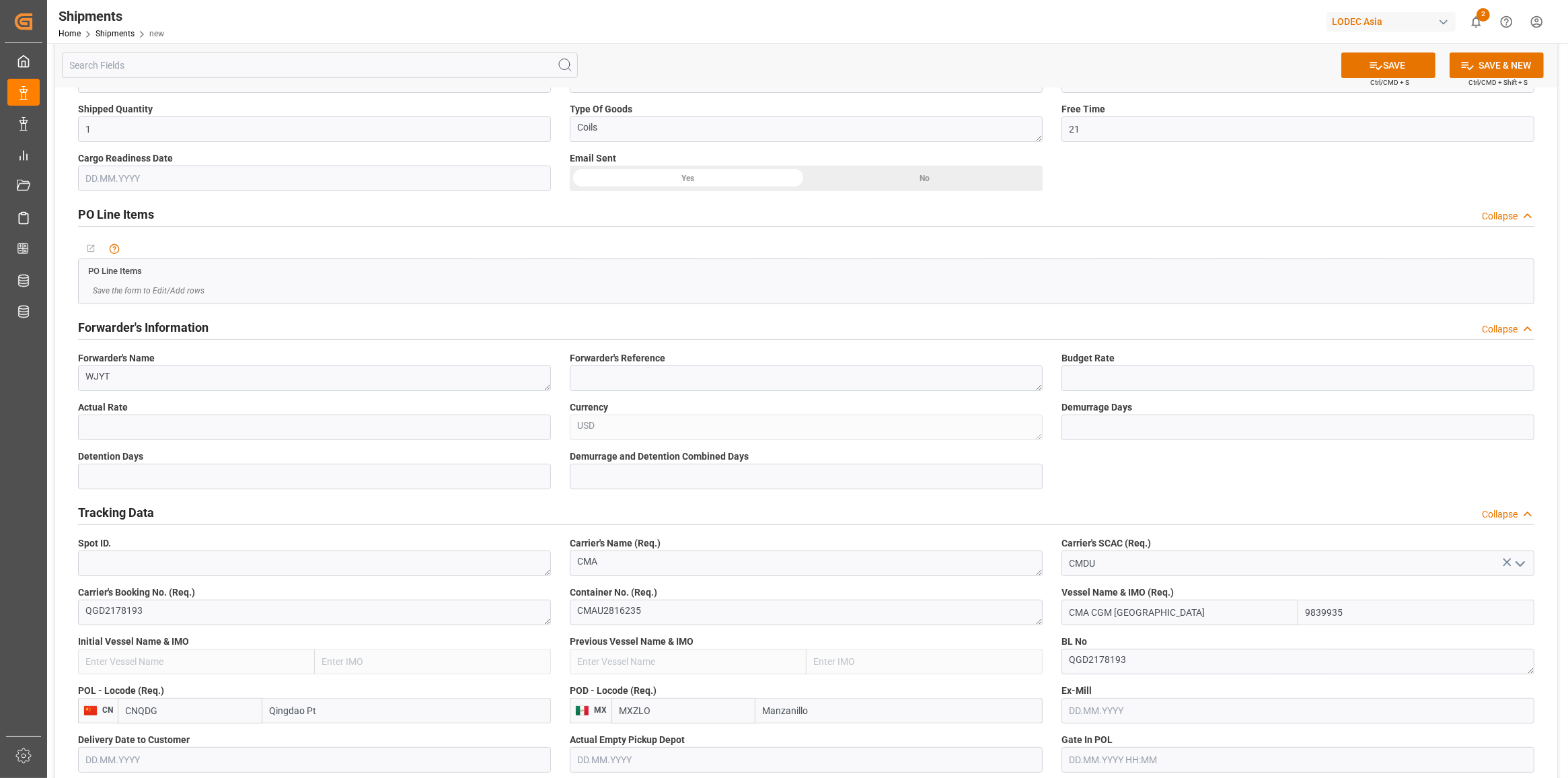
scroll to position [168, 0]
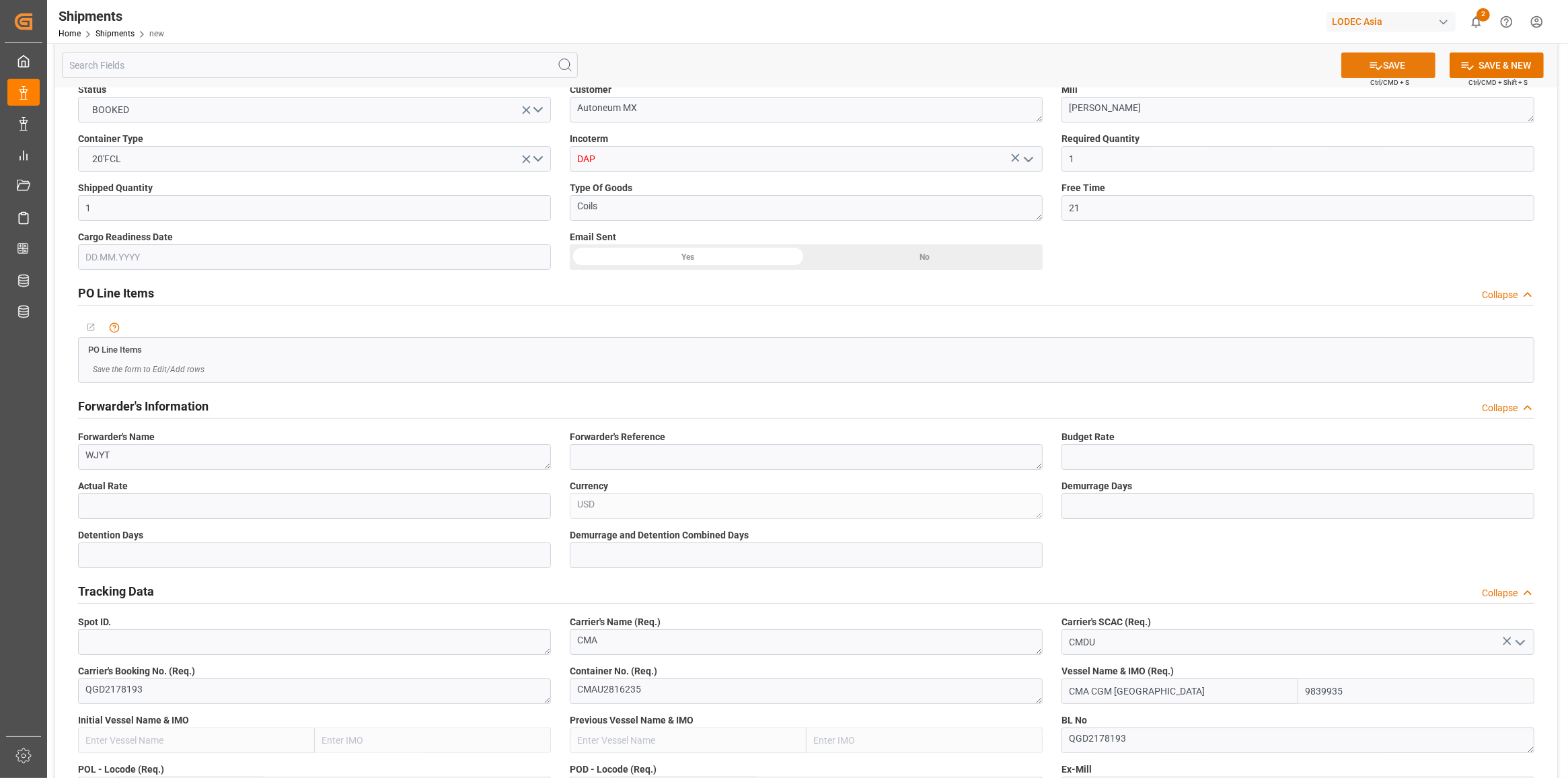
click at [1357, 57] on button "SAVE" at bounding box center [1388, 65] width 95 height 26
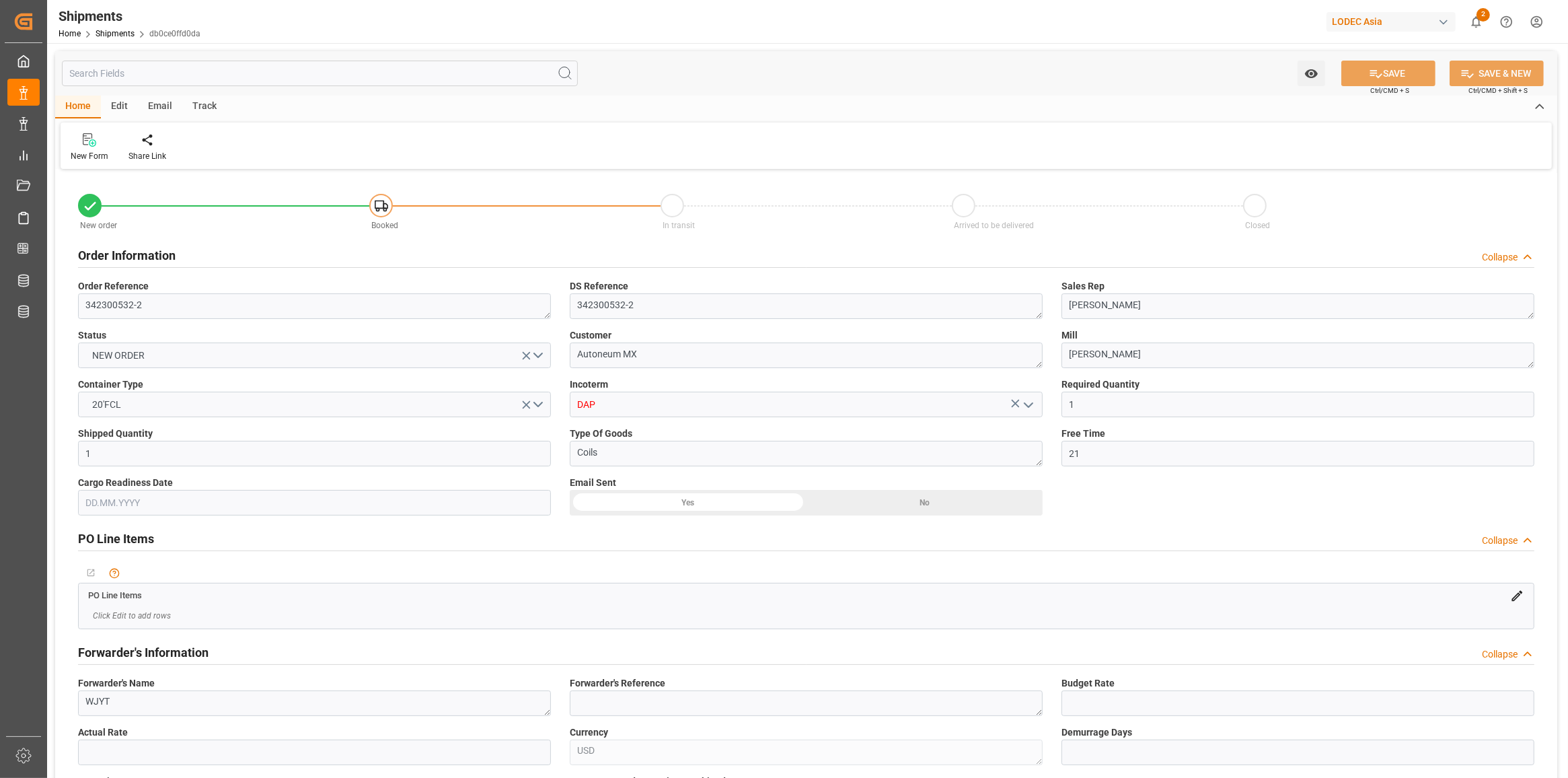
type input "25.09.2025 00:00"
type input "11.10.2025 00:00"
click at [119, 111] on div "Edit" at bounding box center [119, 107] width 37 height 23
drag, startPoint x: 119, startPoint y: 111, endPoint x: 72, endPoint y: 153, distance: 63.0
click at [72, 153] on div "Duplicate" at bounding box center [88, 156] width 34 height 12
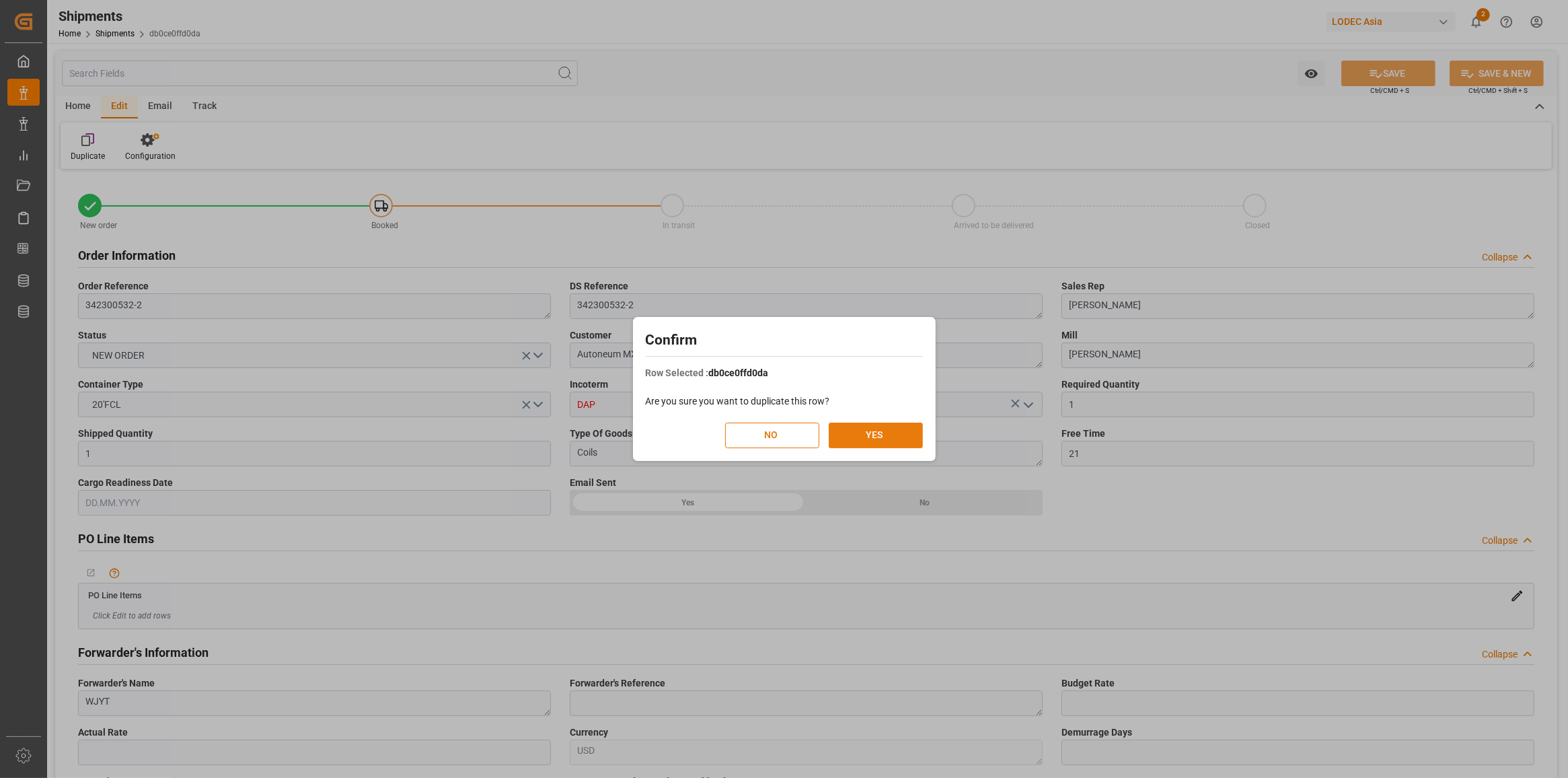
click at [862, 439] on button "YES" at bounding box center [875, 435] width 95 height 26
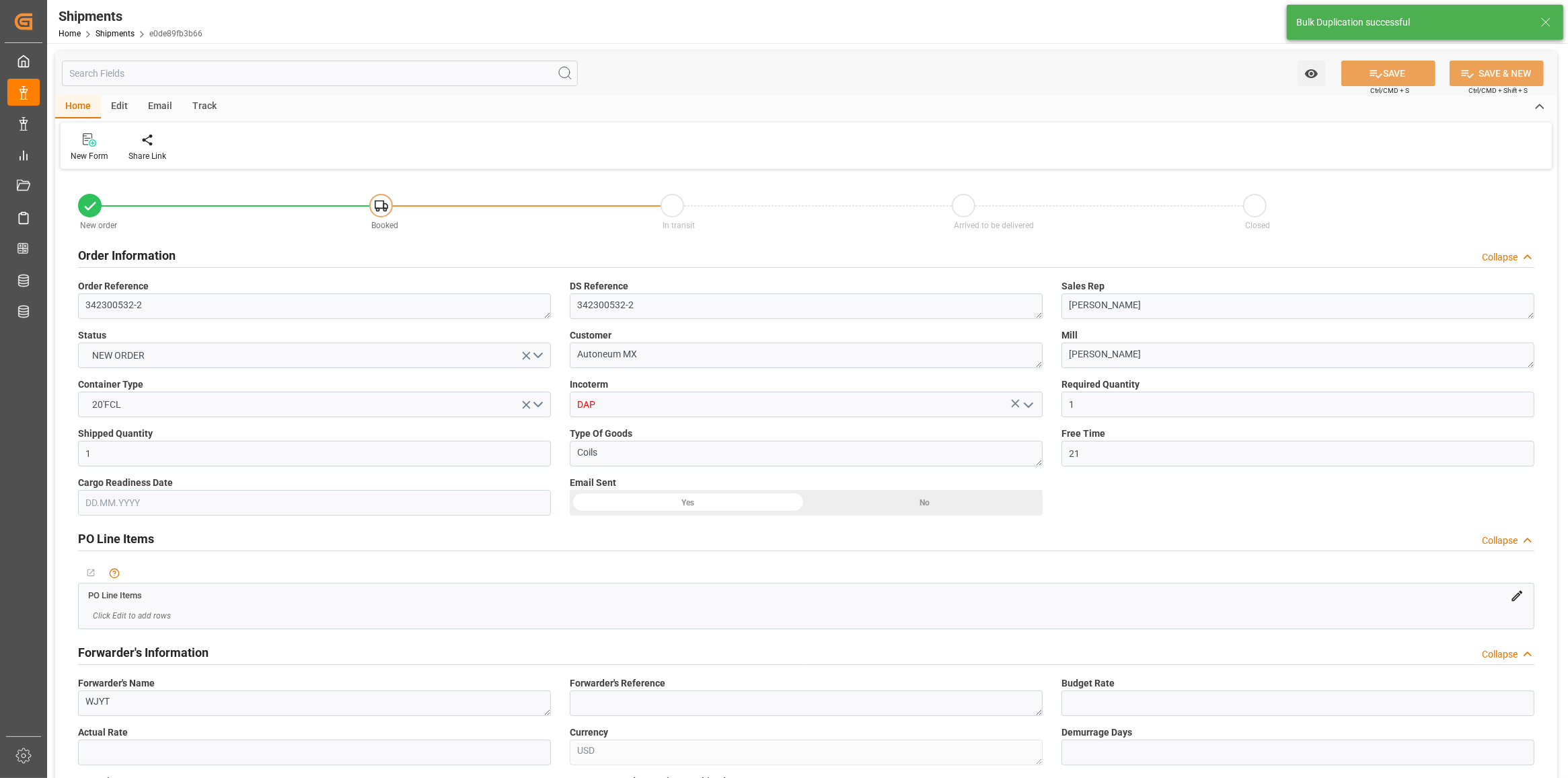
type input "25.09.2025 00:00"
type input "11.10.2025 00:00"
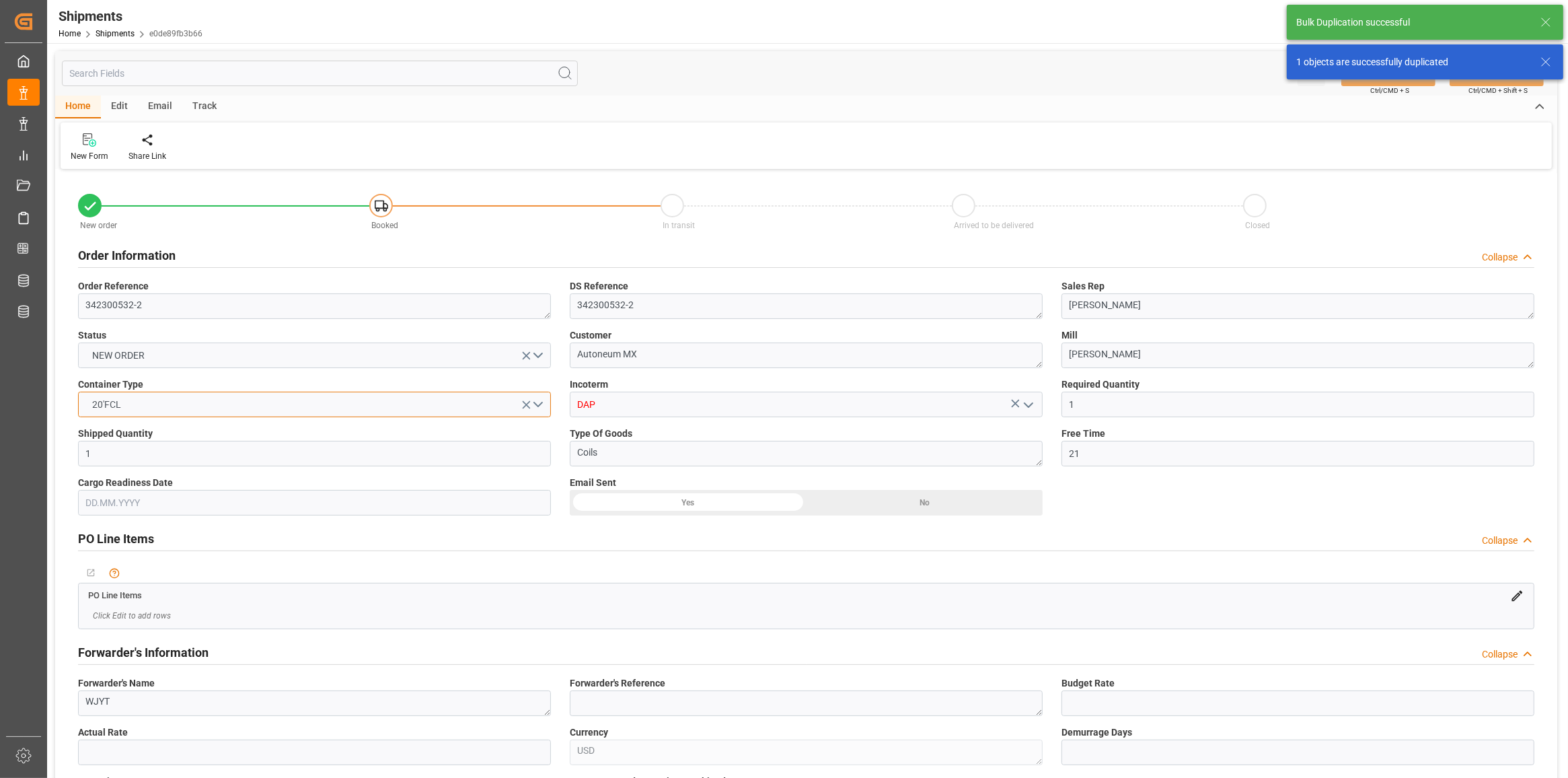
click at [375, 404] on button "20'FCL" at bounding box center [314, 404] width 473 height 26
click at [142, 515] on div "40'FCL" at bounding box center [314, 521] width 471 height 28
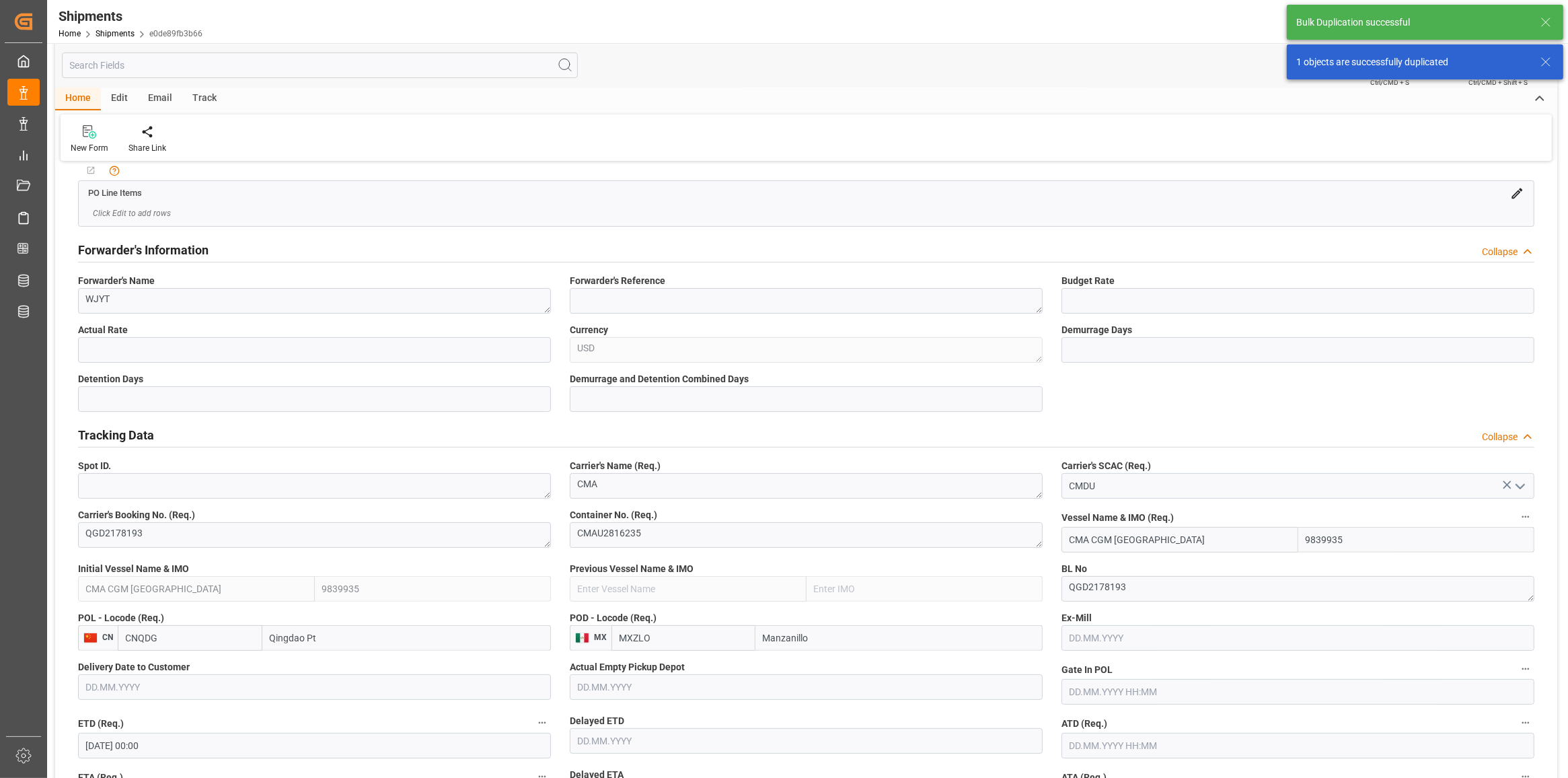
scroll to position [421, 0]
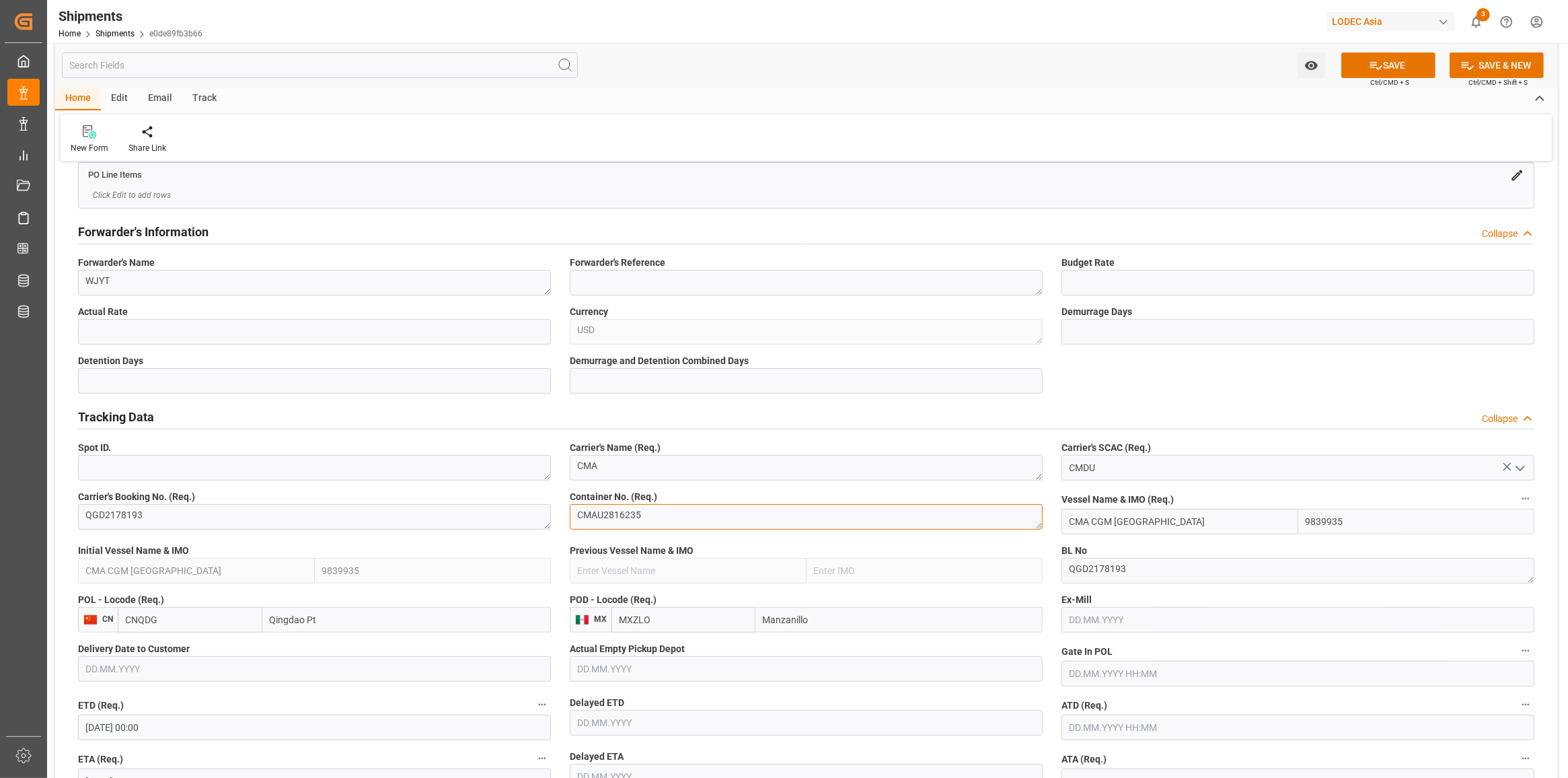
drag, startPoint x: 585, startPoint y: 520, endPoint x: 512, endPoint y: 522, distance: 73.0
paste textarea "6273943"
click at [928, 412] on div "Tracking Data Collapse" at bounding box center [805, 416] width 1456 height 26
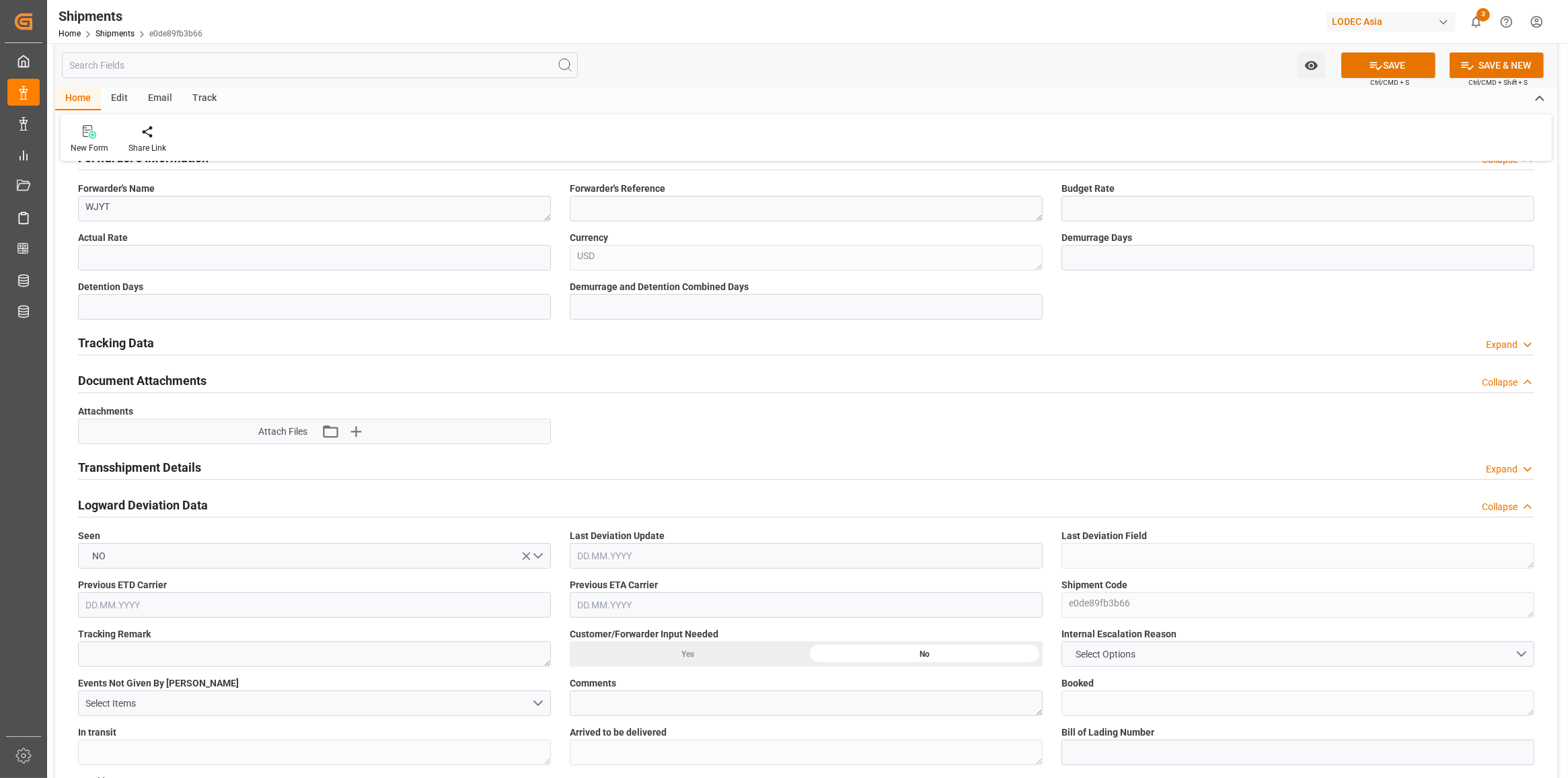
scroll to position [589, 0]
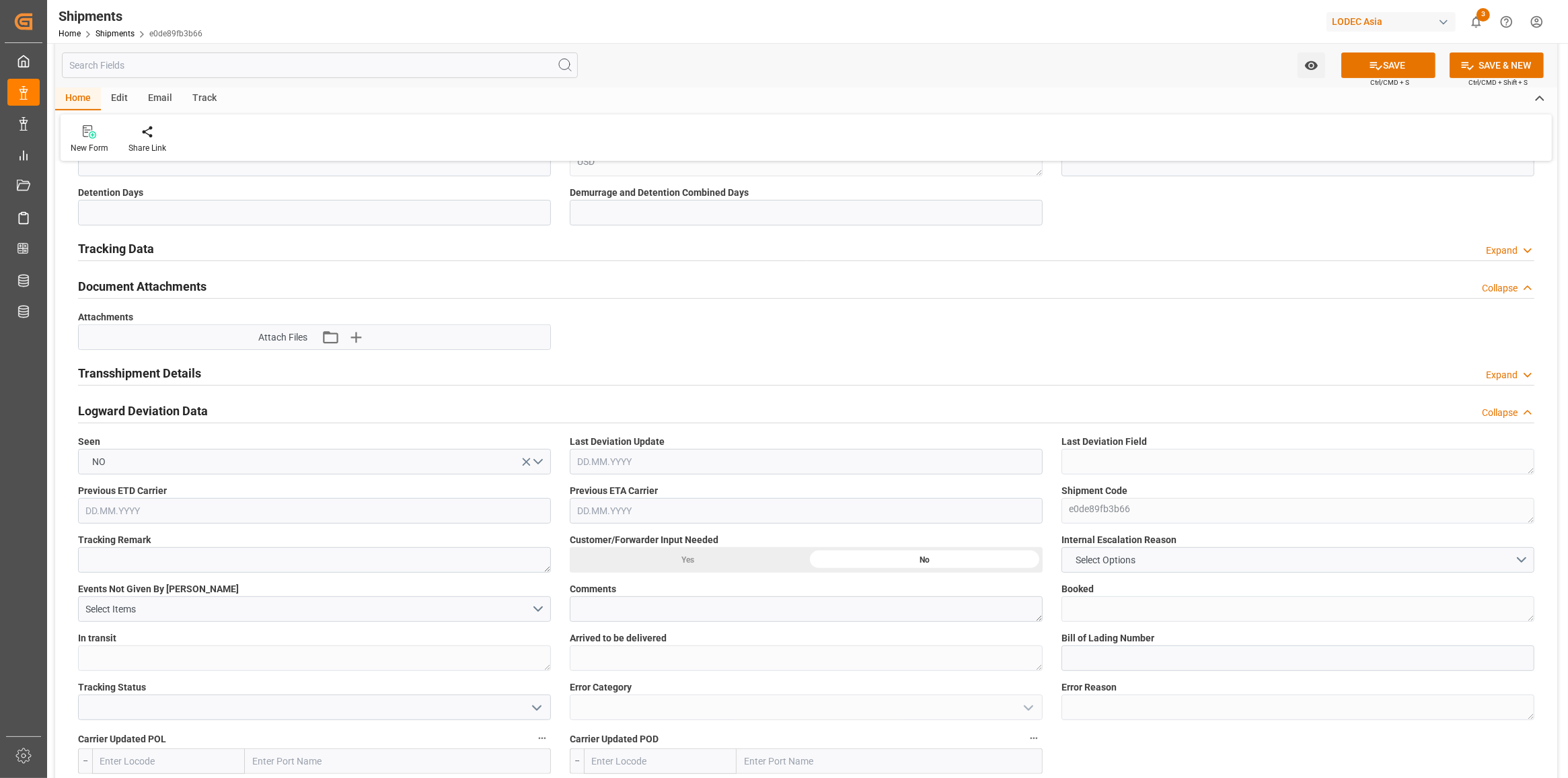
click at [696, 362] on div "Transshipment Details Expand" at bounding box center [805, 371] width 1456 height 26
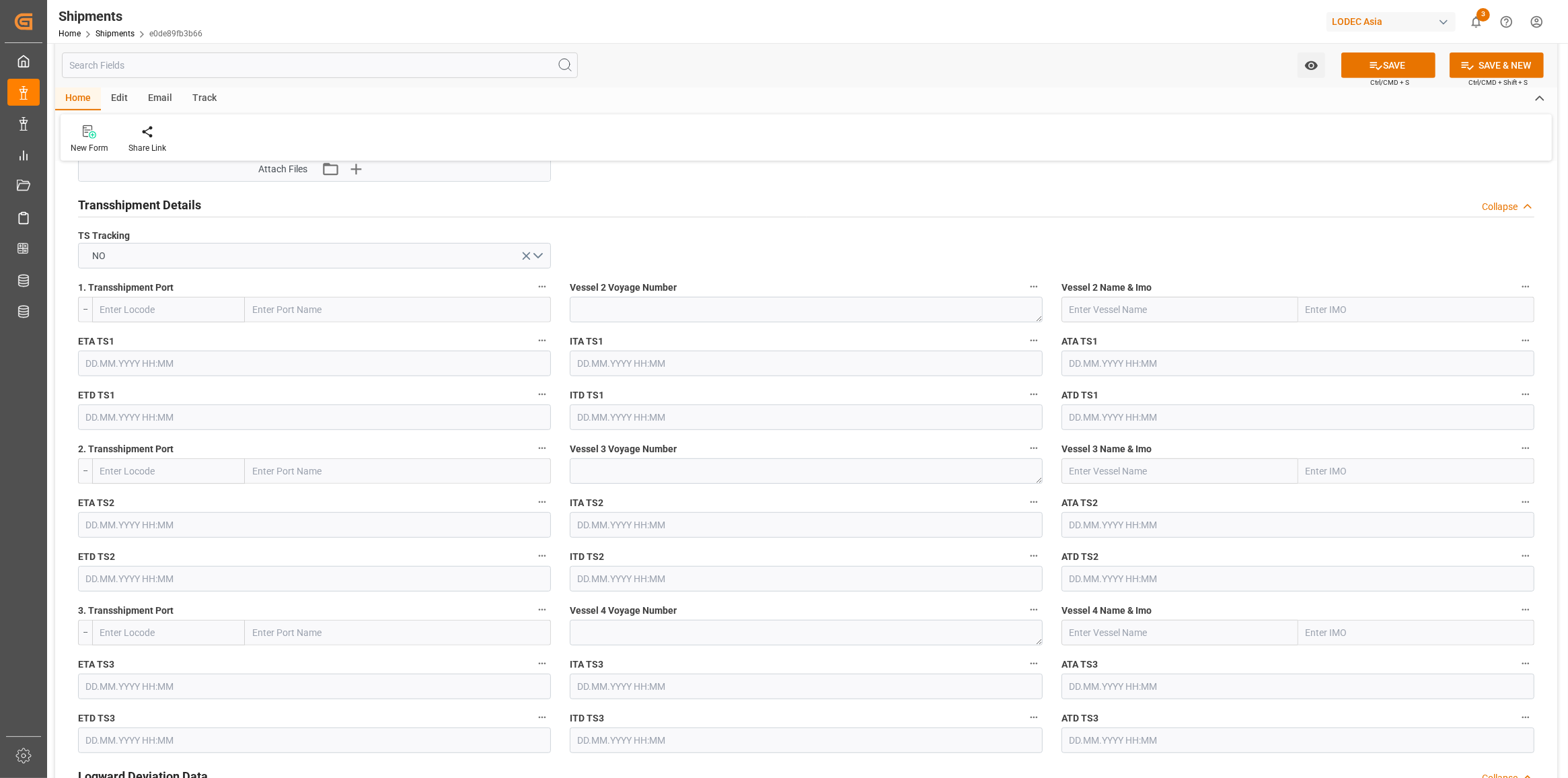
scroll to position [505, 0]
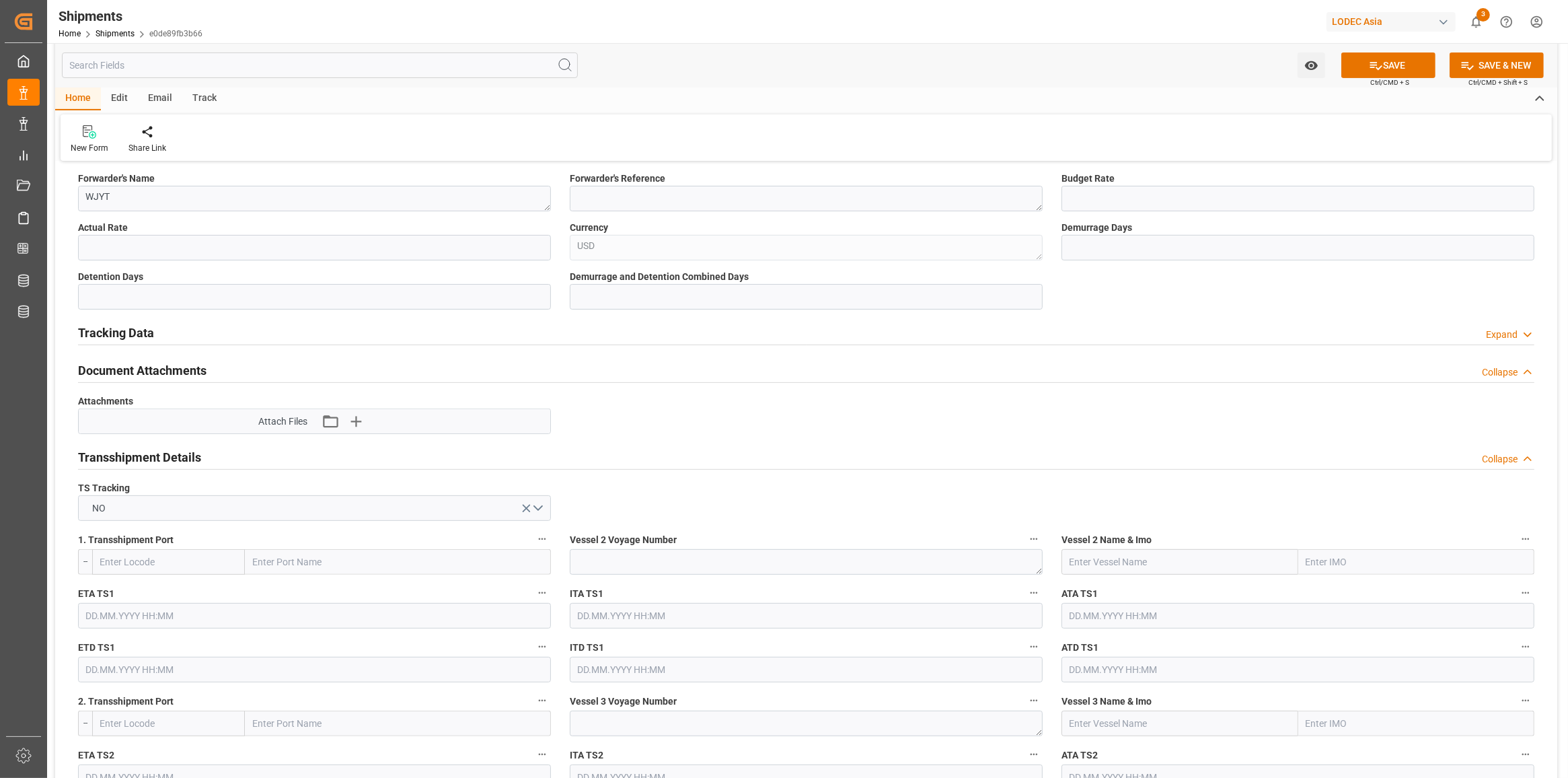
click at [620, 460] on div "Transshipment Details Collapse" at bounding box center [805, 455] width 1456 height 26
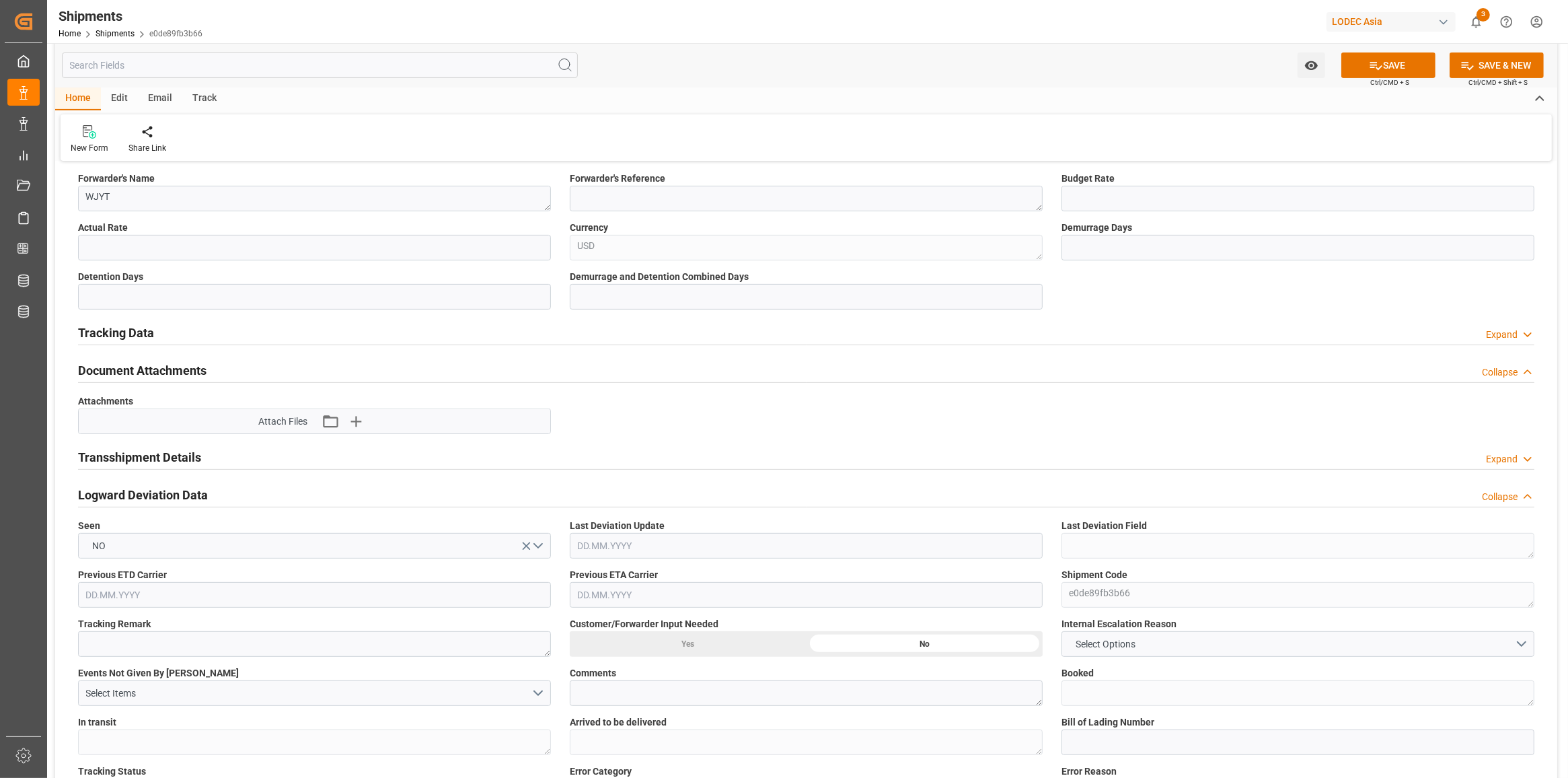
click at [640, 332] on div "Tracking Data Expand" at bounding box center [805, 332] width 1456 height 26
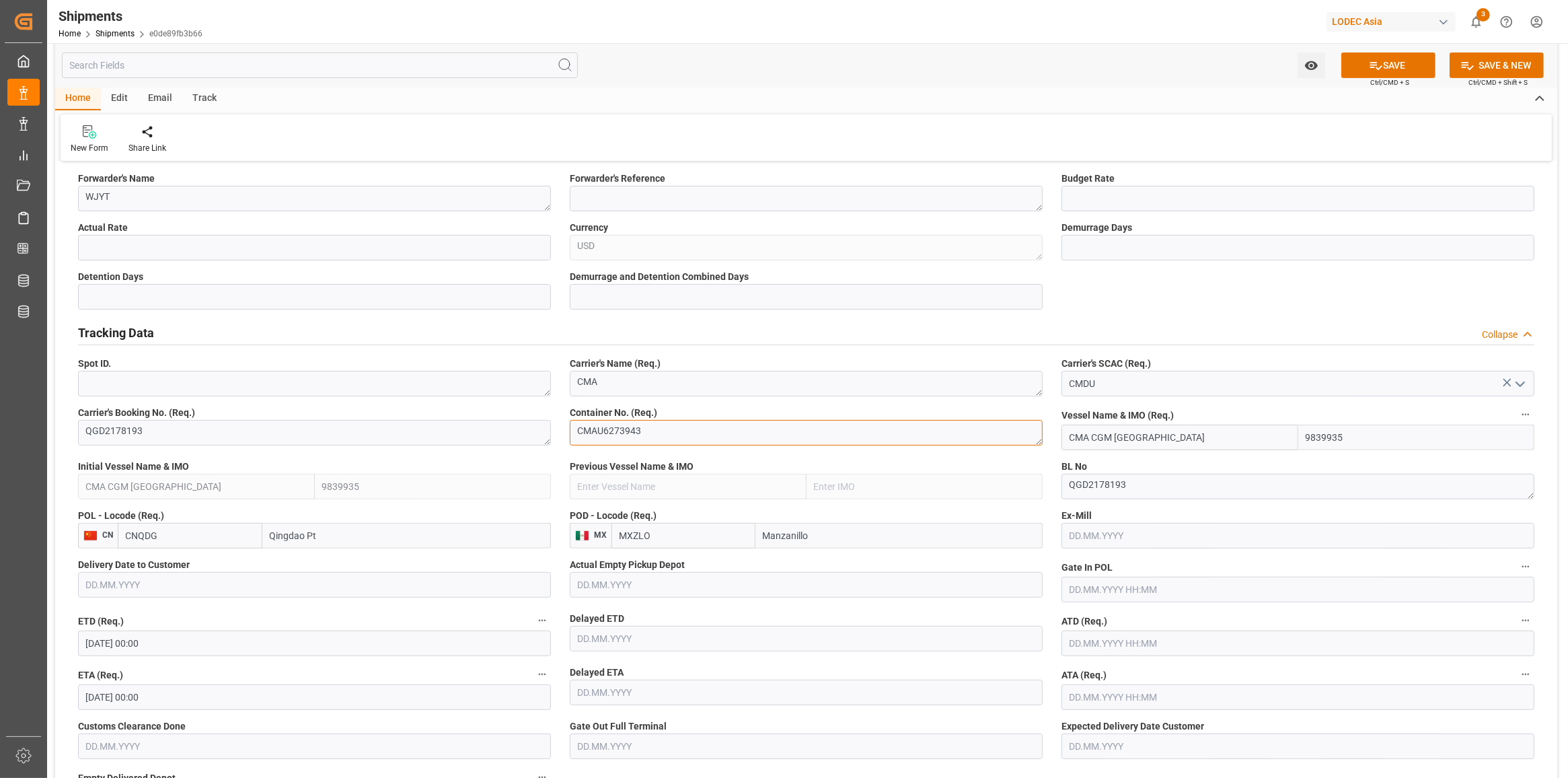
click at [671, 439] on textarea "CMAU6273943" at bounding box center [805, 432] width 473 height 26
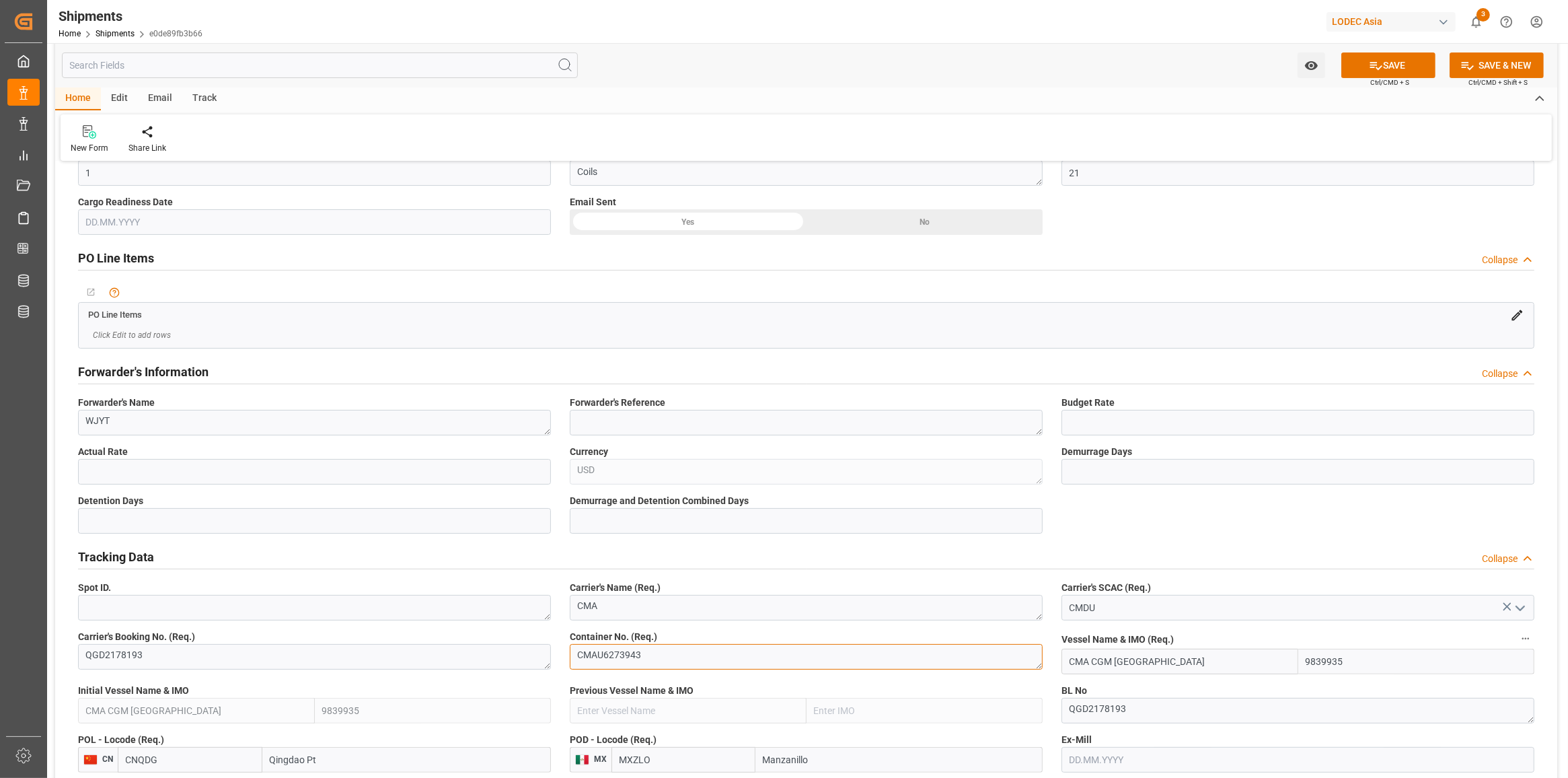
scroll to position [0, 0]
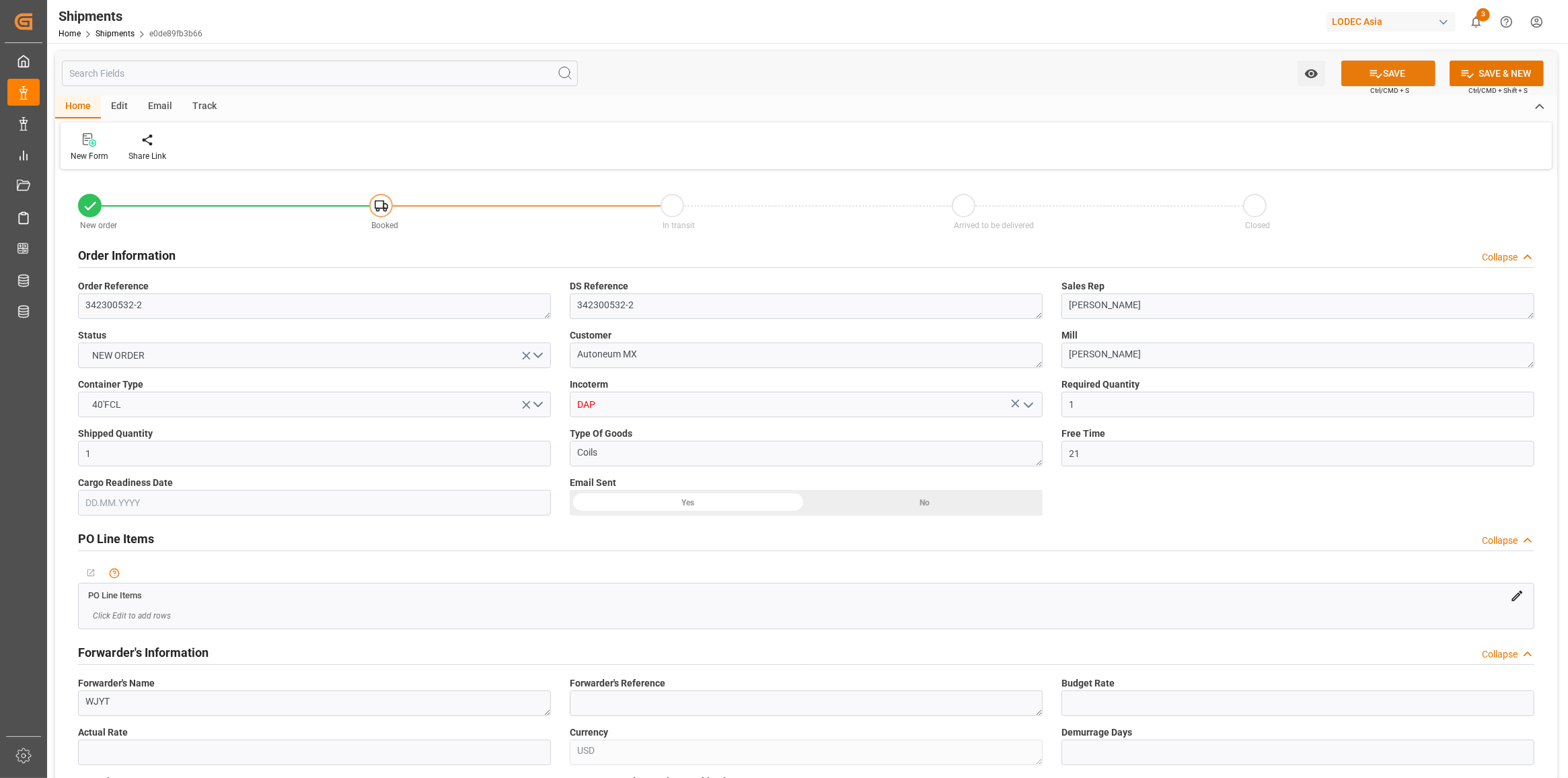
type textarea "CMAU6273943"
click at [1401, 80] on button "SAVE" at bounding box center [1388, 72] width 95 height 26
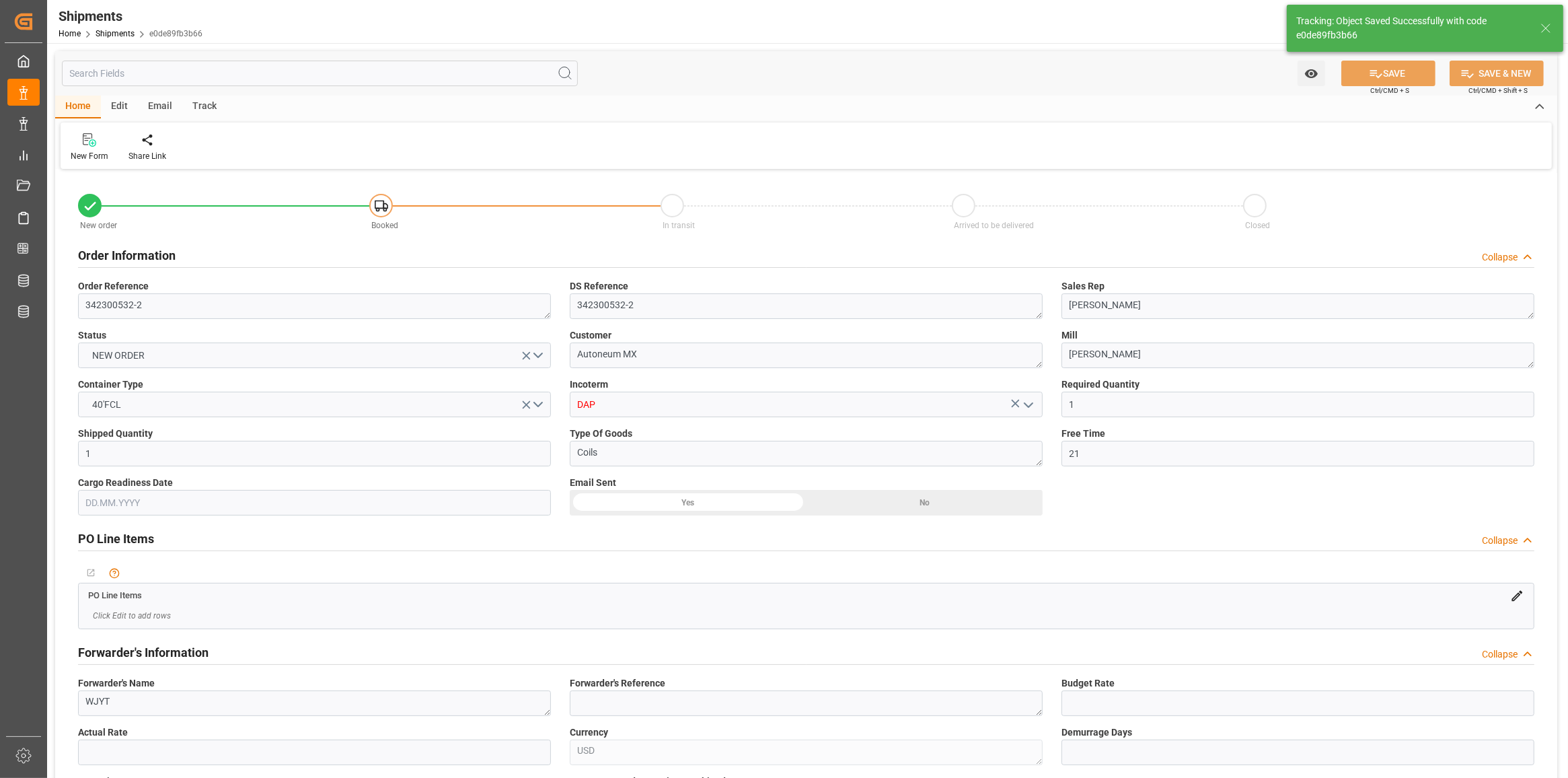
click at [209, 105] on div "Track" at bounding box center [204, 107] width 44 height 23
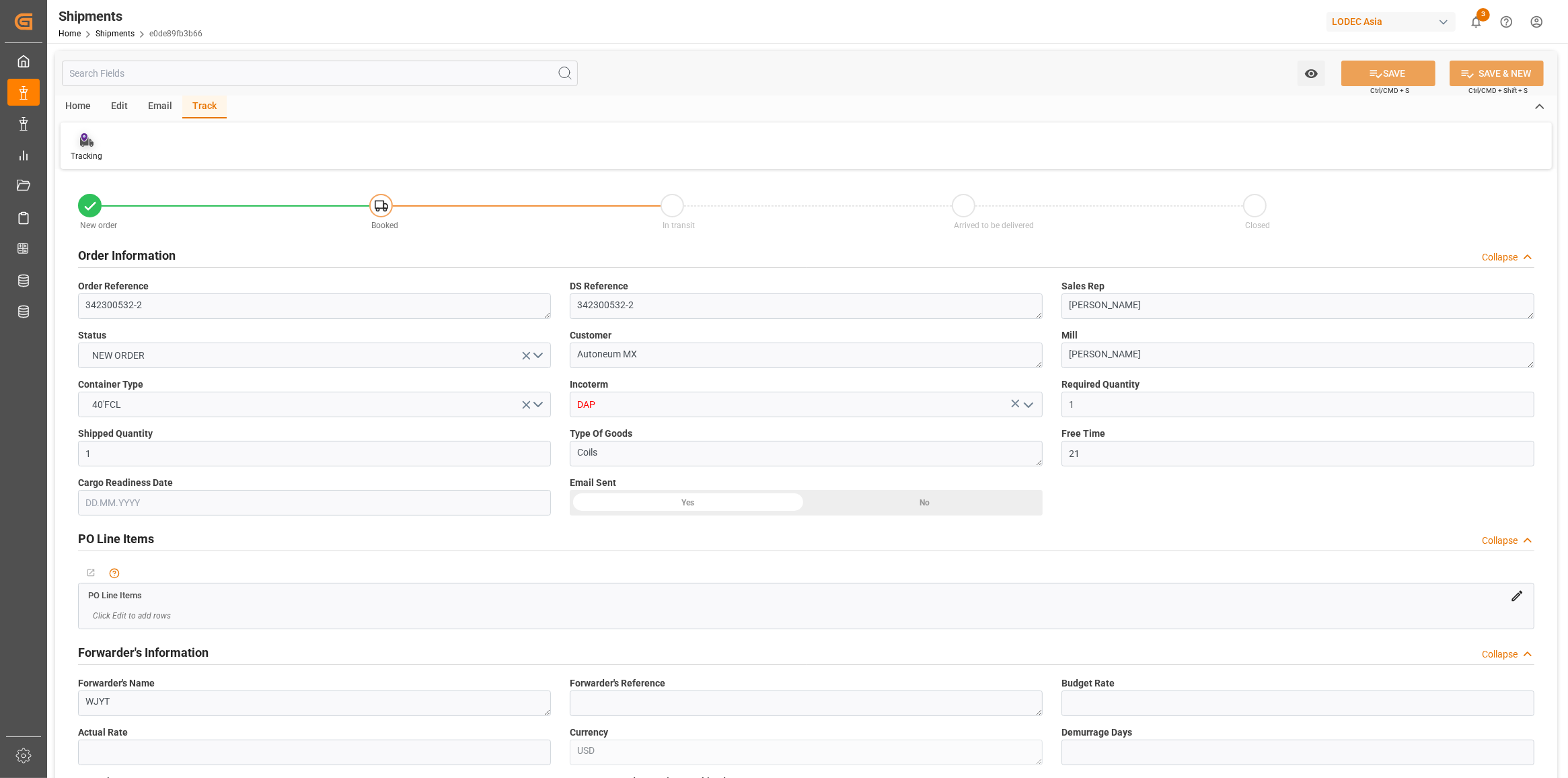
click at [108, 151] on div "Tracking" at bounding box center [86, 147] width 52 height 29
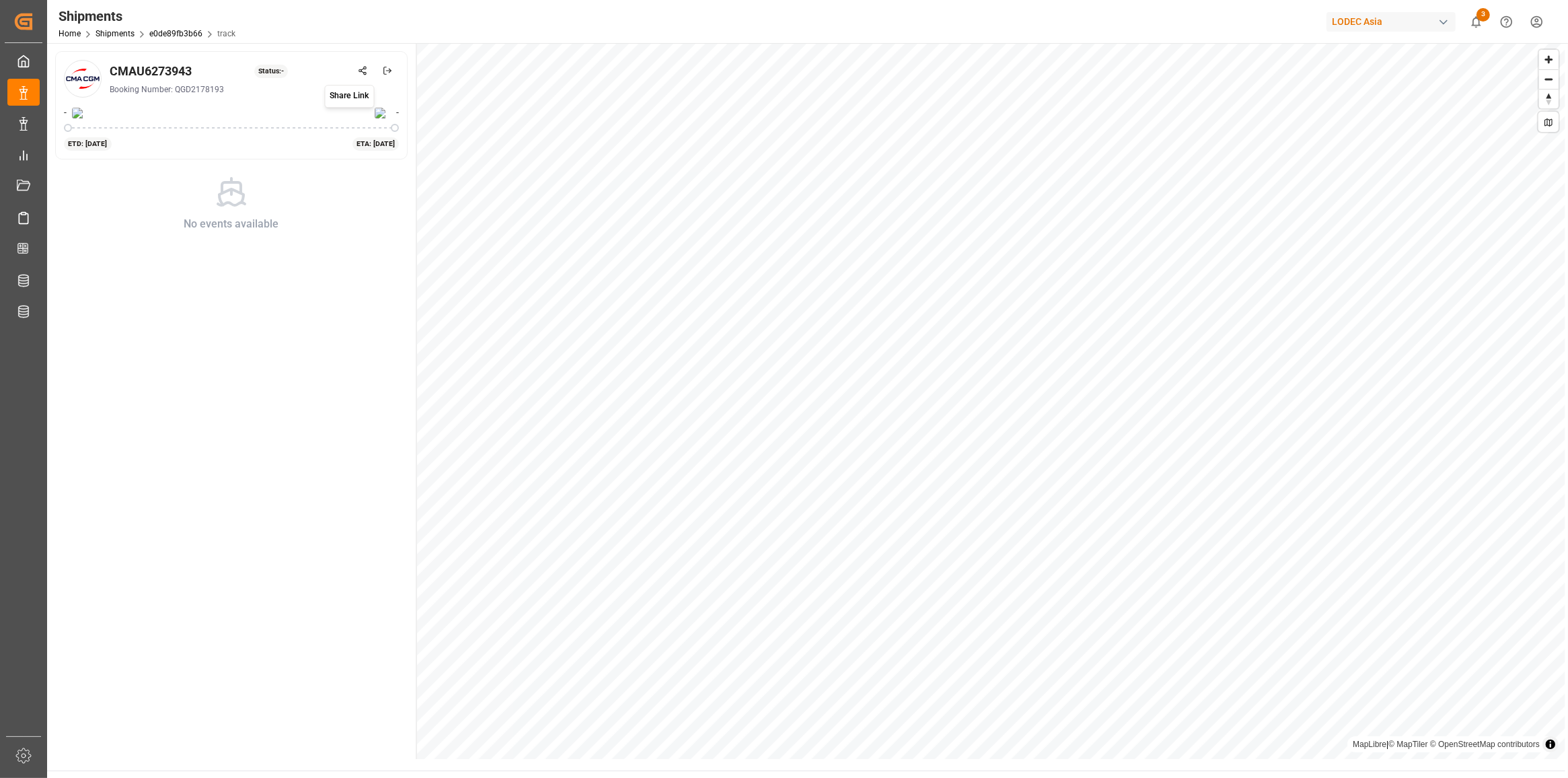
click at [354, 74] on button at bounding box center [362, 70] width 24 height 24
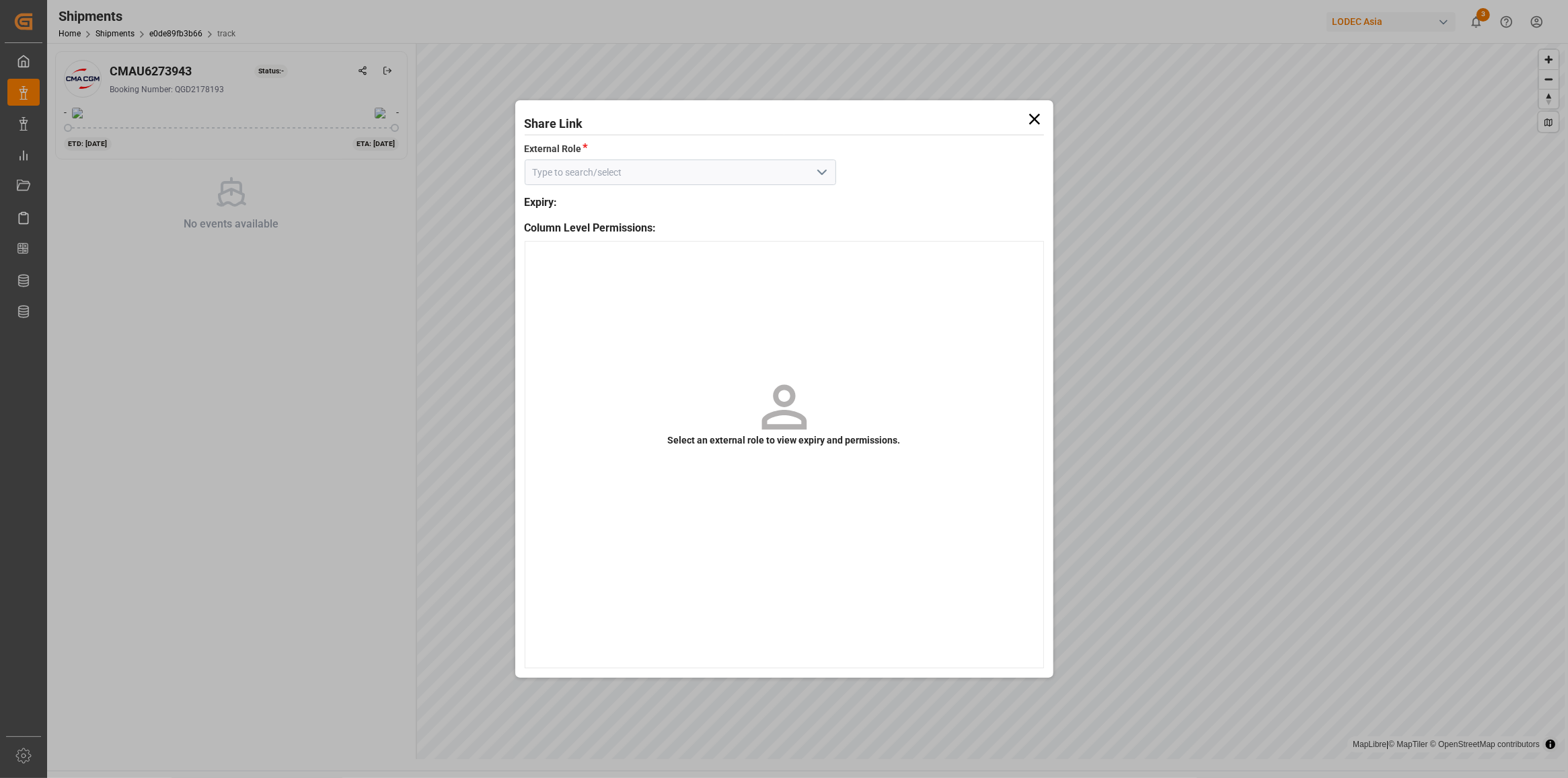
click at [606, 184] on input at bounding box center [680, 172] width 311 height 26
drag, startPoint x: 811, startPoint y: 173, endPoint x: 817, endPoint y: 181, distance: 10.0
click at [811, 173] on button "open menu" at bounding box center [820, 172] width 20 height 21
click at [715, 207] on div "Default tracking role - shipment" at bounding box center [680, 202] width 310 height 30
type input "Default tracking role - shipment"
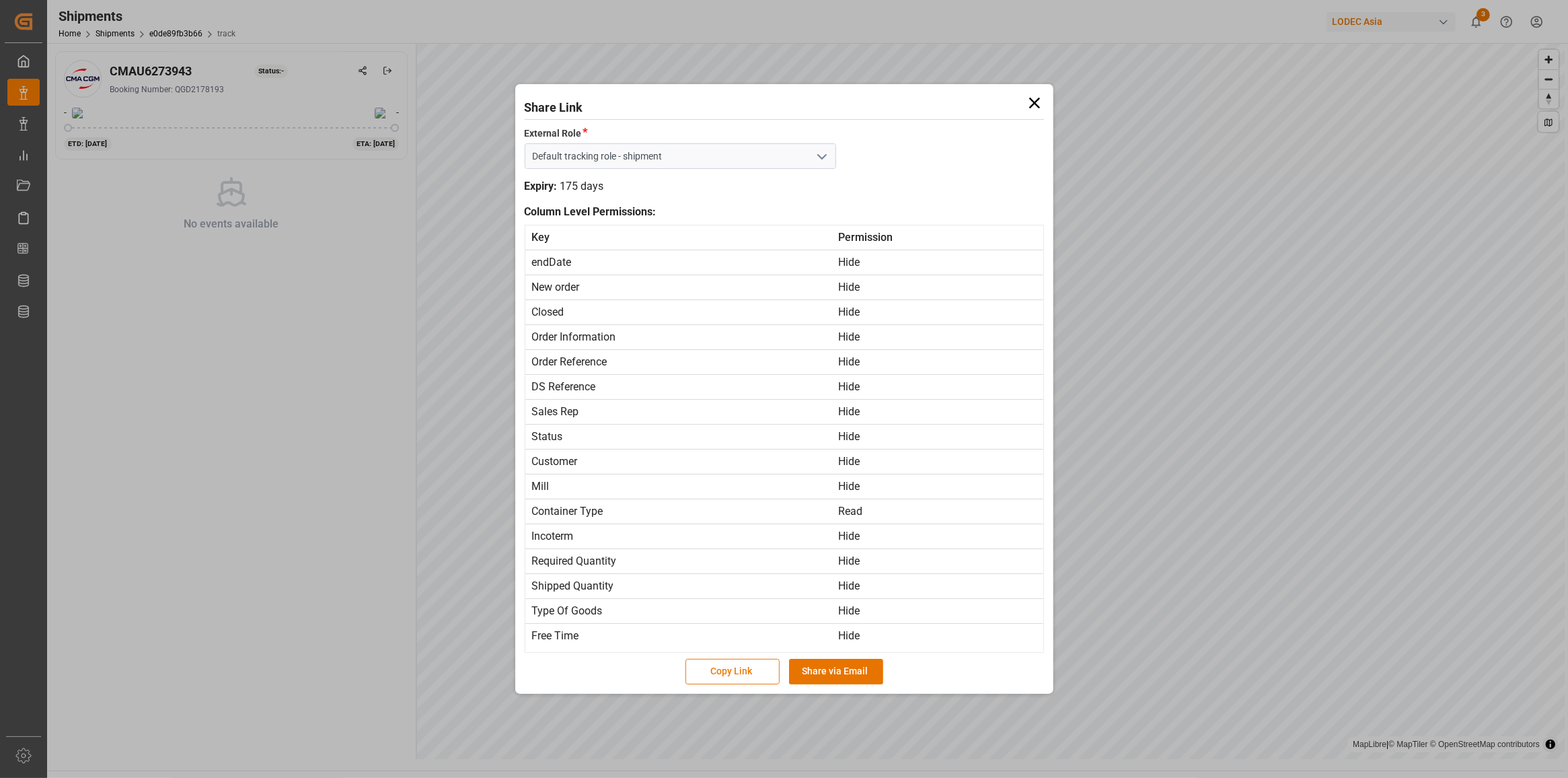
click at [701, 676] on button "Copy Link" at bounding box center [732, 671] width 95 height 26
click at [1031, 111] on icon at bounding box center [1034, 103] width 19 height 19
